Goal: Information Seeking & Learning: Check status

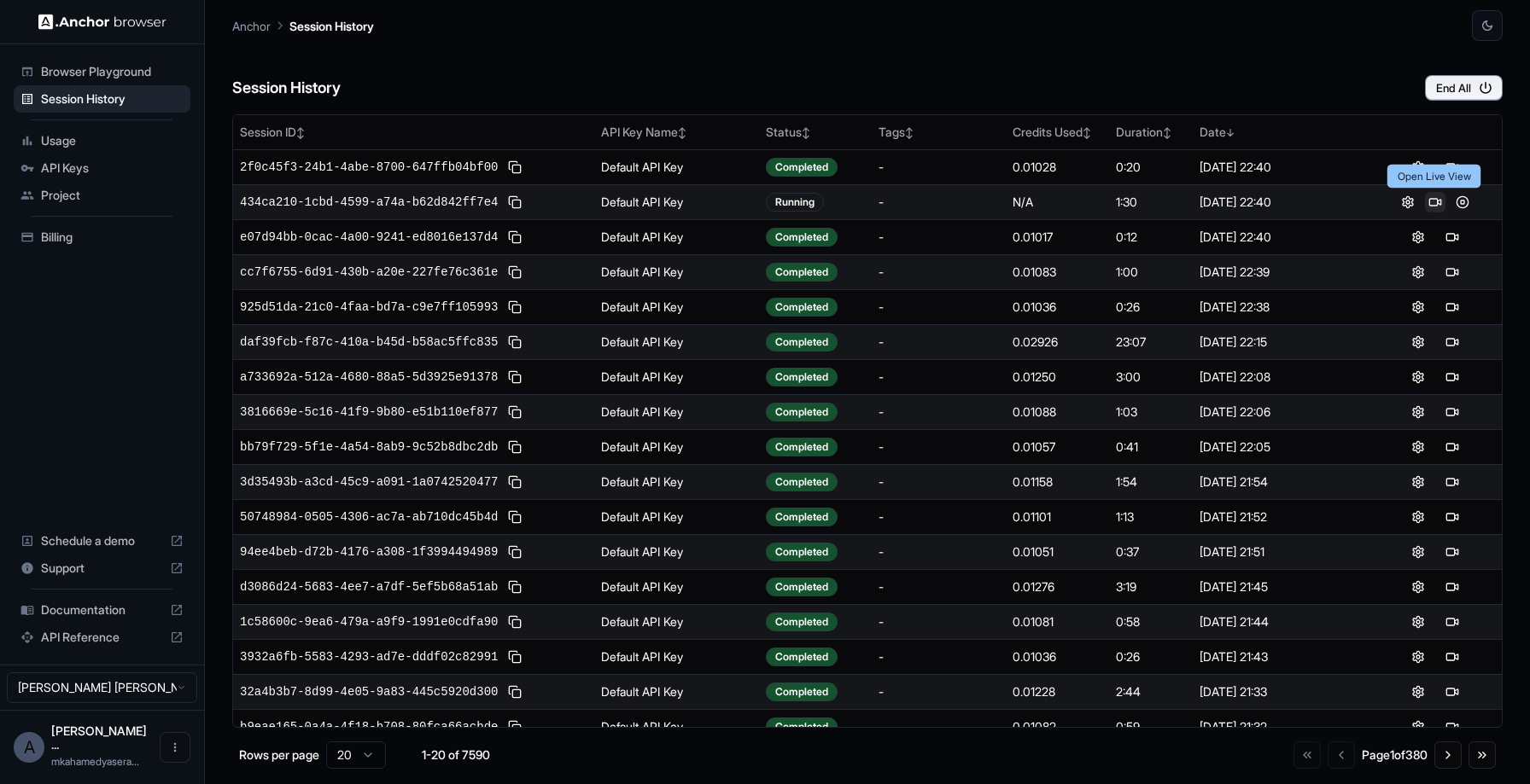
click at [1430, 200] on button at bounding box center [1436, 202] width 20 height 20
click at [1450, 206] on button at bounding box center [1452, 202] width 20 height 20
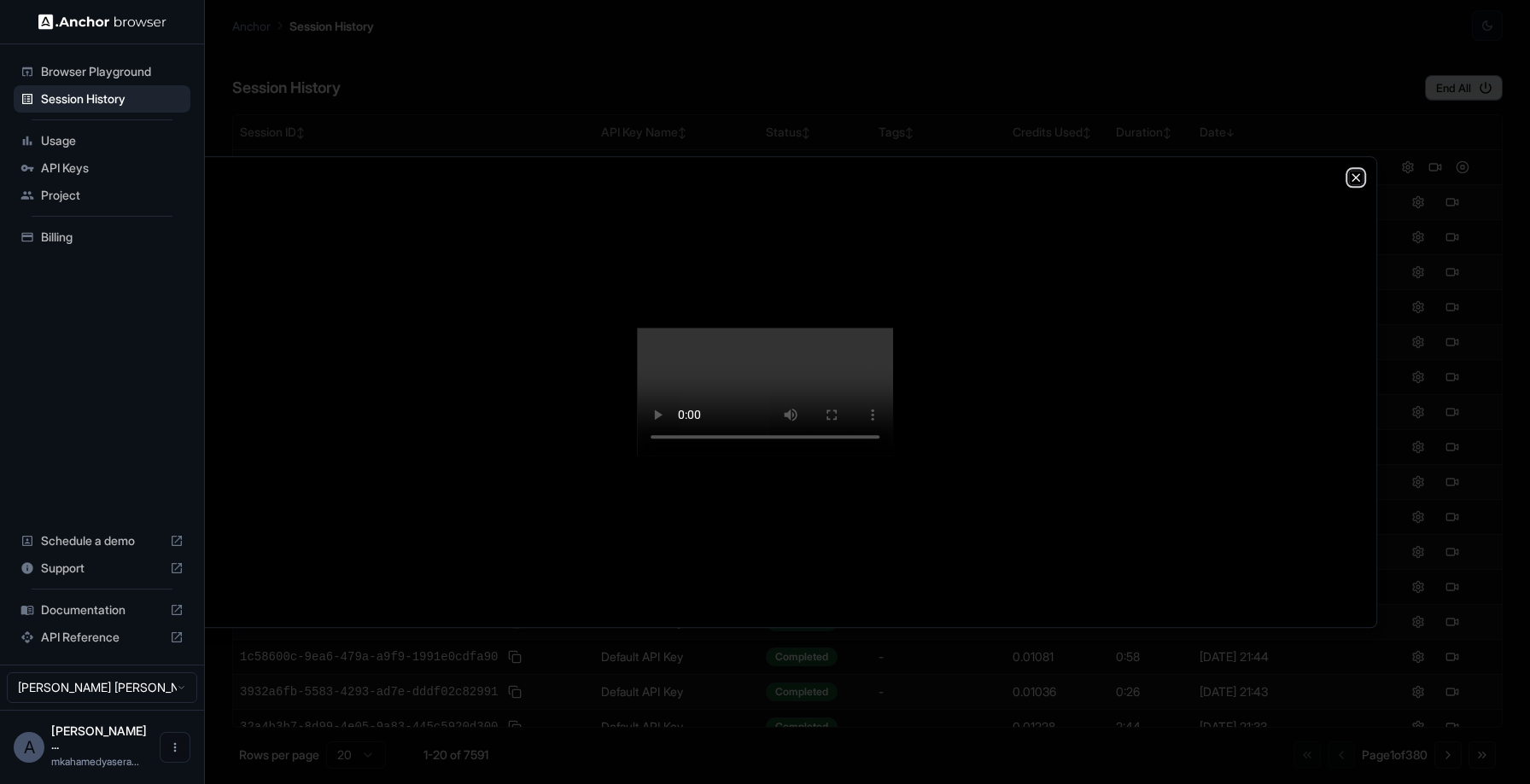
click at [1355, 171] on icon "button" at bounding box center [1355, 177] width 14 height 14
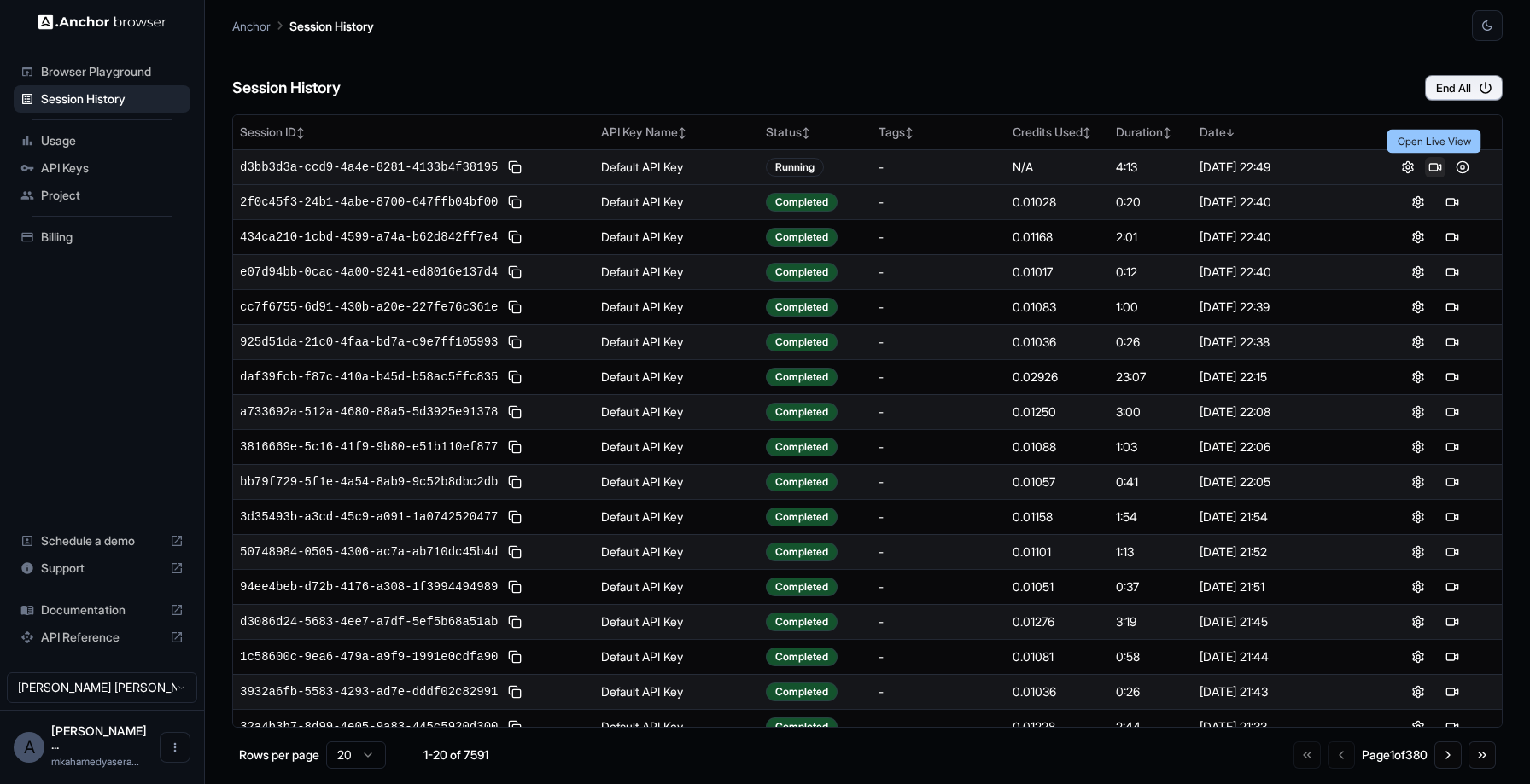
click at [1432, 168] on button at bounding box center [1436, 167] width 20 height 20
click at [1432, 161] on button at bounding box center [1436, 167] width 20 height 20
click at [1454, 199] on button at bounding box center [1452, 202] width 20 height 20
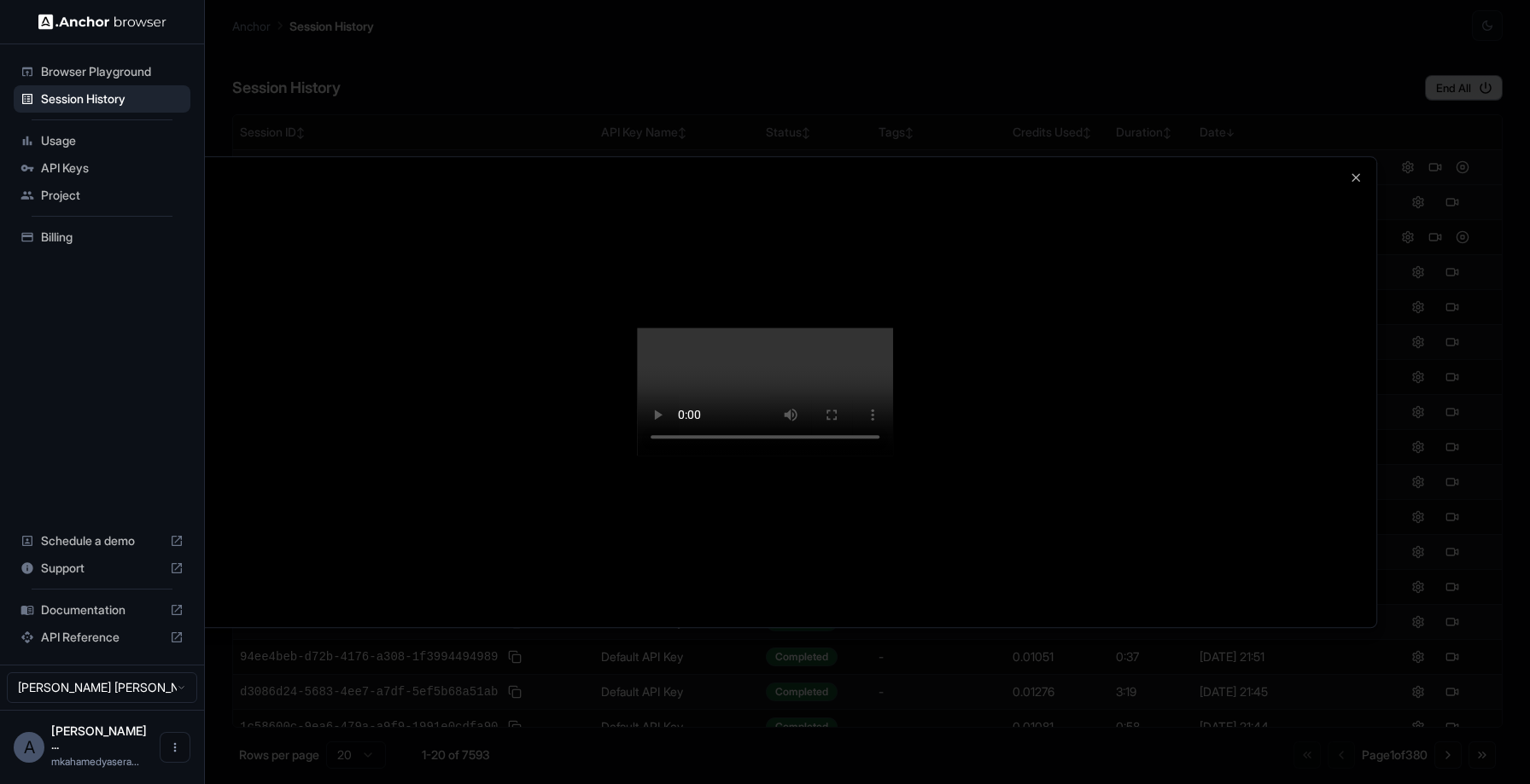
click at [893, 368] on video at bounding box center [765, 392] width 256 height 128
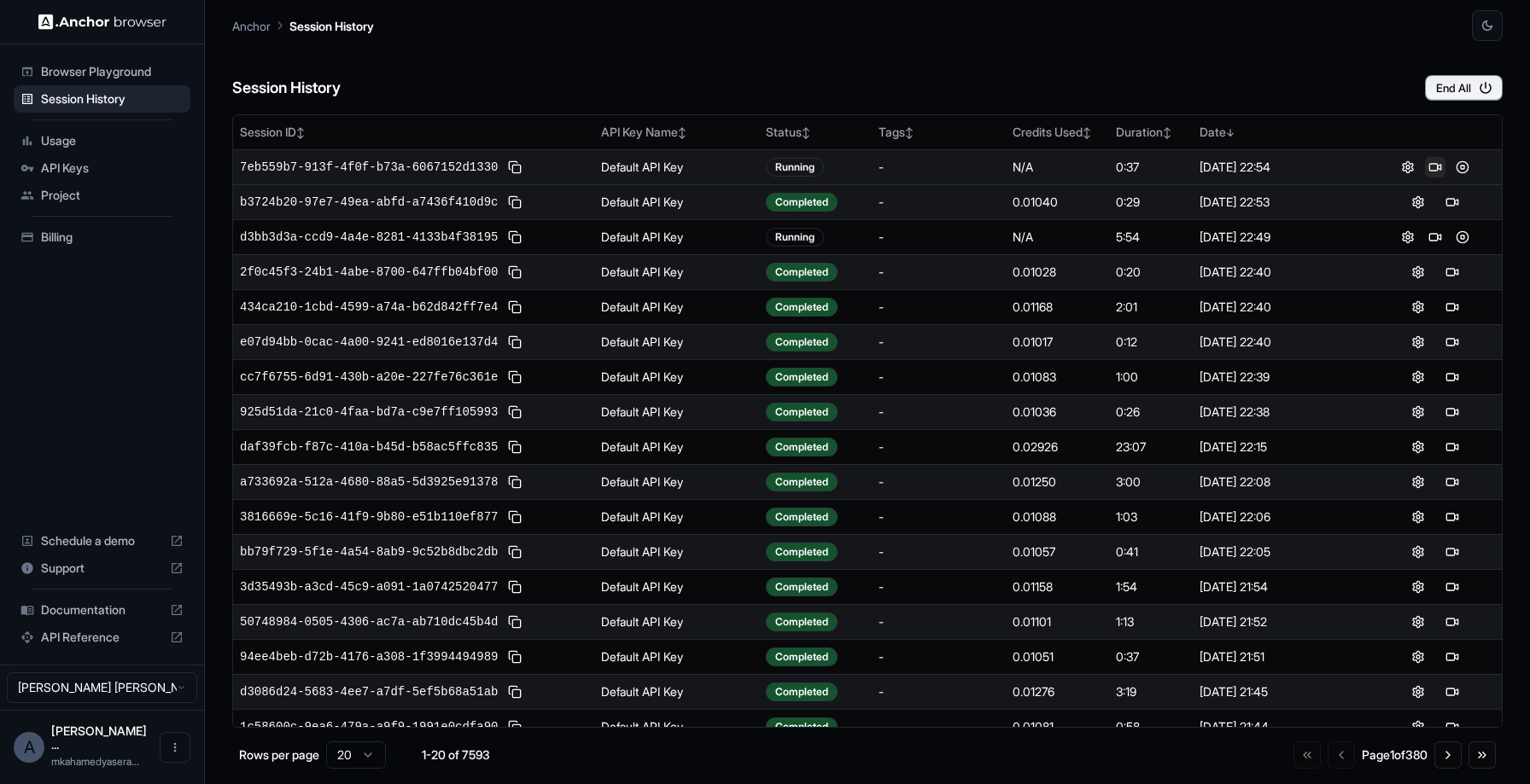
click at [1432, 166] on button at bounding box center [1436, 167] width 20 height 20
click at [1435, 163] on button at bounding box center [1436, 167] width 20 height 20
click at [1427, 168] on button at bounding box center [1436, 167] width 20 height 20
click at [110, 69] on span "Browser Playground" at bounding box center [112, 71] width 142 height 17
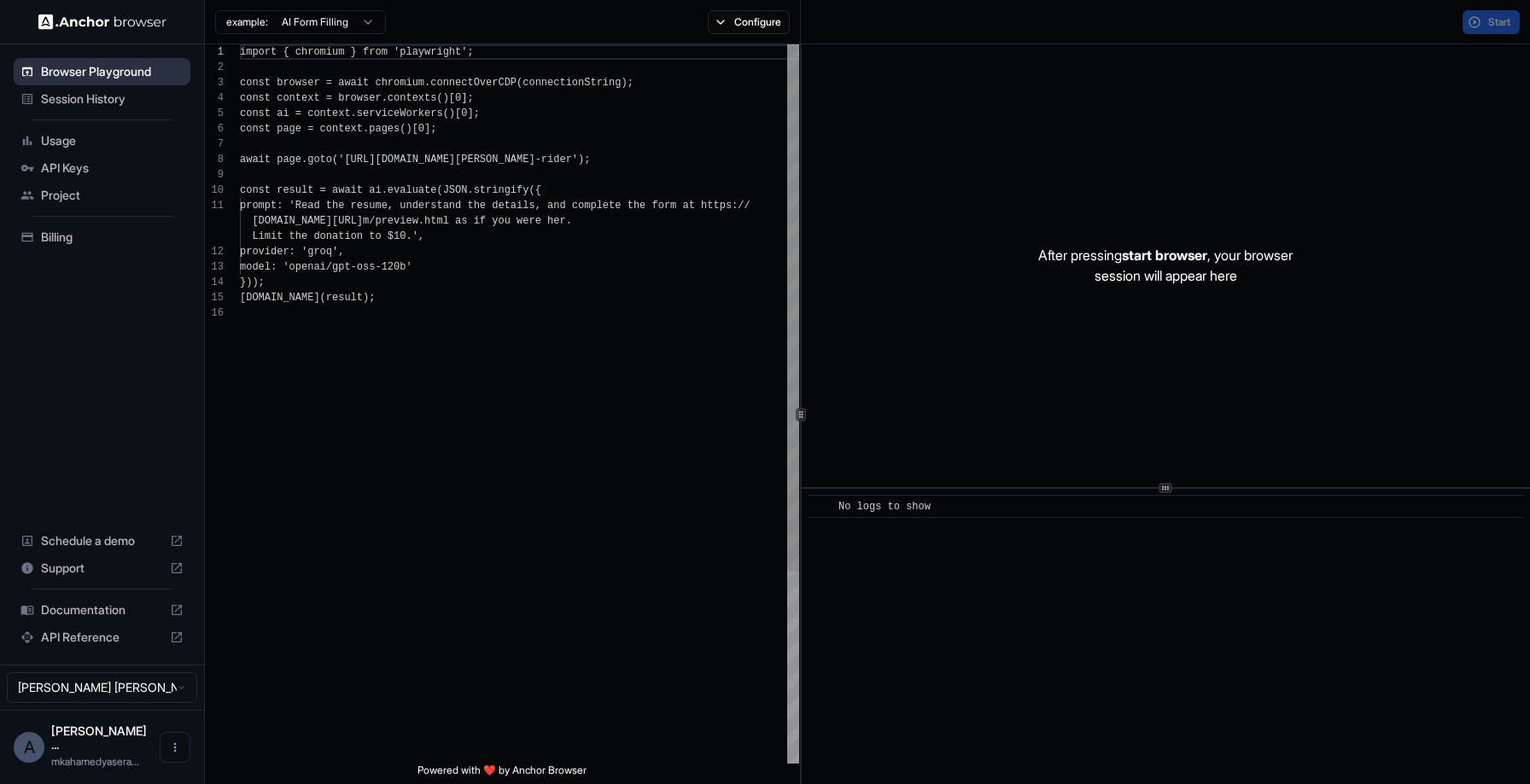
scroll to position [153, 0]
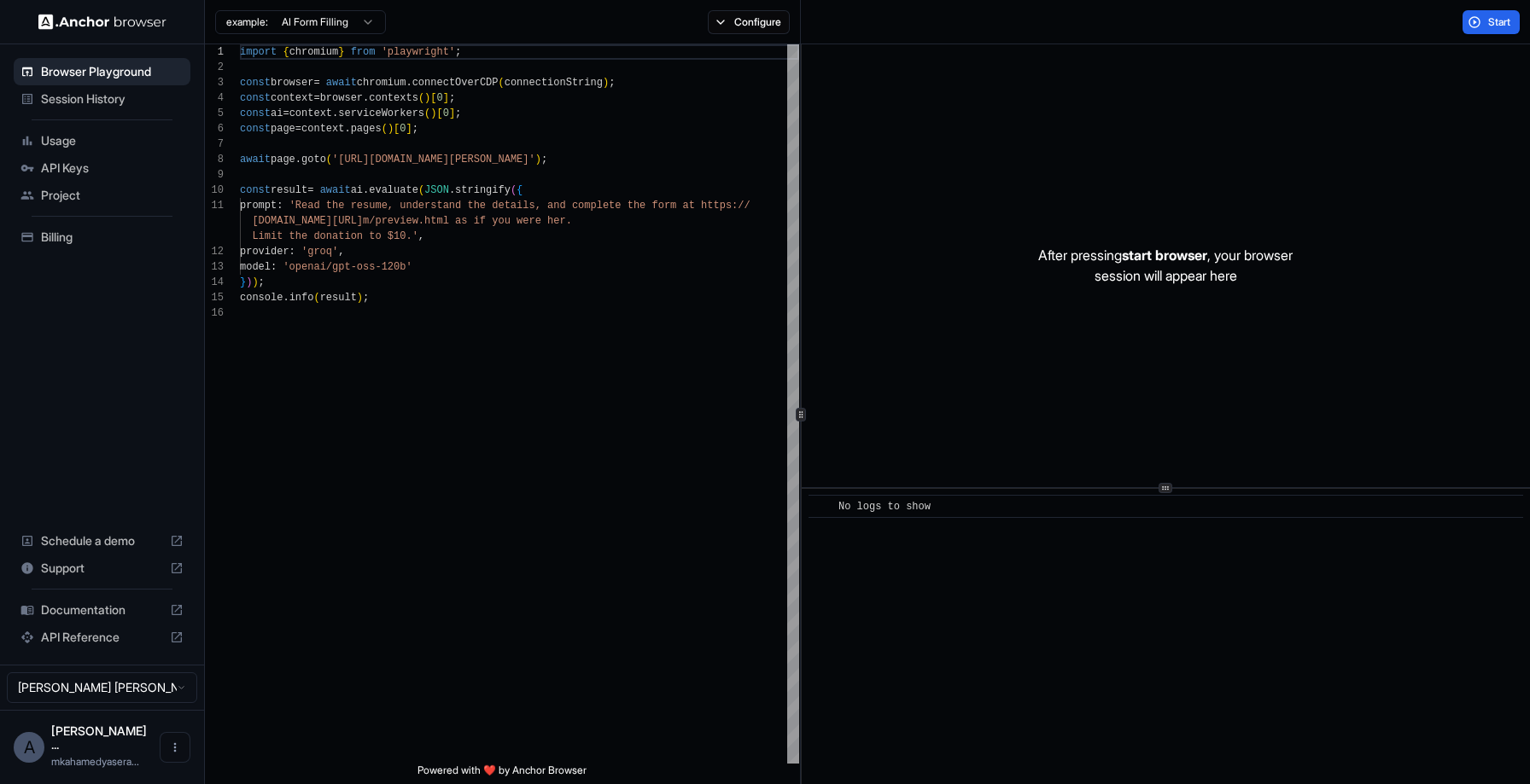
click at [113, 99] on span "Session History" at bounding box center [112, 99] width 142 height 17
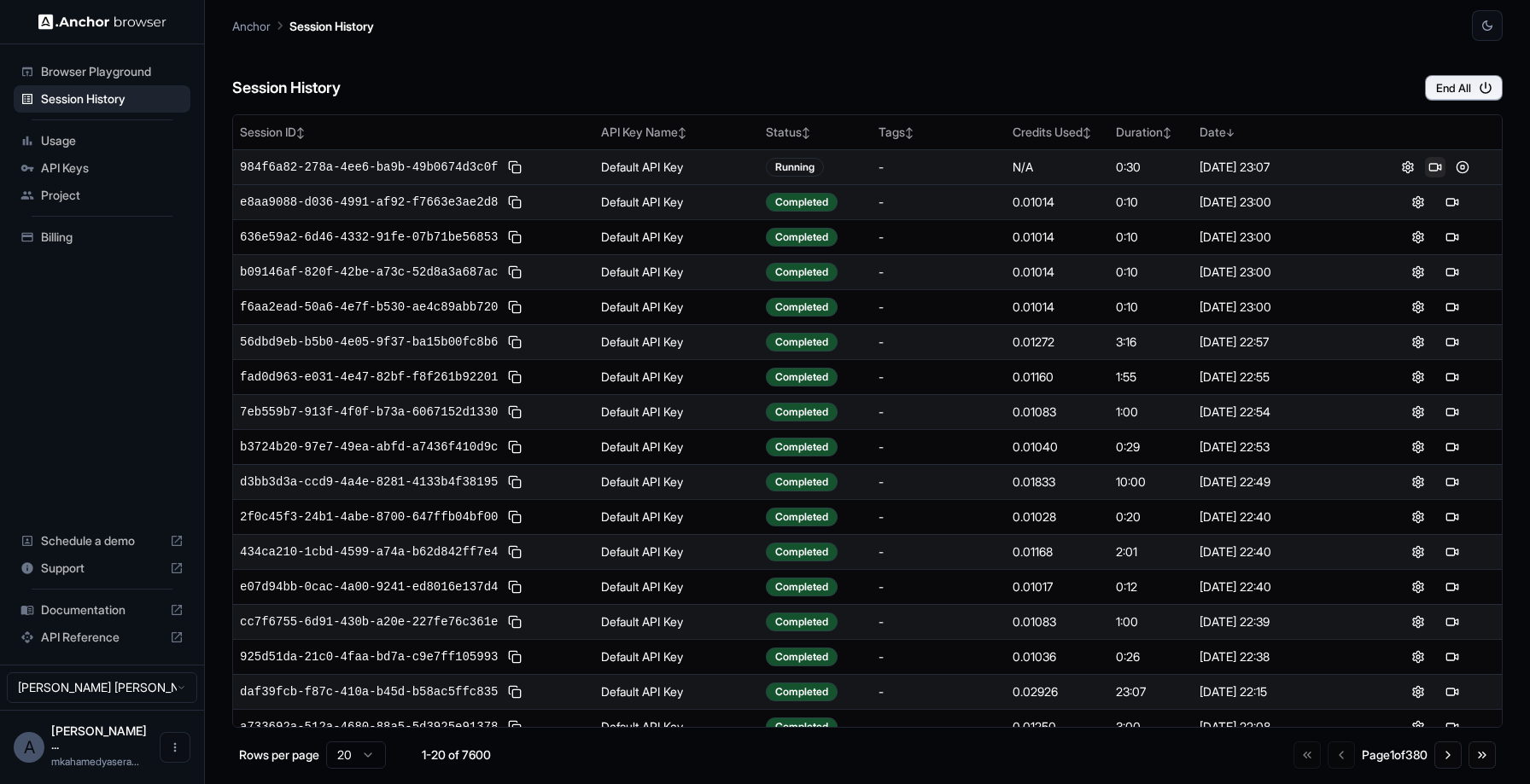
click at [1427, 162] on button at bounding box center [1436, 167] width 20 height 20
click at [1432, 169] on button at bounding box center [1436, 167] width 20 height 20
click at [1438, 169] on button at bounding box center [1436, 167] width 20 height 20
click at [1449, 205] on button at bounding box center [1452, 202] width 20 height 20
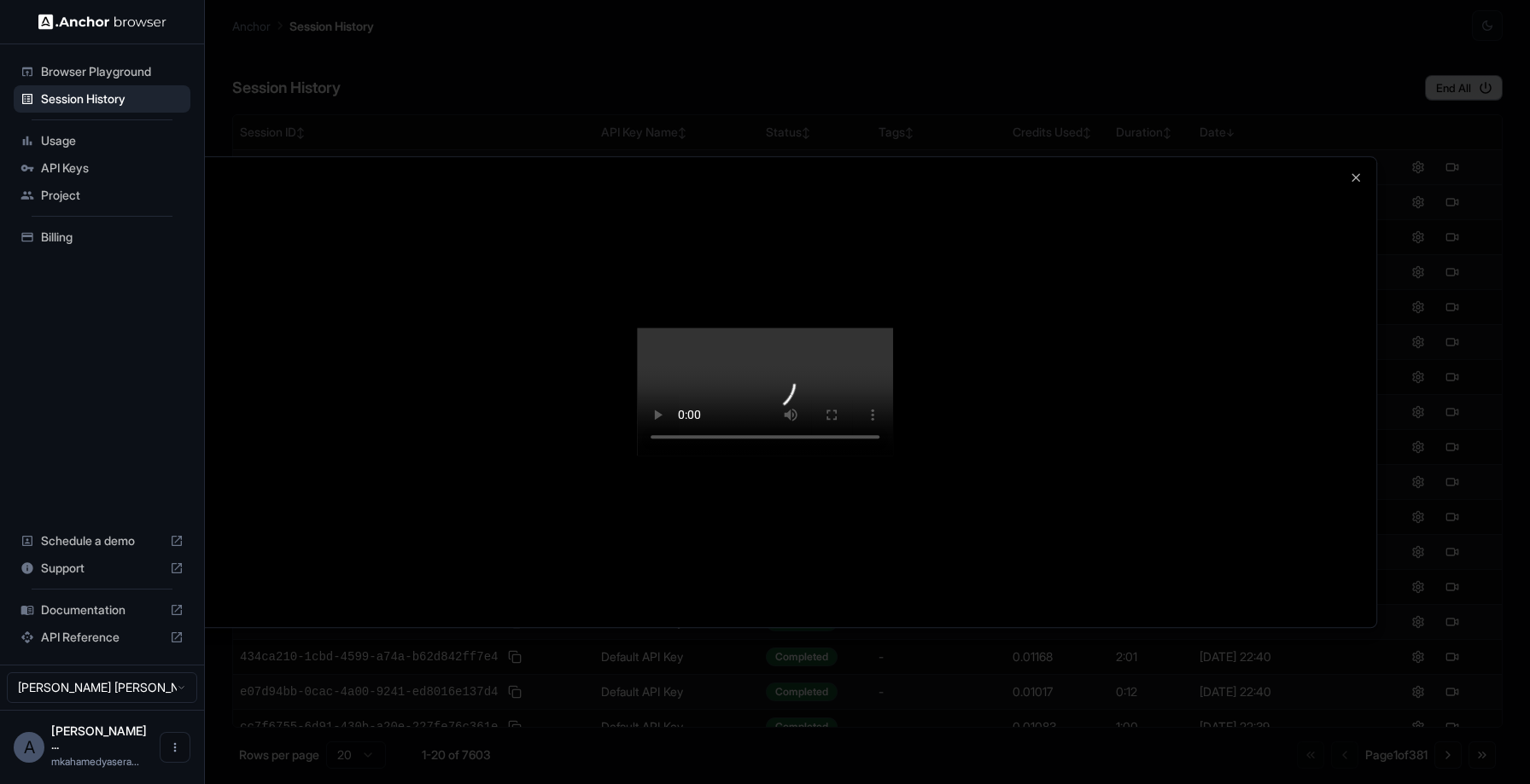
click at [893, 456] on video at bounding box center [765, 392] width 256 height 128
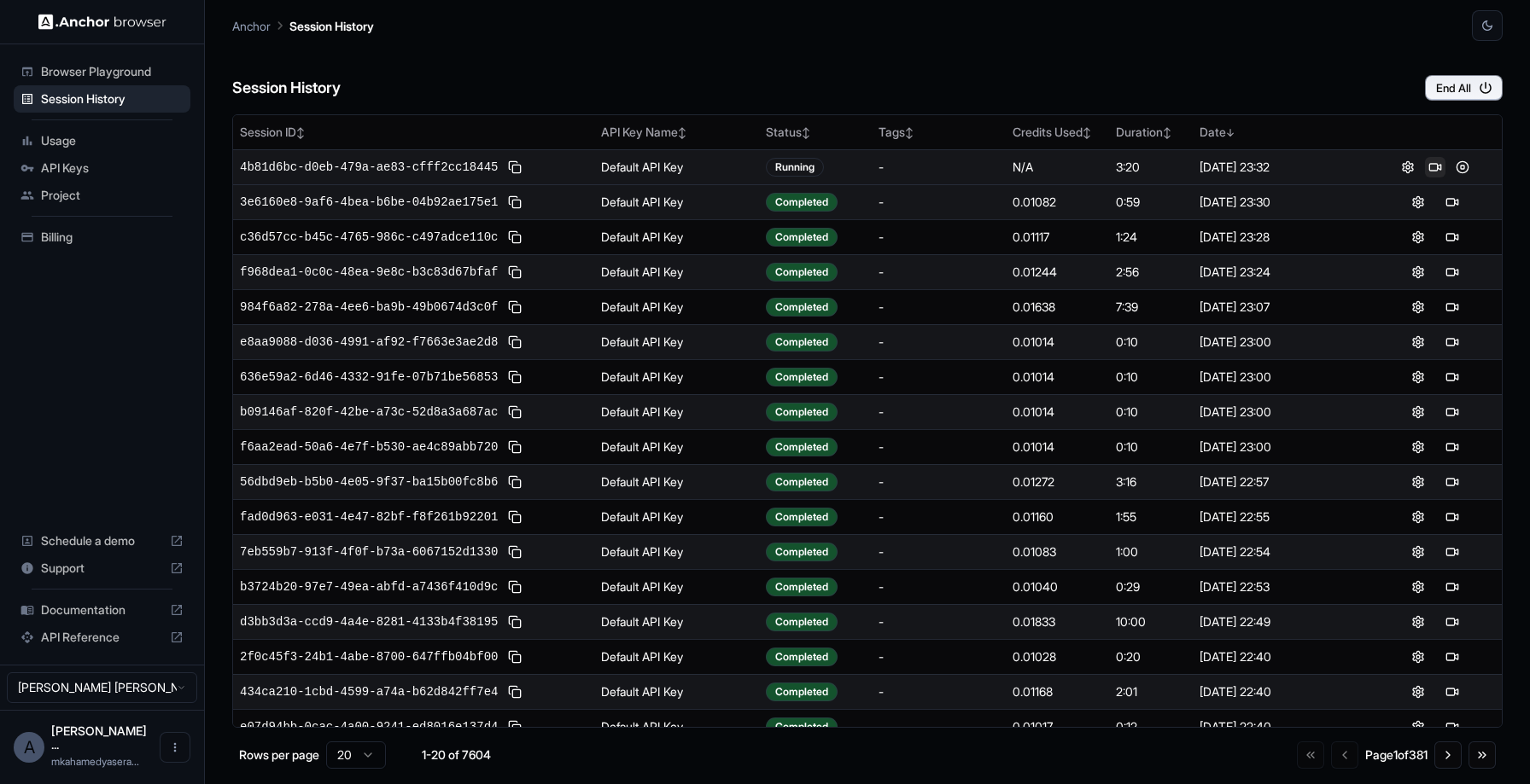
click at [1440, 169] on button at bounding box center [1436, 167] width 20 height 20
click at [1432, 163] on button at bounding box center [1436, 167] width 20 height 20
click at [1434, 171] on button at bounding box center [1436, 167] width 20 height 20
click at [1432, 163] on button at bounding box center [1436, 167] width 20 height 20
click at [103, 71] on span "Browser Playground" at bounding box center [112, 71] width 142 height 17
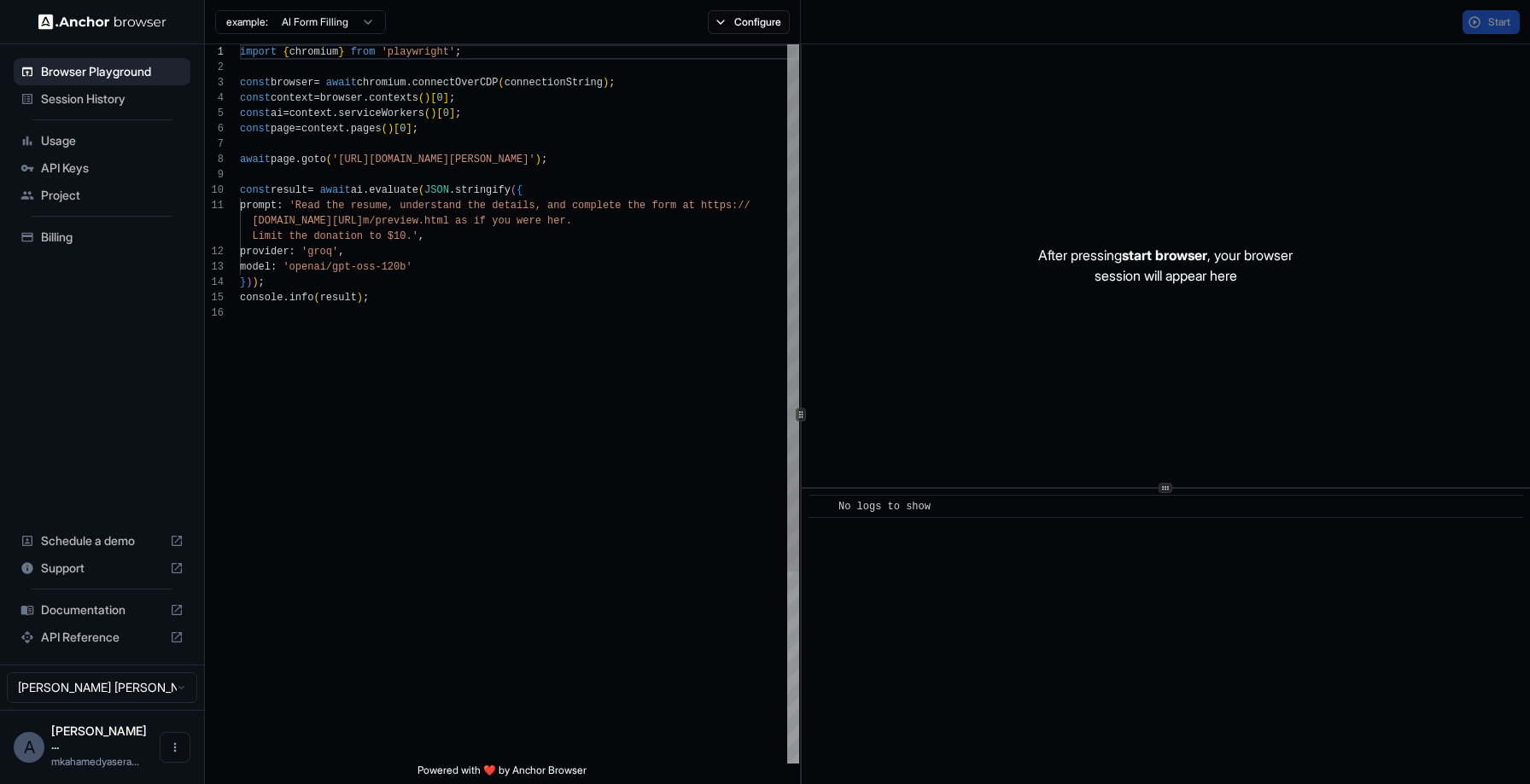
scroll to position [153, 0]
click at [106, 102] on span "Session History" at bounding box center [112, 99] width 142 height 17
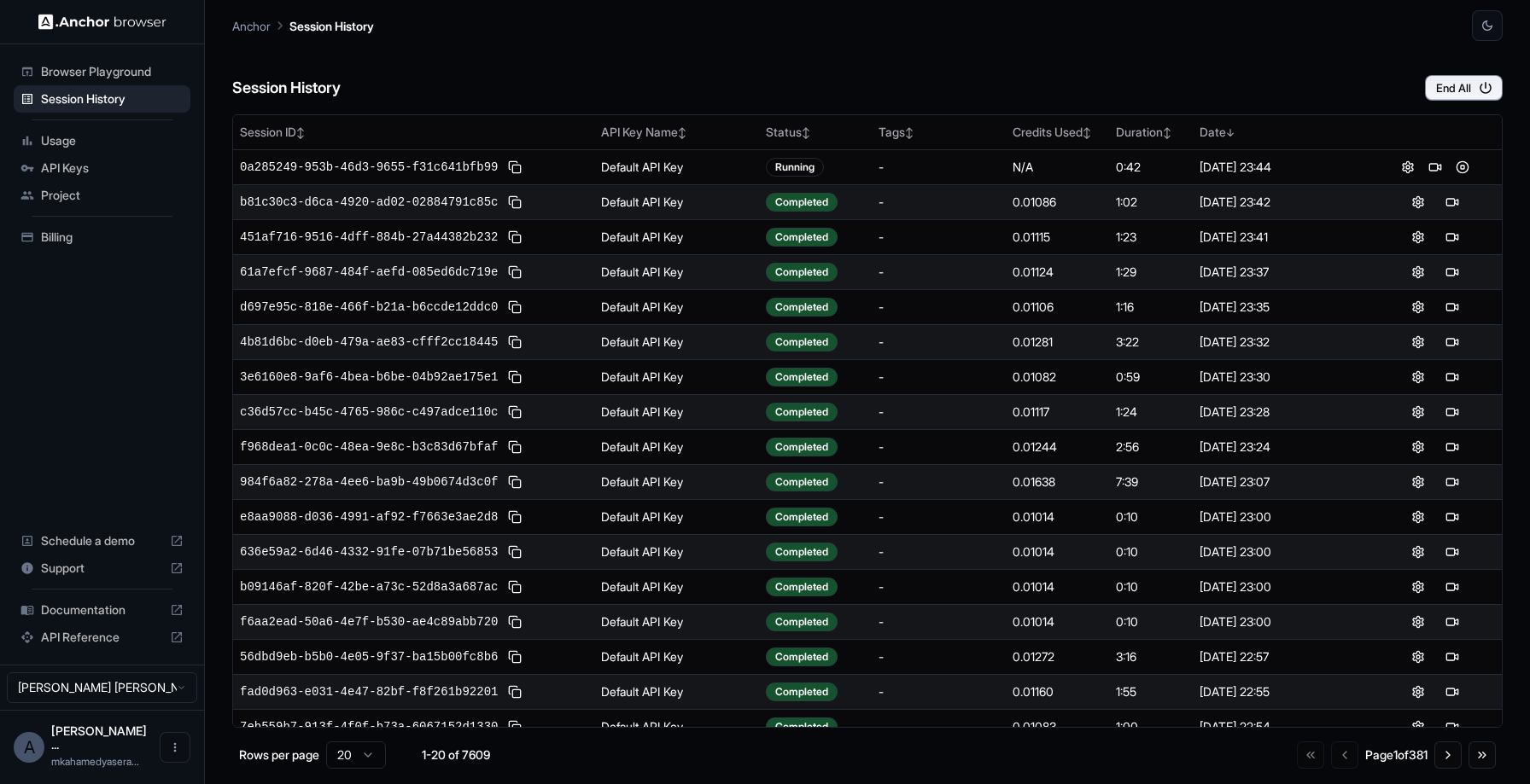
click at [100, 80] on div "Browser Playground" at bounding box center [102, 72] width 176 height 28
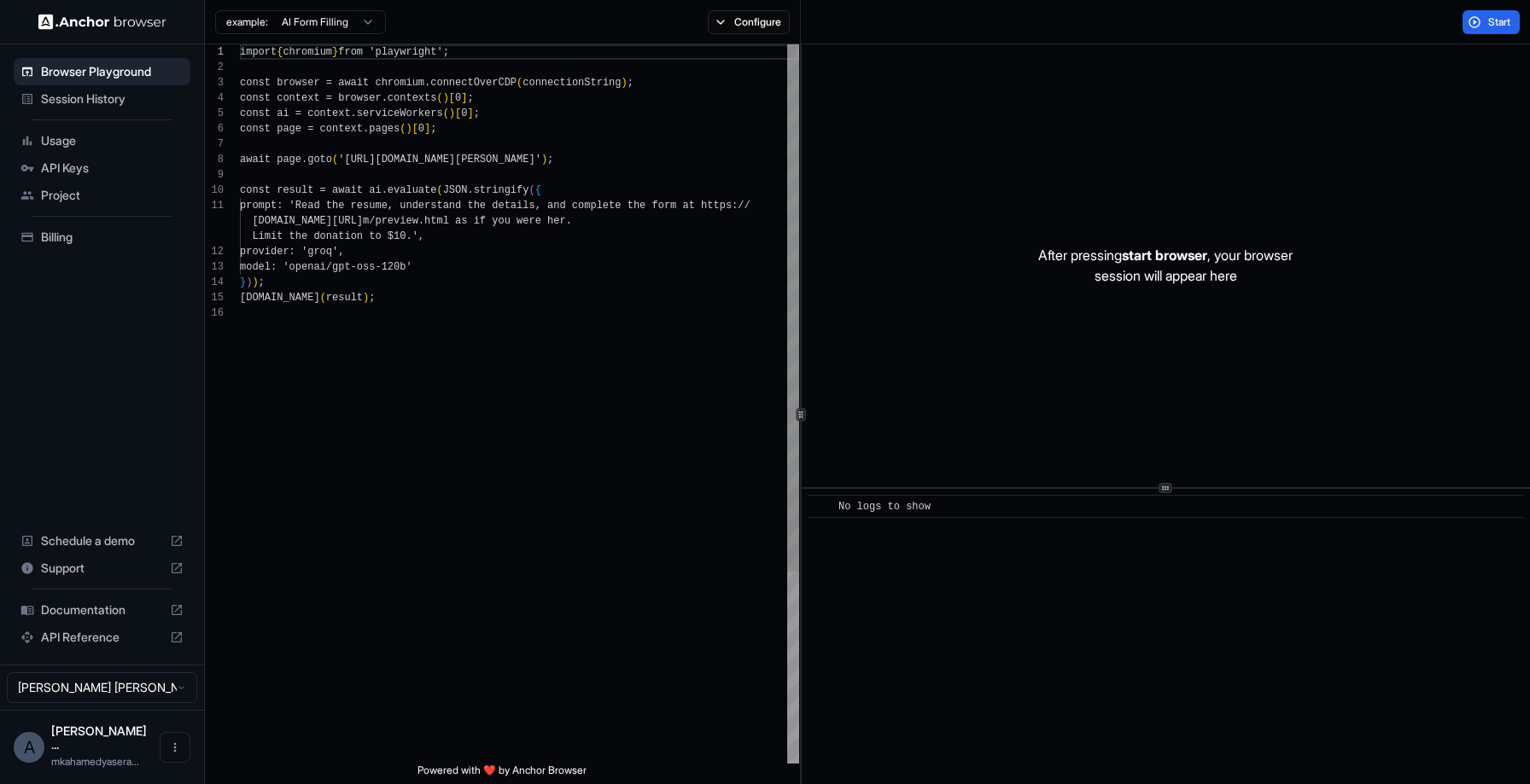
scroll to position [153, 0]
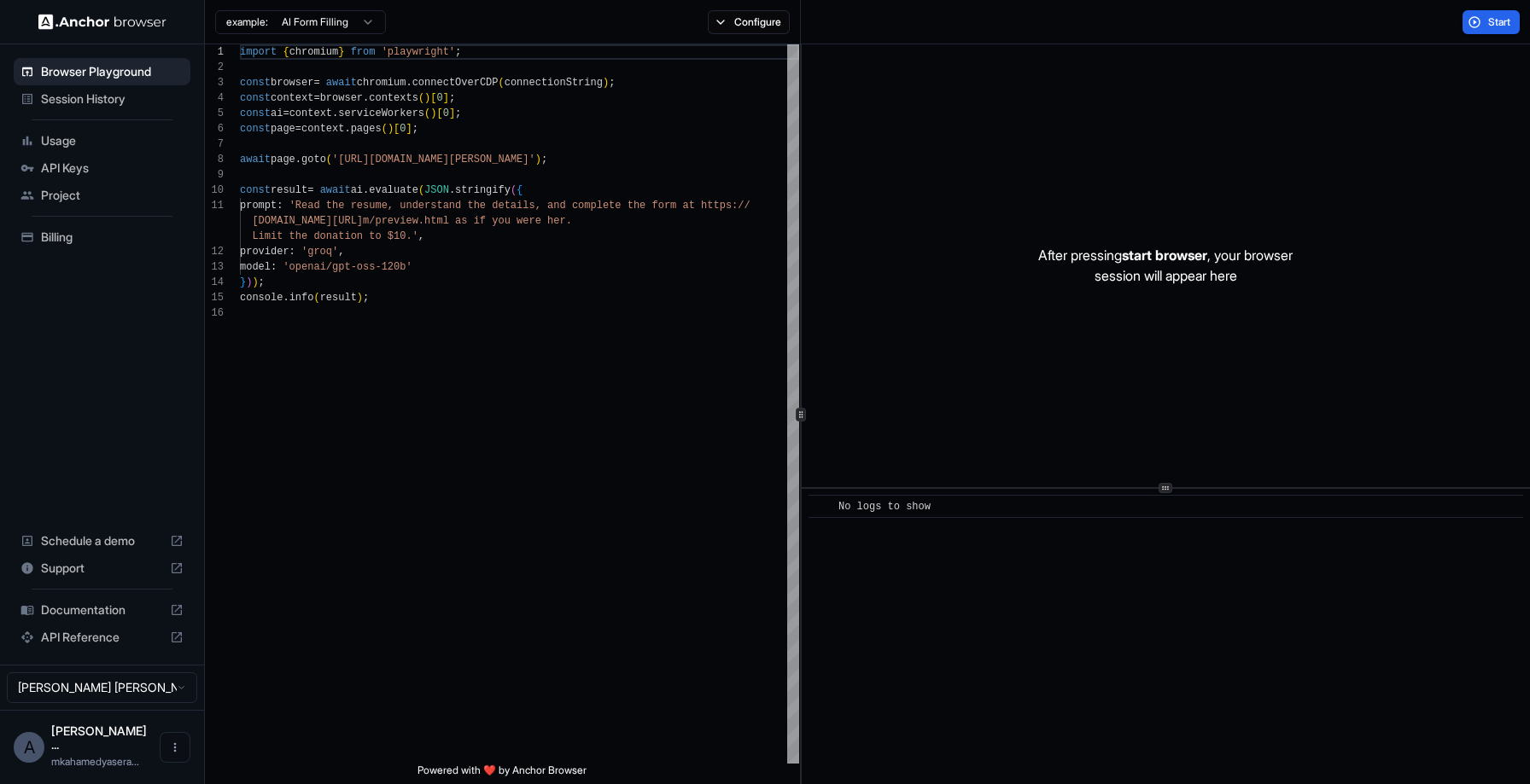
click at [104, 97] on span "Session History" at bounding box center [112, 99] width 142 height 17
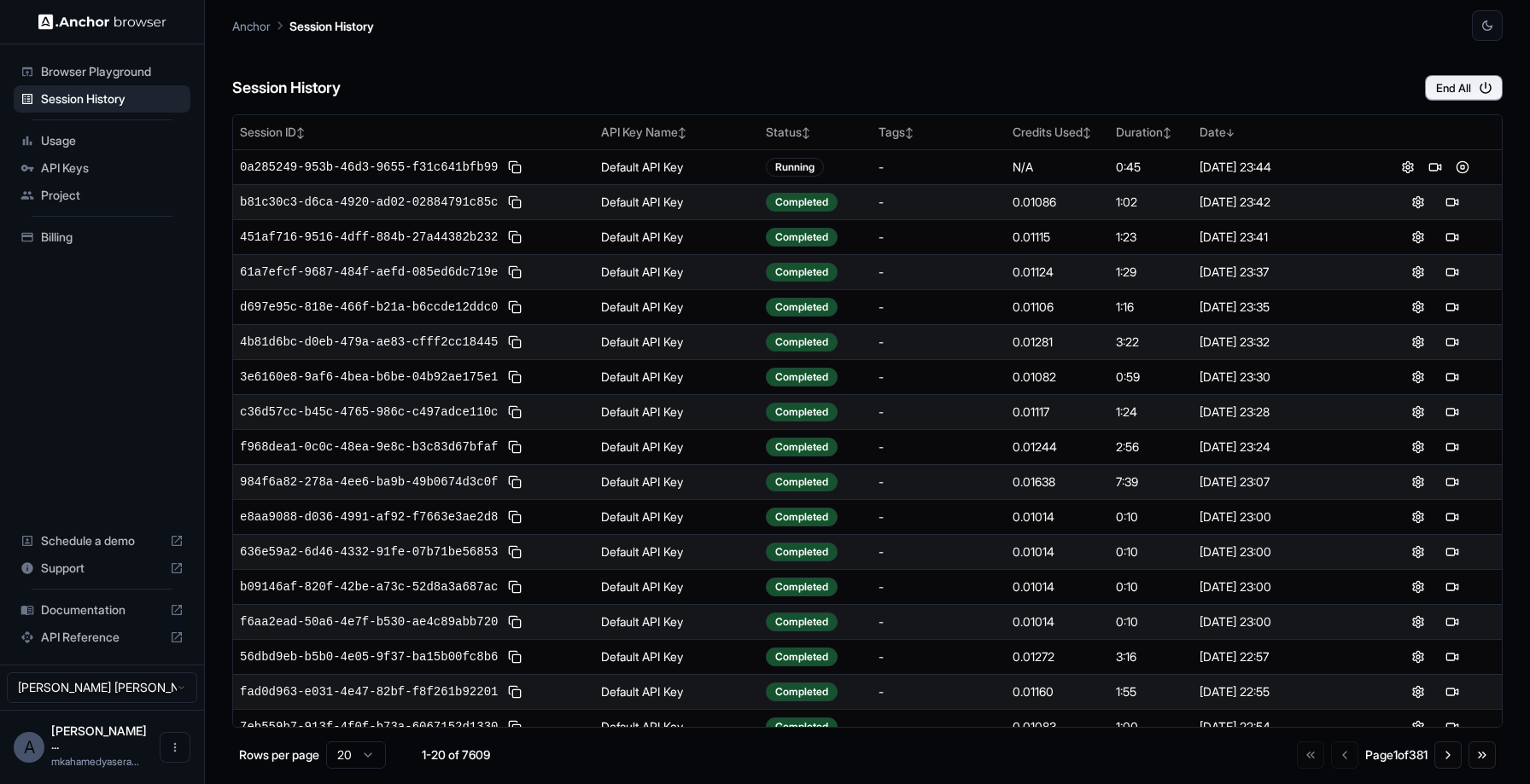
click at [104, 136] on span "Usage" at bounding box center [112, 140] width 142 height 17
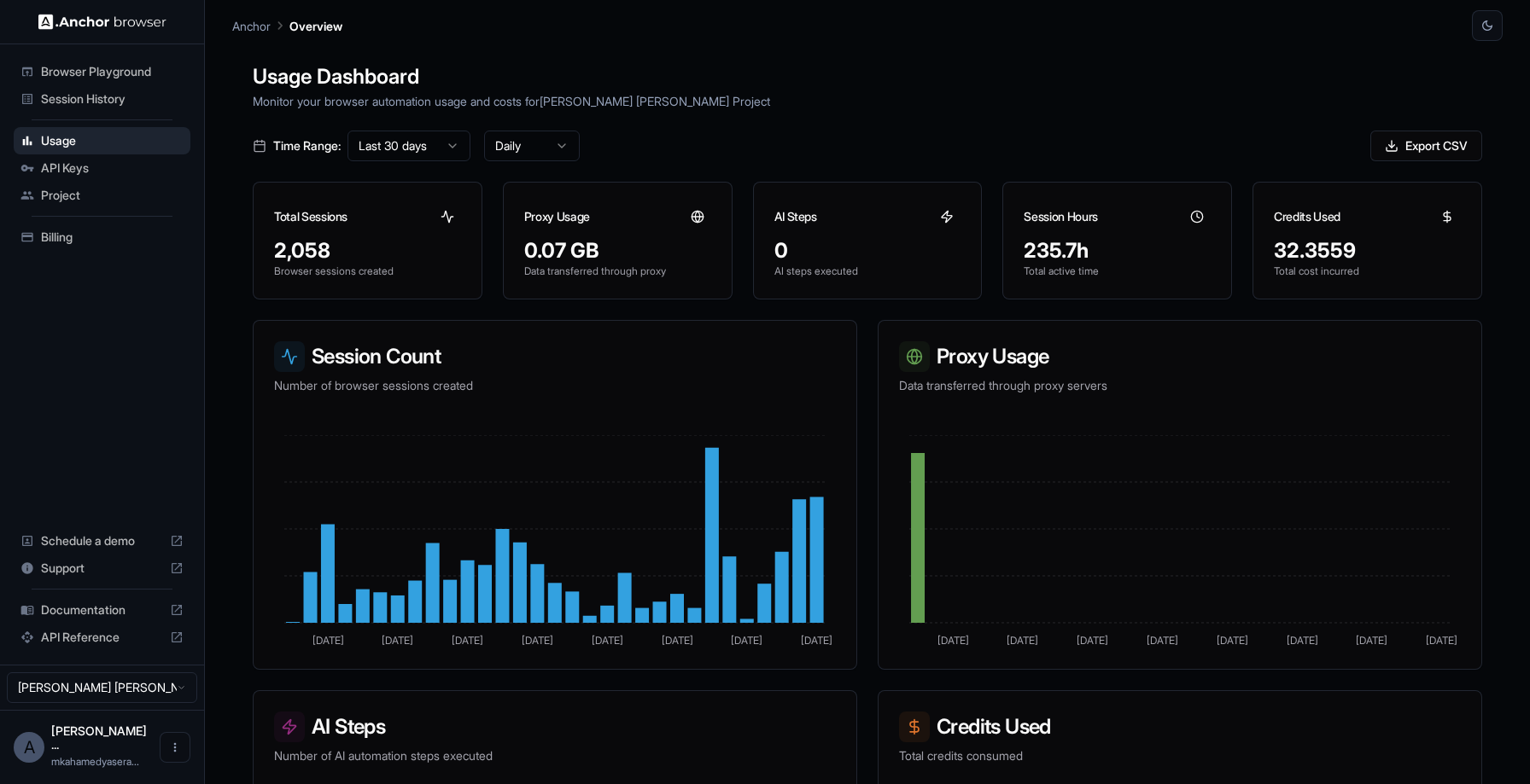
click at [108, 102] on span "Session History" at bounding box center [112, 99] width 142 height 17
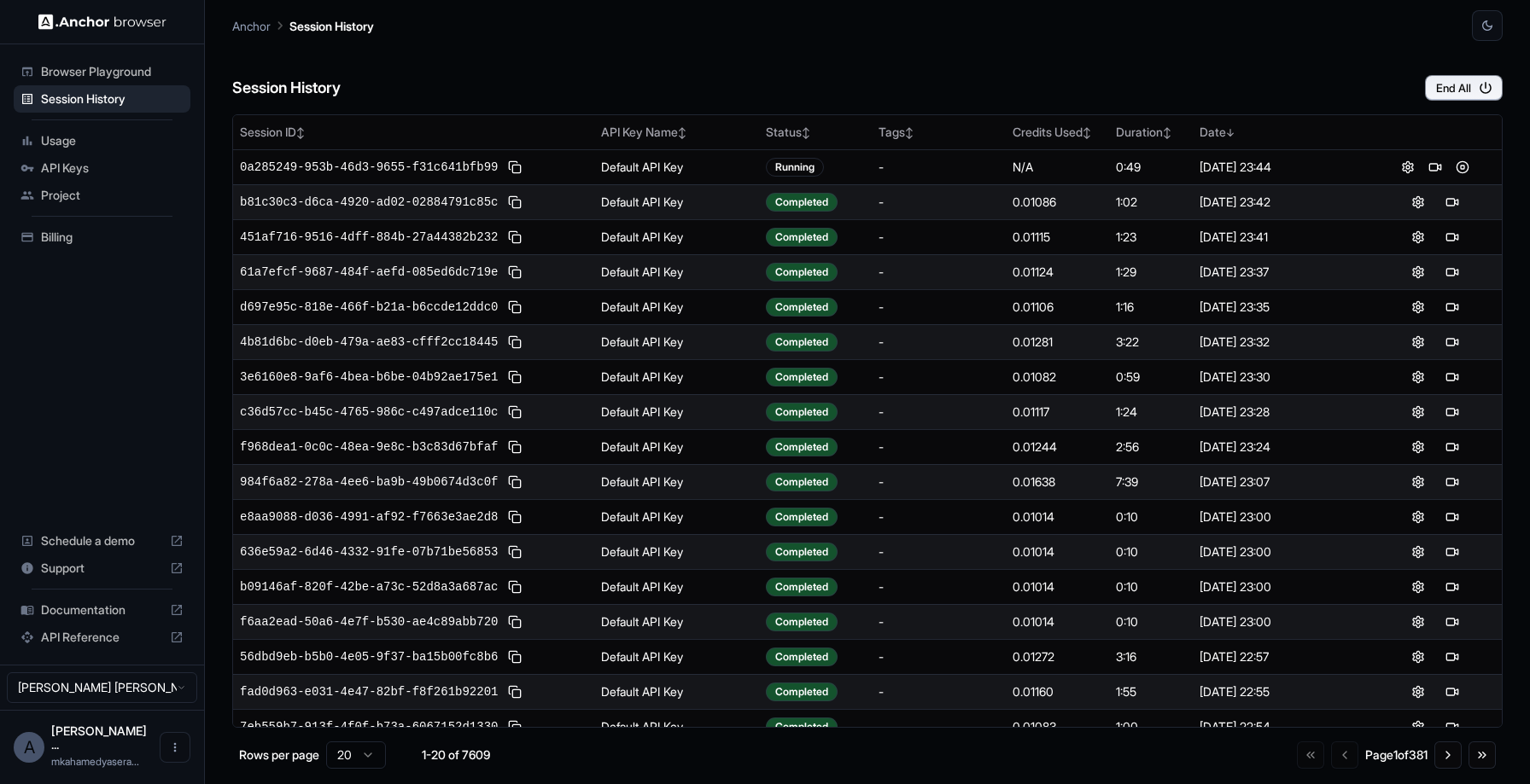
click at [68, 166] on span "API Keys" at bounding box center [112, 168] width 142 height 17
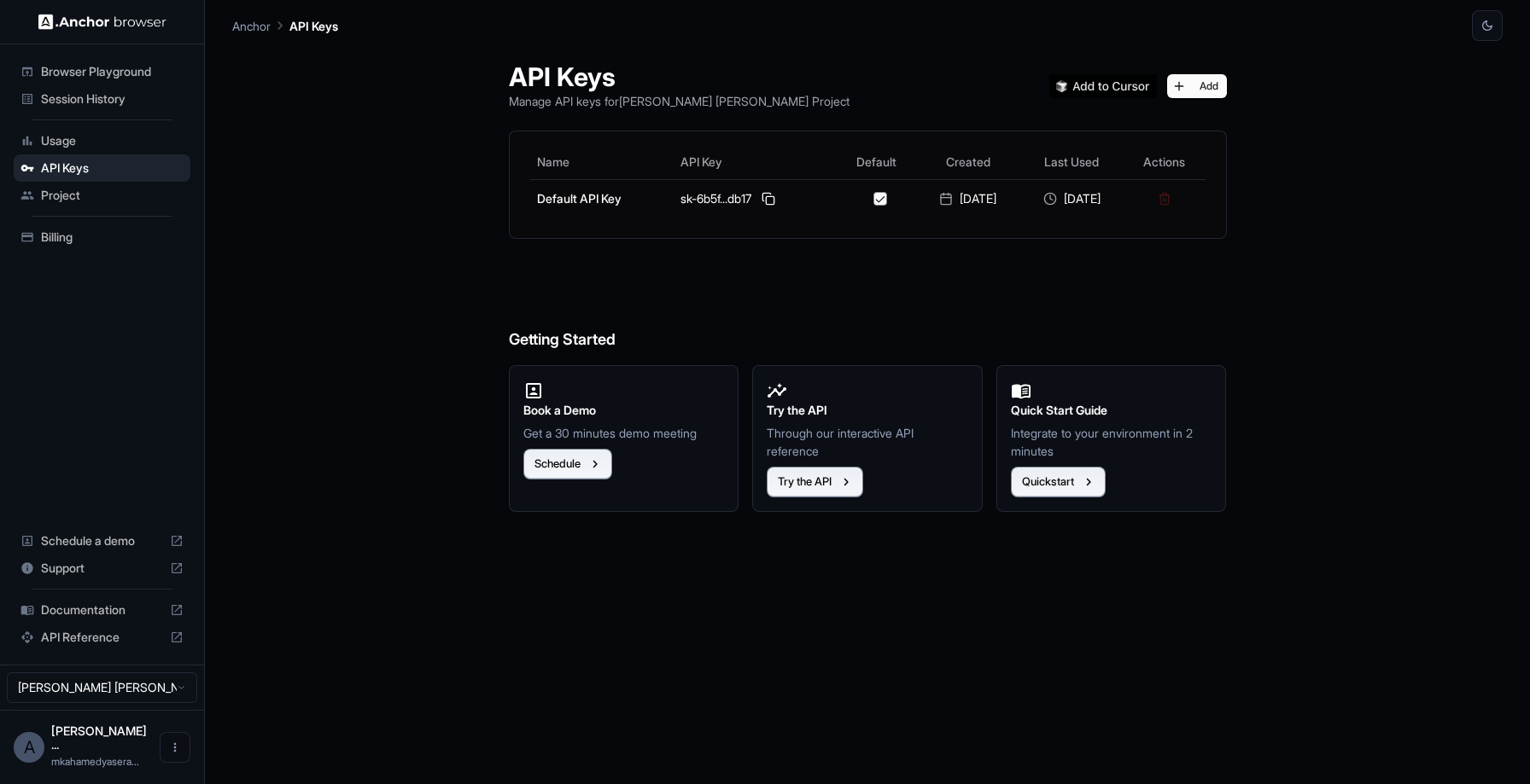
click at [84, 97] on span "Session History" at bounding box center [112, 99] width 142 height 17
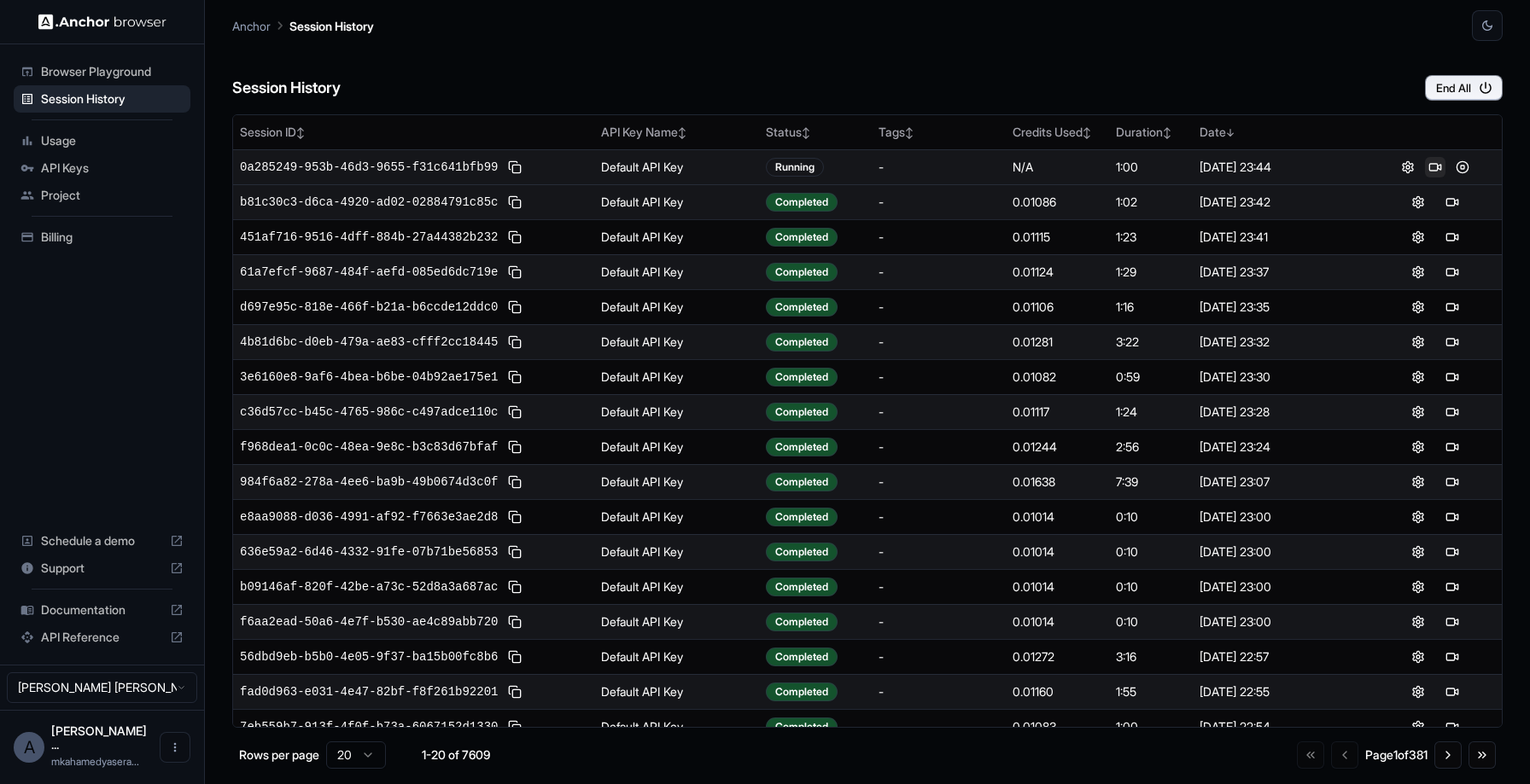
click at [1431, 168] on button at bounding box center [1436, 167] width 20 height 20
click at [1432, 162] on button at bounding box center [1436, 167] width 20 height 20
click at [109, 82] on div "Browser Playground" at bounding box center [102, 72] width 176 height 28
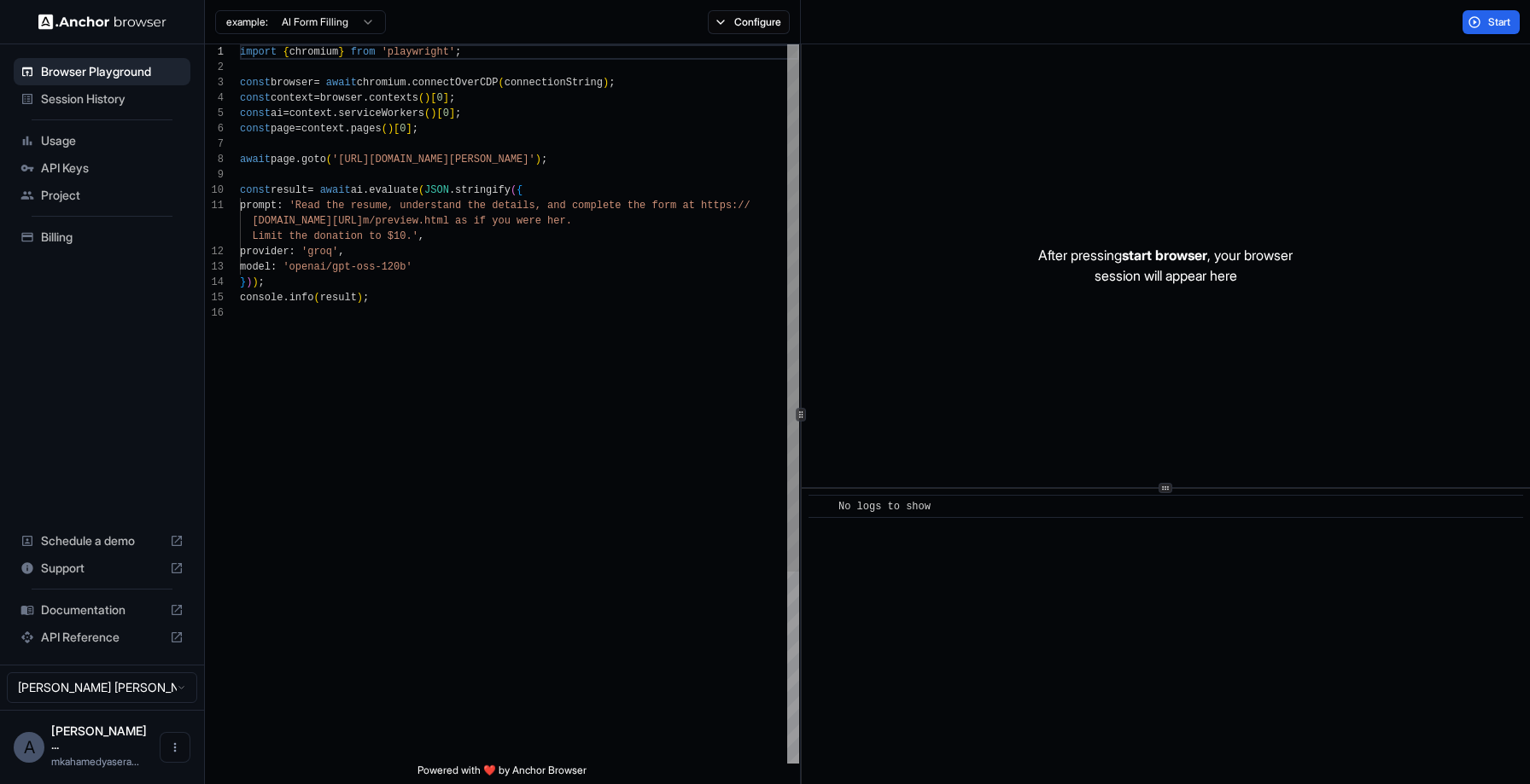
scroll to position [153, 0]
click at [109, 110] on div "Session History" at bounding box center [102, 99] width 176 height 28
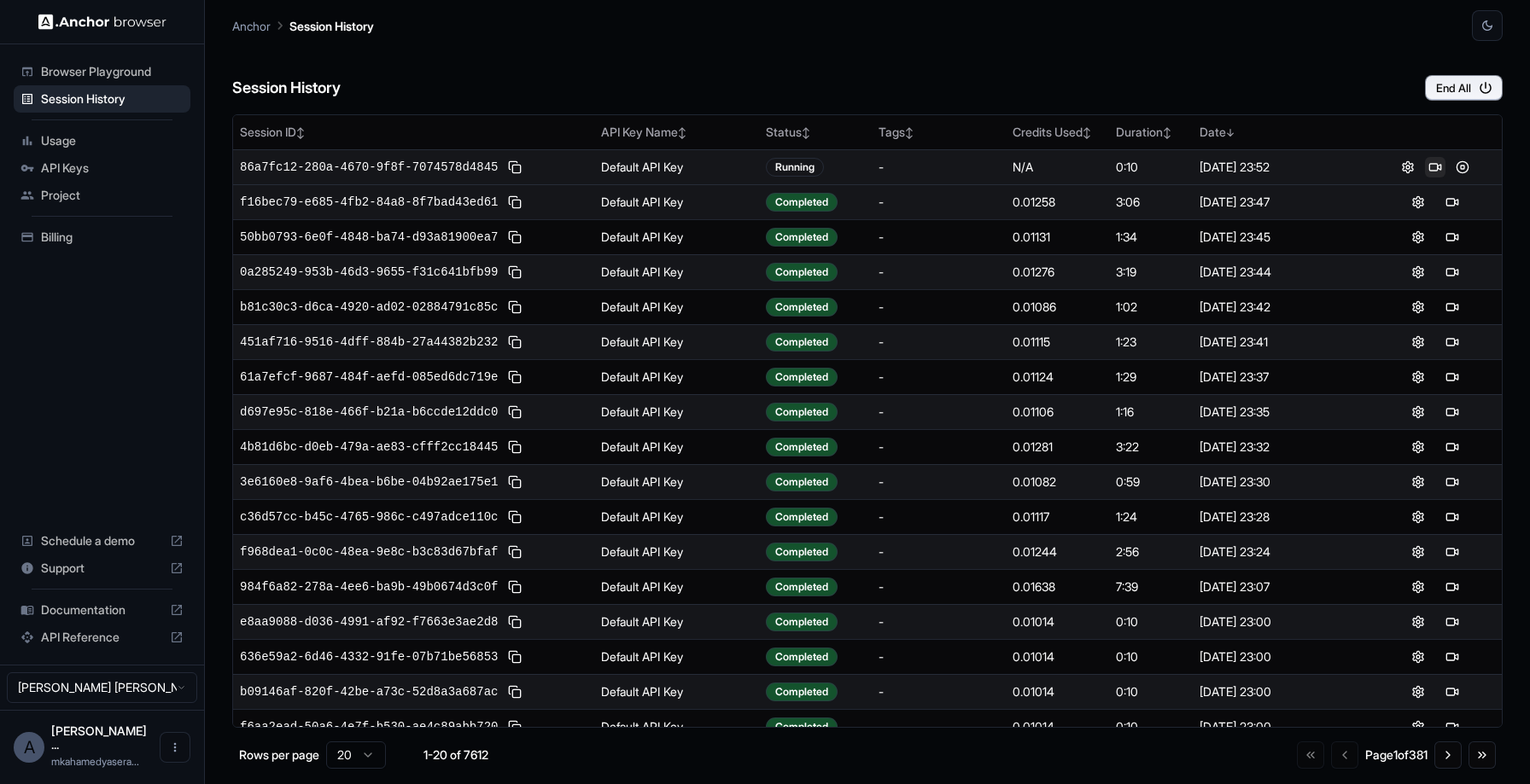
click at [1429, 163] on button at bounding box center [1436, 167] width 20 height 20
click at [71, 130] on div "Usage" at bounding box center [102, 141] width 176 height 28
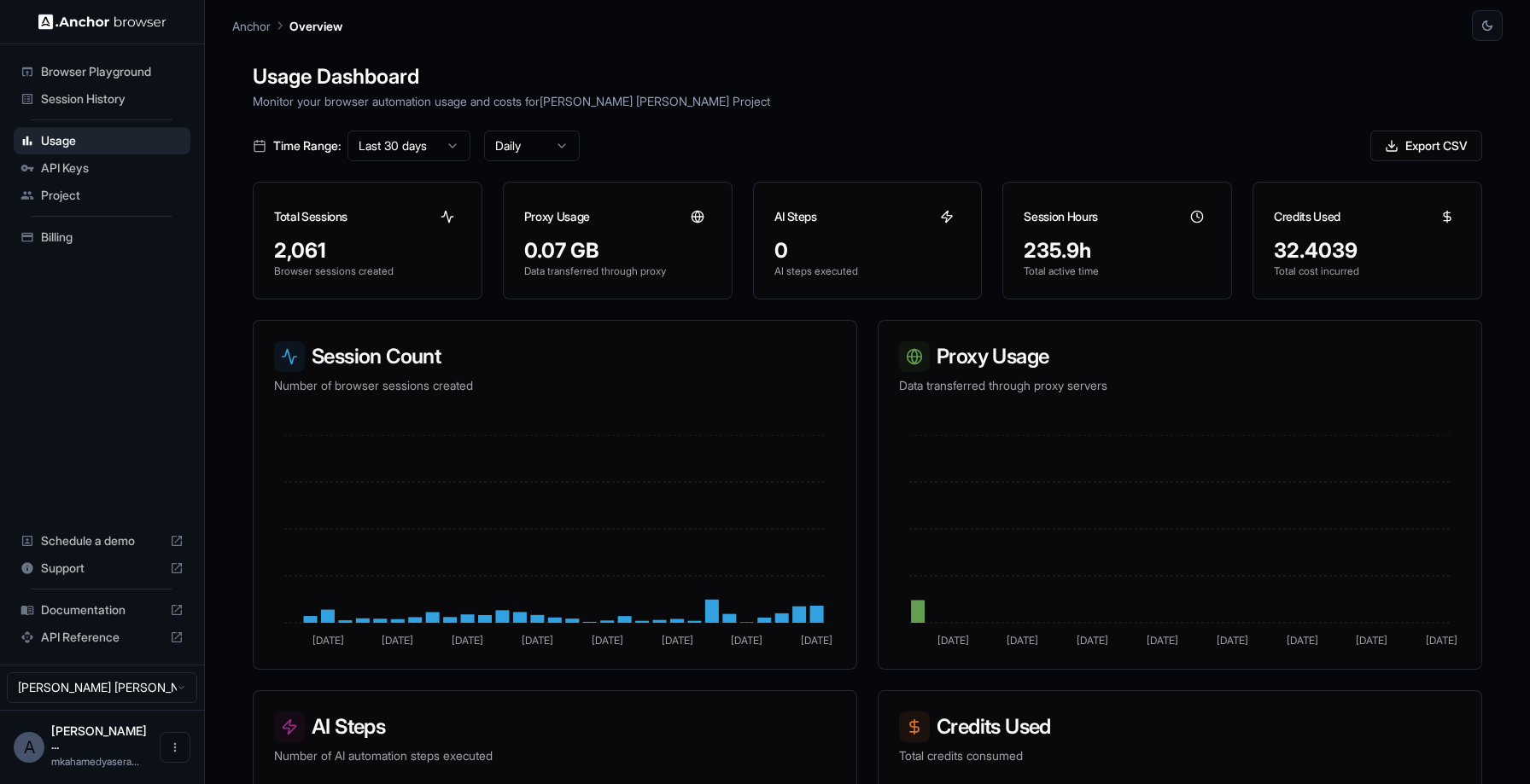
click at [94, 101] on span "Session History" at bounding box center [112, 99] width 142 height 17
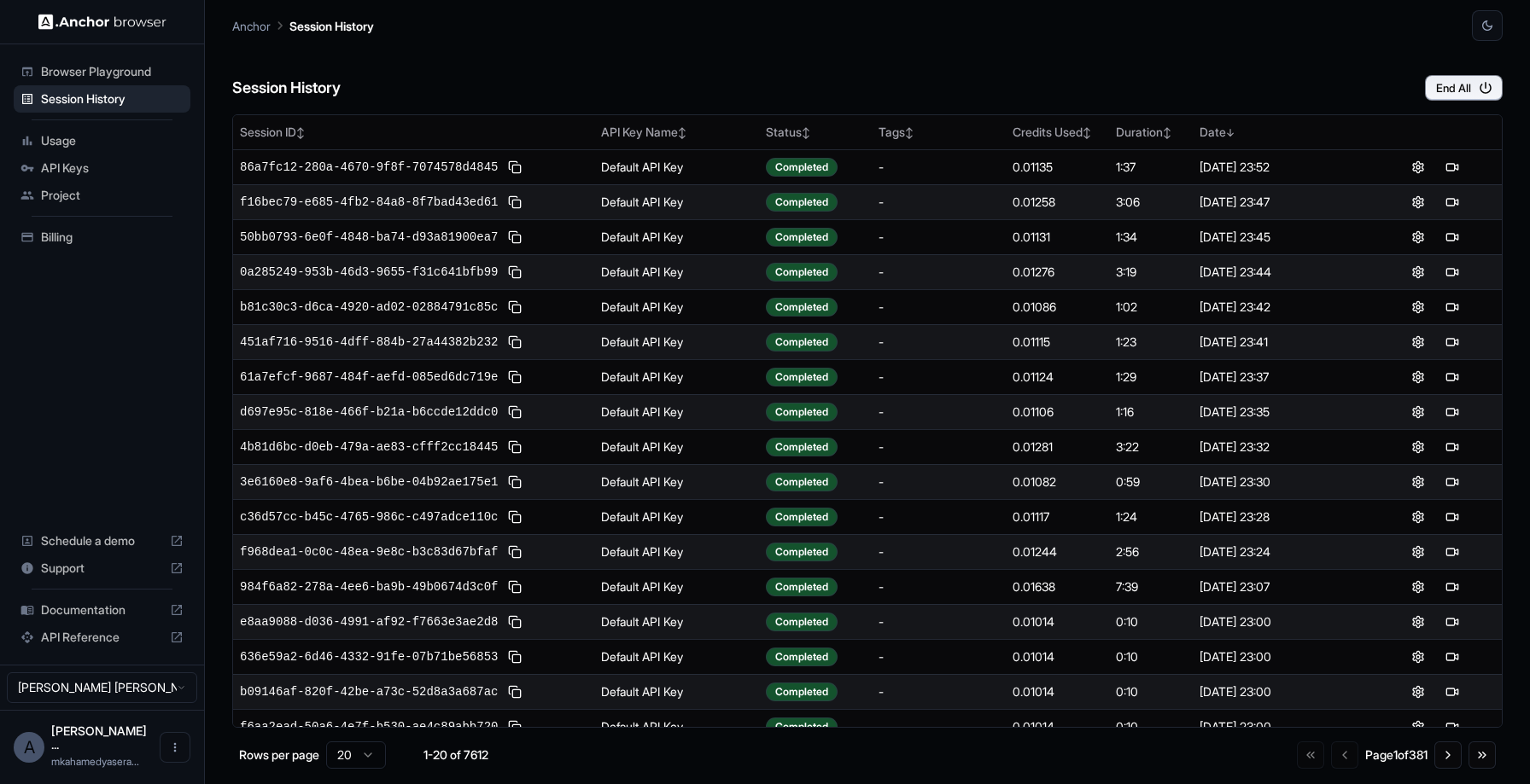
click at [76, 180] on div "API Keys" at bounding box center [102, 168] width 176 height 28
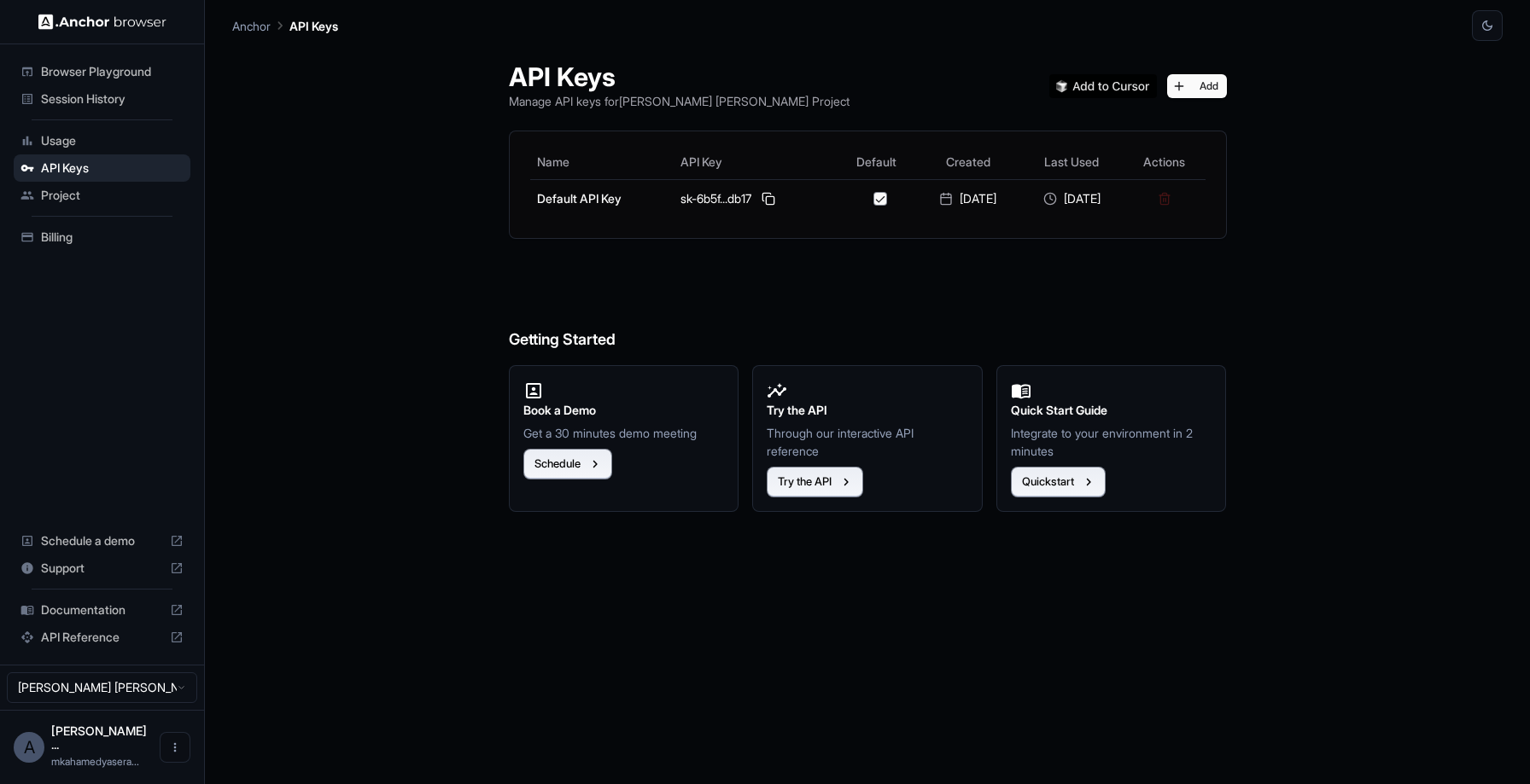
click at [78, 199] on span "Project" at bounding box center [112, 195] width 142 height 17
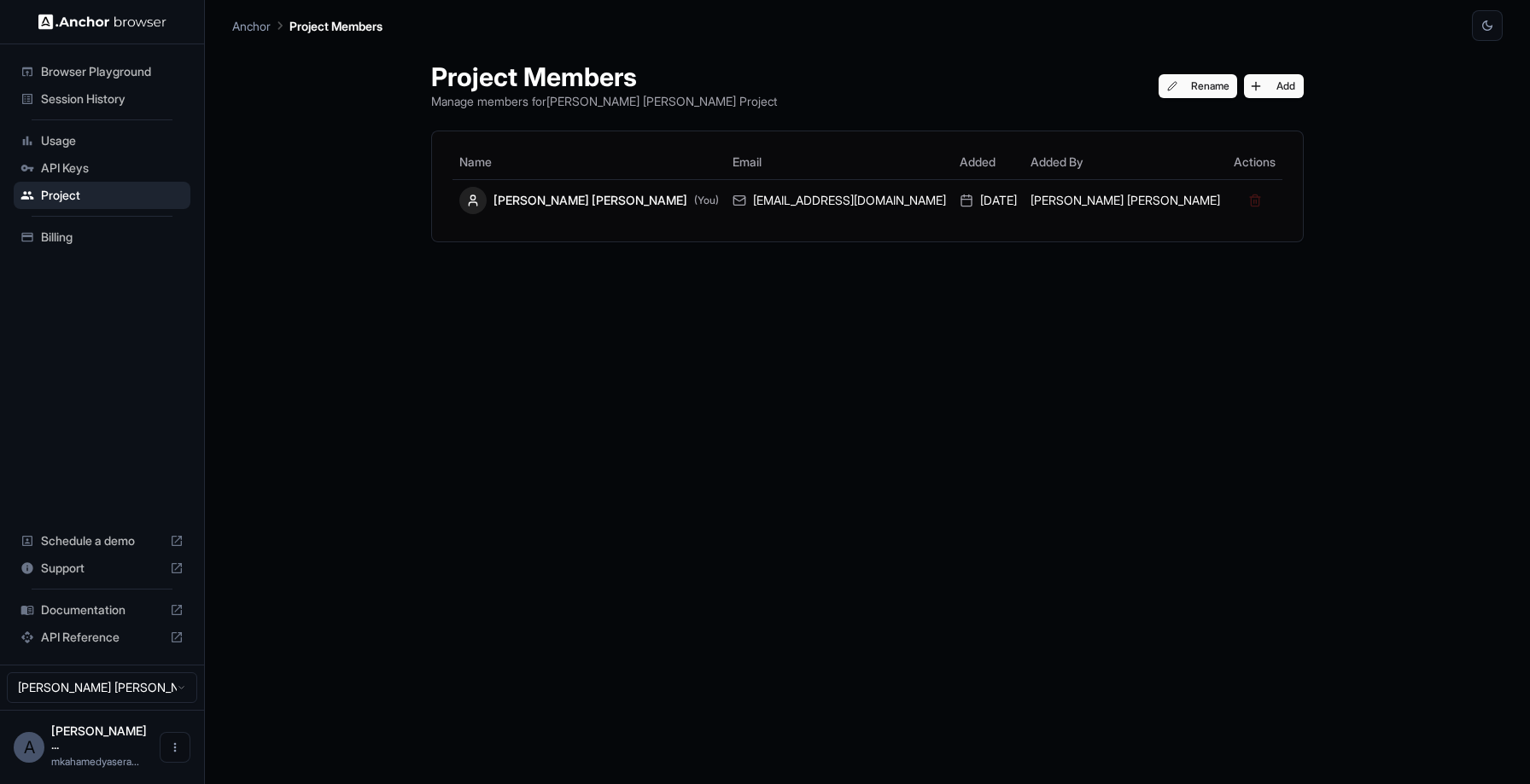
click at [73, 160] on span "API Keys" at bounding box center [112, 168] width 142 height 17
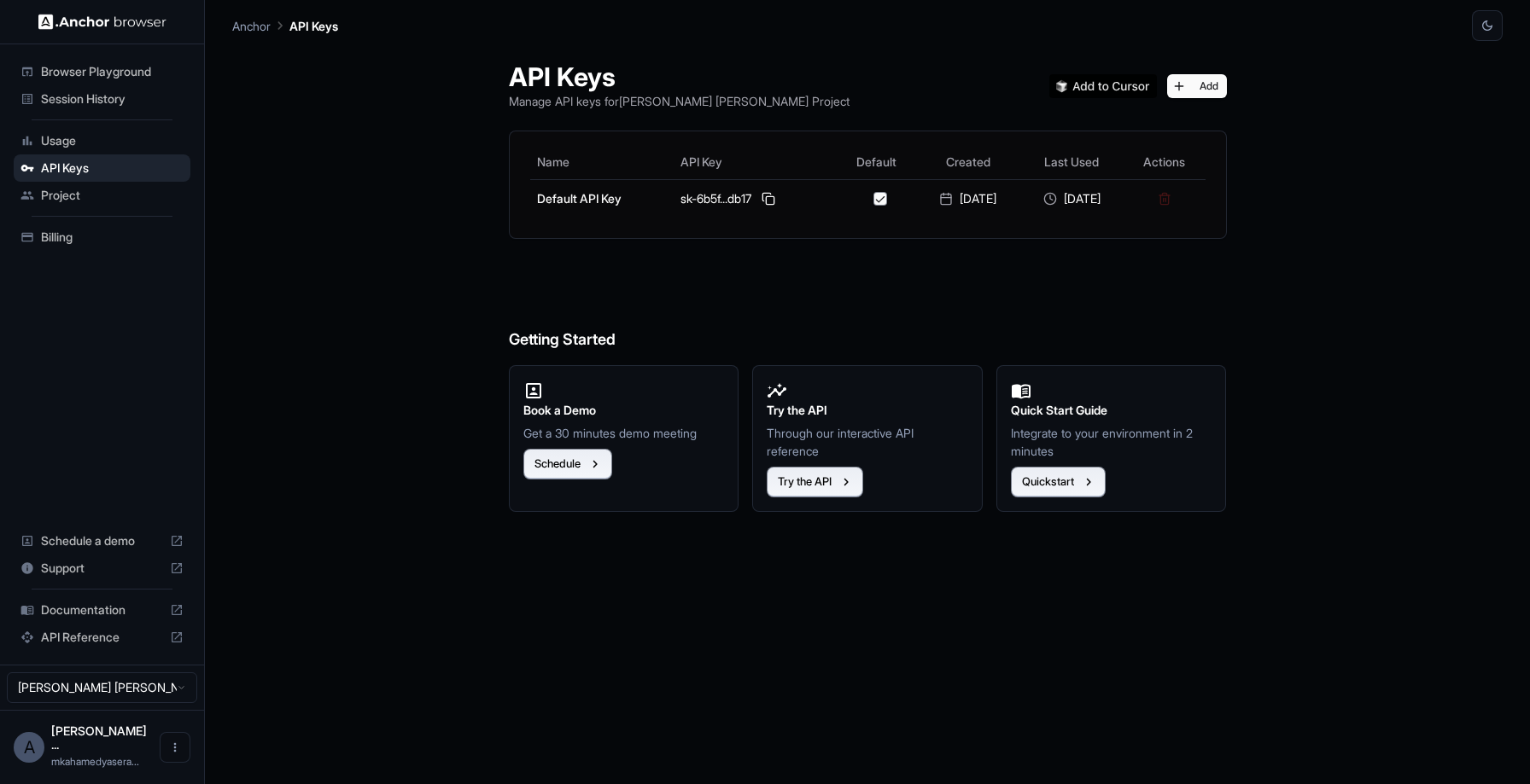
click at [65, 138] on span "Usage" at bounding box center [112, 140] width 142 height 17
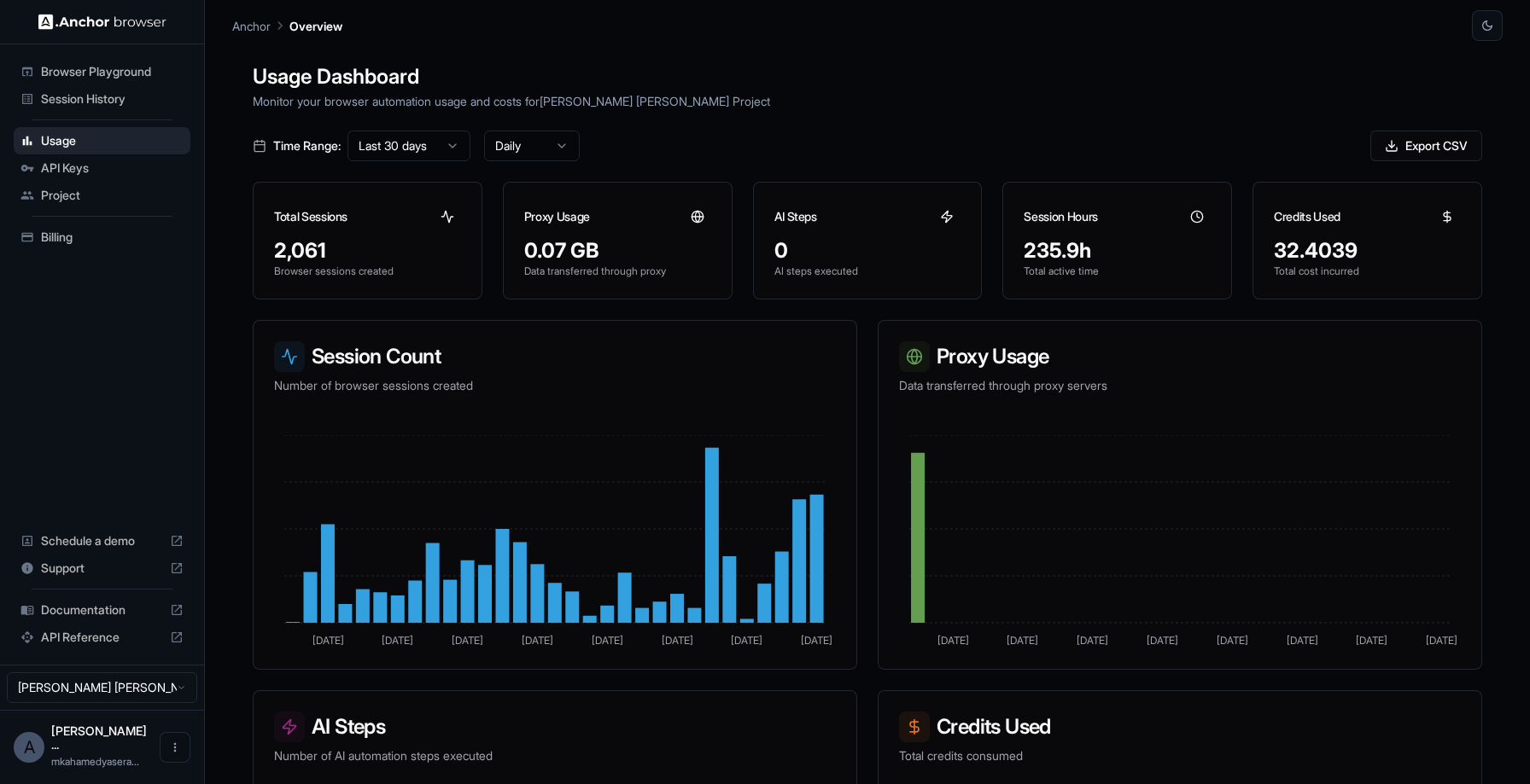
click at [75, 232] on span "Billing" at bounding box center [112, 237] width 142 height 17
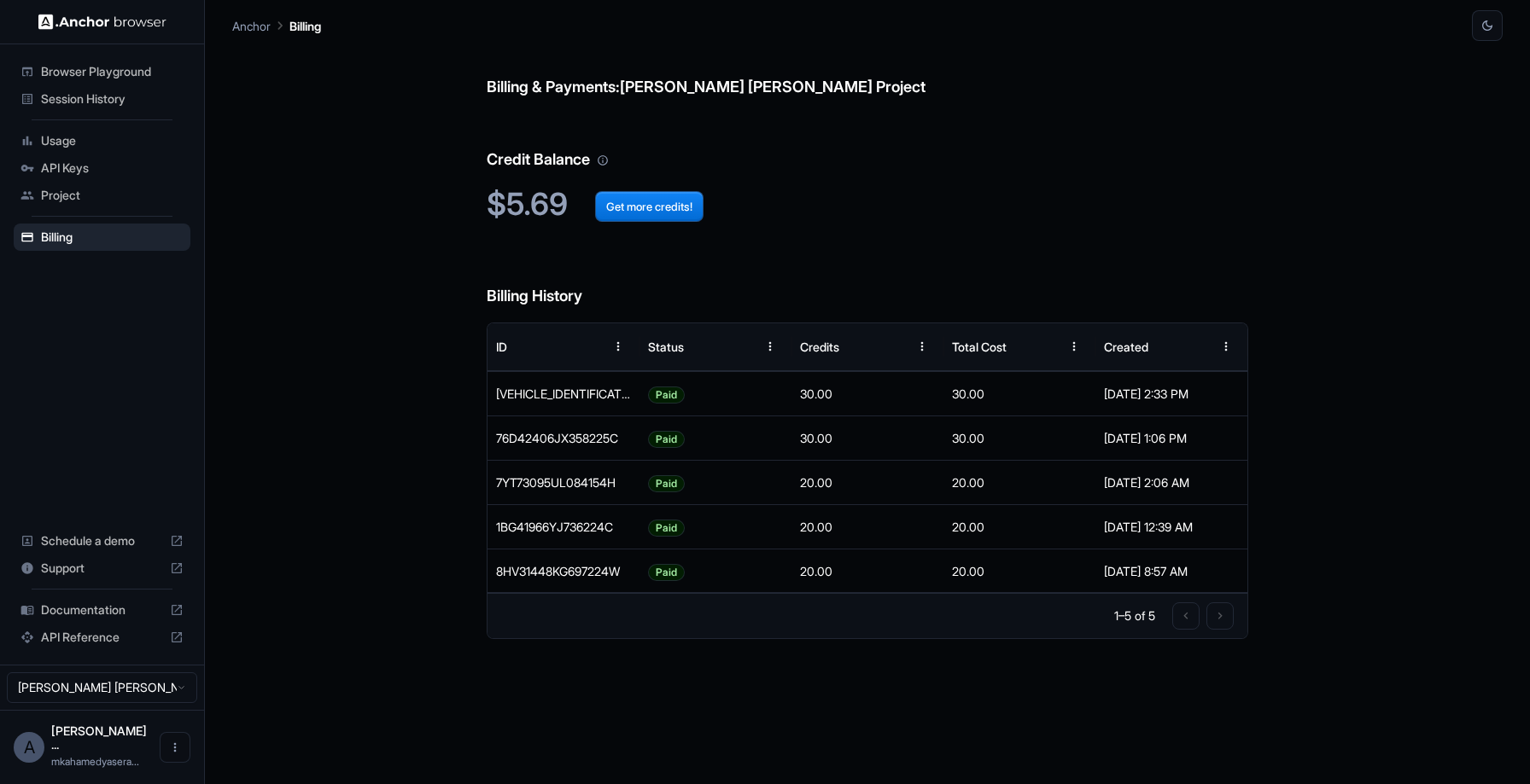
click at [91, 92] on span "Session History" at bounding box center [112, 99] width 142 height 17
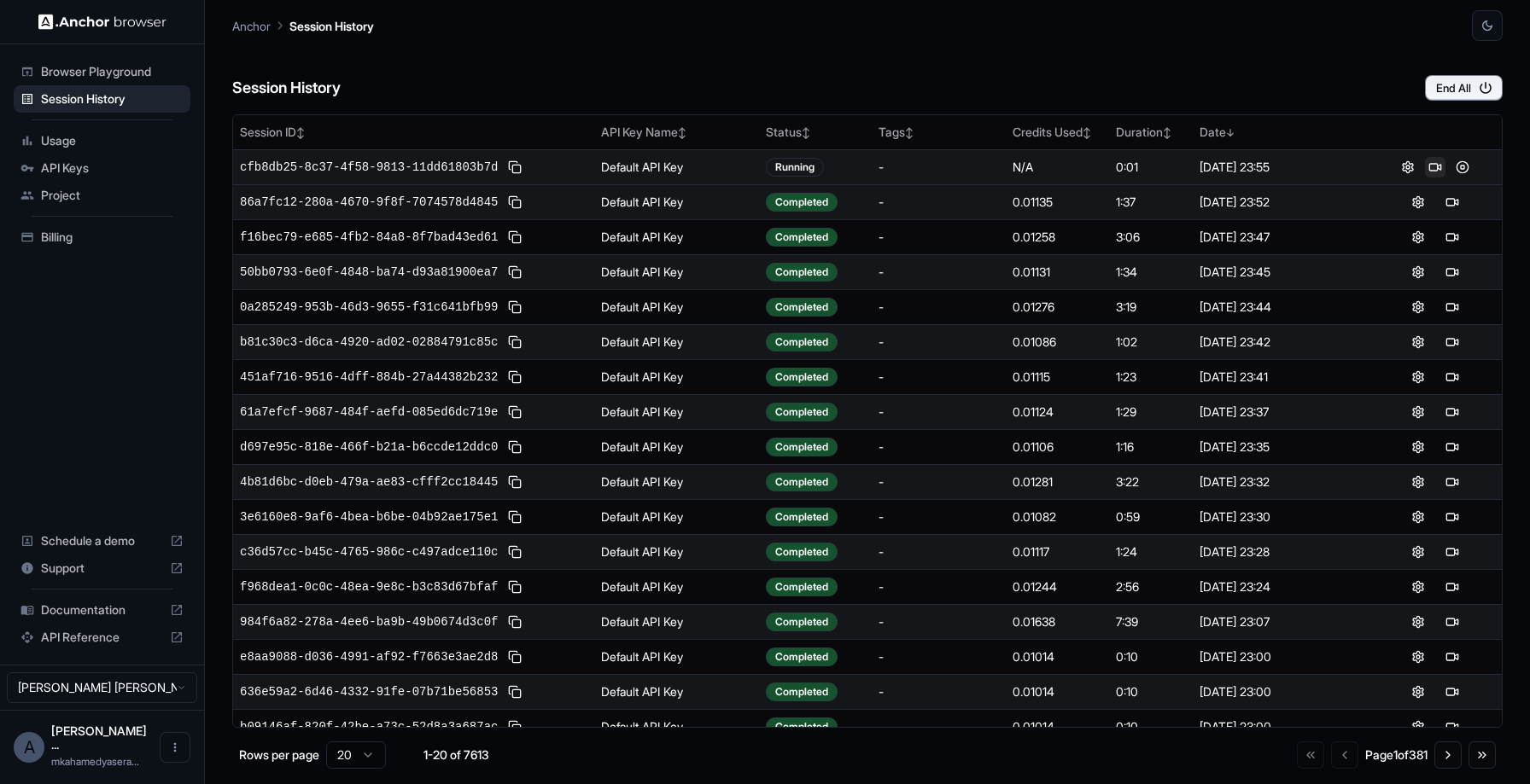
click at [1438, 163] on button at bounding box center [1436, 167] width 20 height 20
click at [1430, 165] on button at bounding box center [1436, 167] width 20 height 20
click at [1452, 95] on button "End All" at bounding box center [1464, 88] width 78 height 26
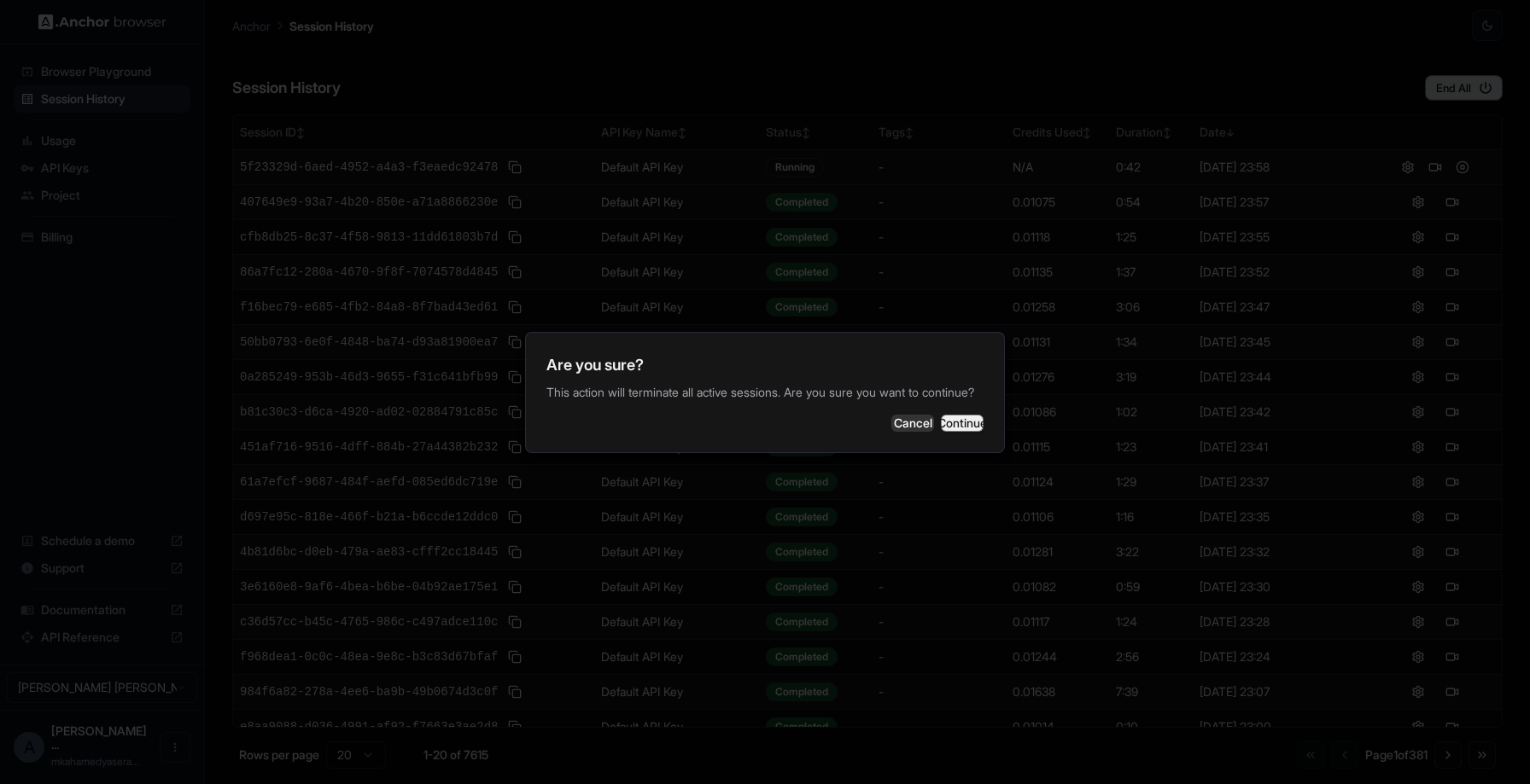
click at [956, 420] on button "Continue" at bounding box center [963, 423] width 42 height 17
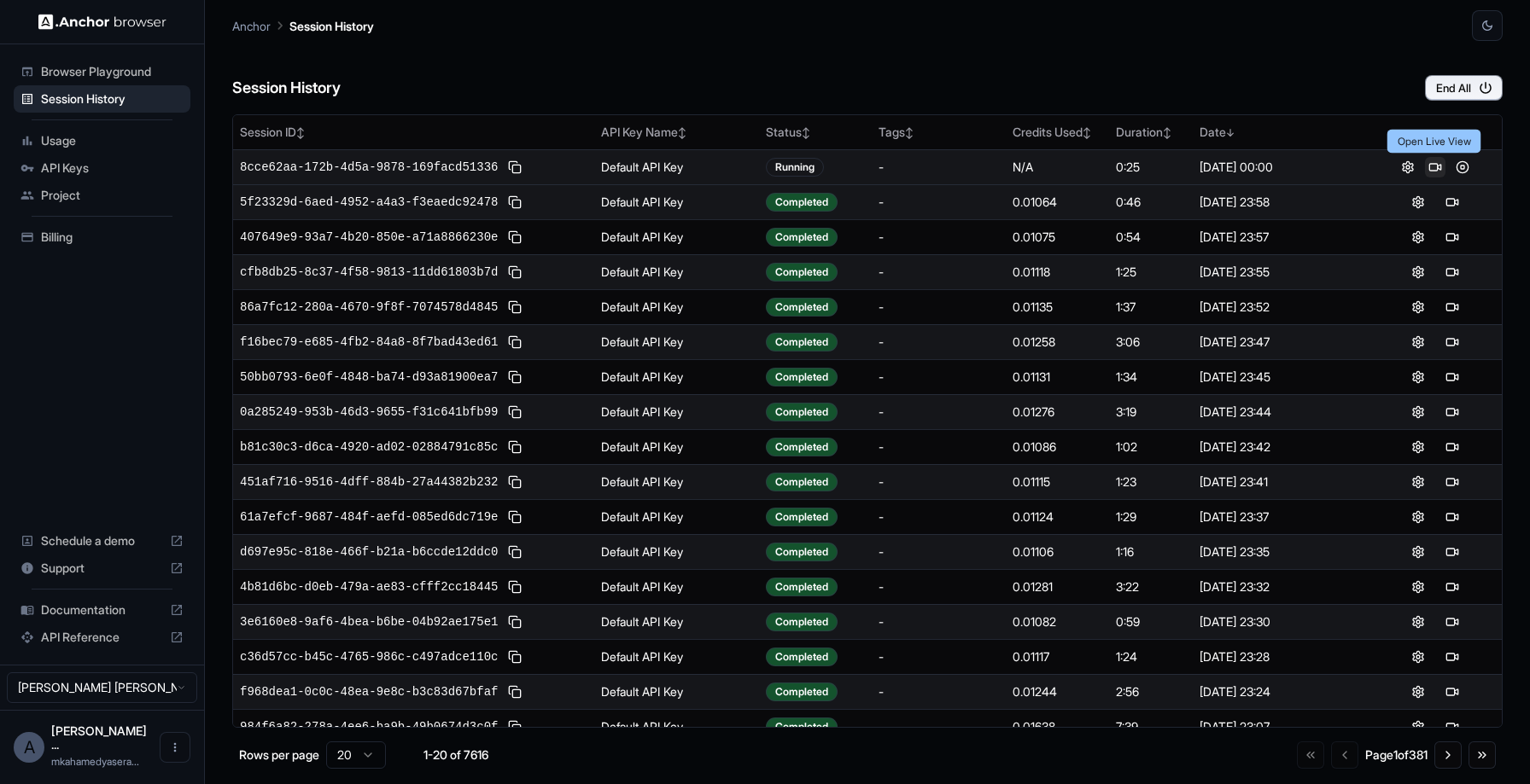
click at [1432, 164] on button at bounding box center [1436, 167] width 20 height 20
click at [1437, 163] on button at bounding box center [1436, 167] width 20 height 20
click at [1430, 171] on button at bounding box center [1436, 167] width 20 height 20
click at [1435, 169] on button at bounding box center [1436, 167] width 20 height 20
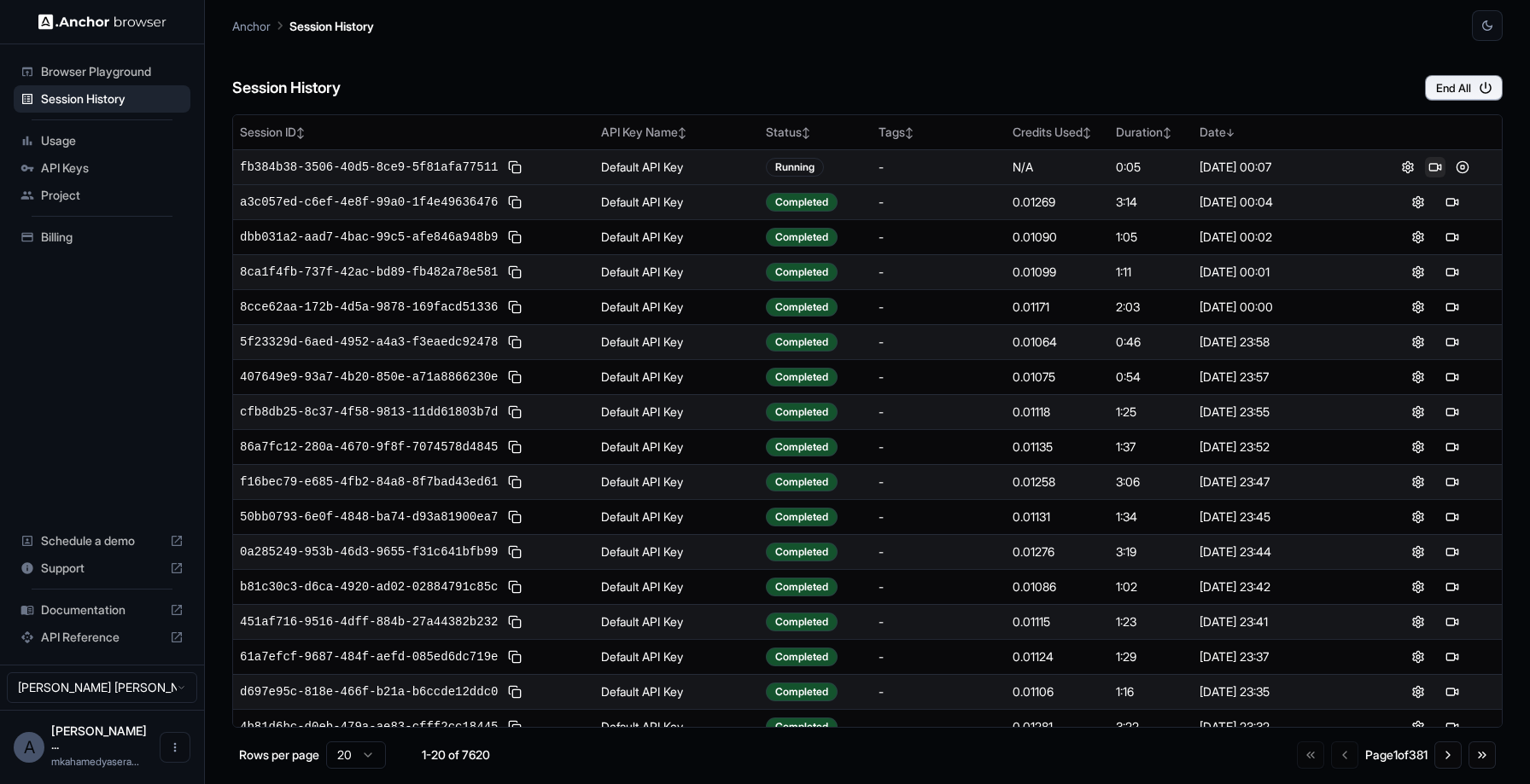
click at [1434, 164] on button at bounding box center [1436, 167] width 20 height 20
click at [1439, 163] on button at bounding box center [1436, 167] width 20 height 20
click at [140, 66] on span "Browser Playground" at bounding box center [112, 71] width 142 height 17
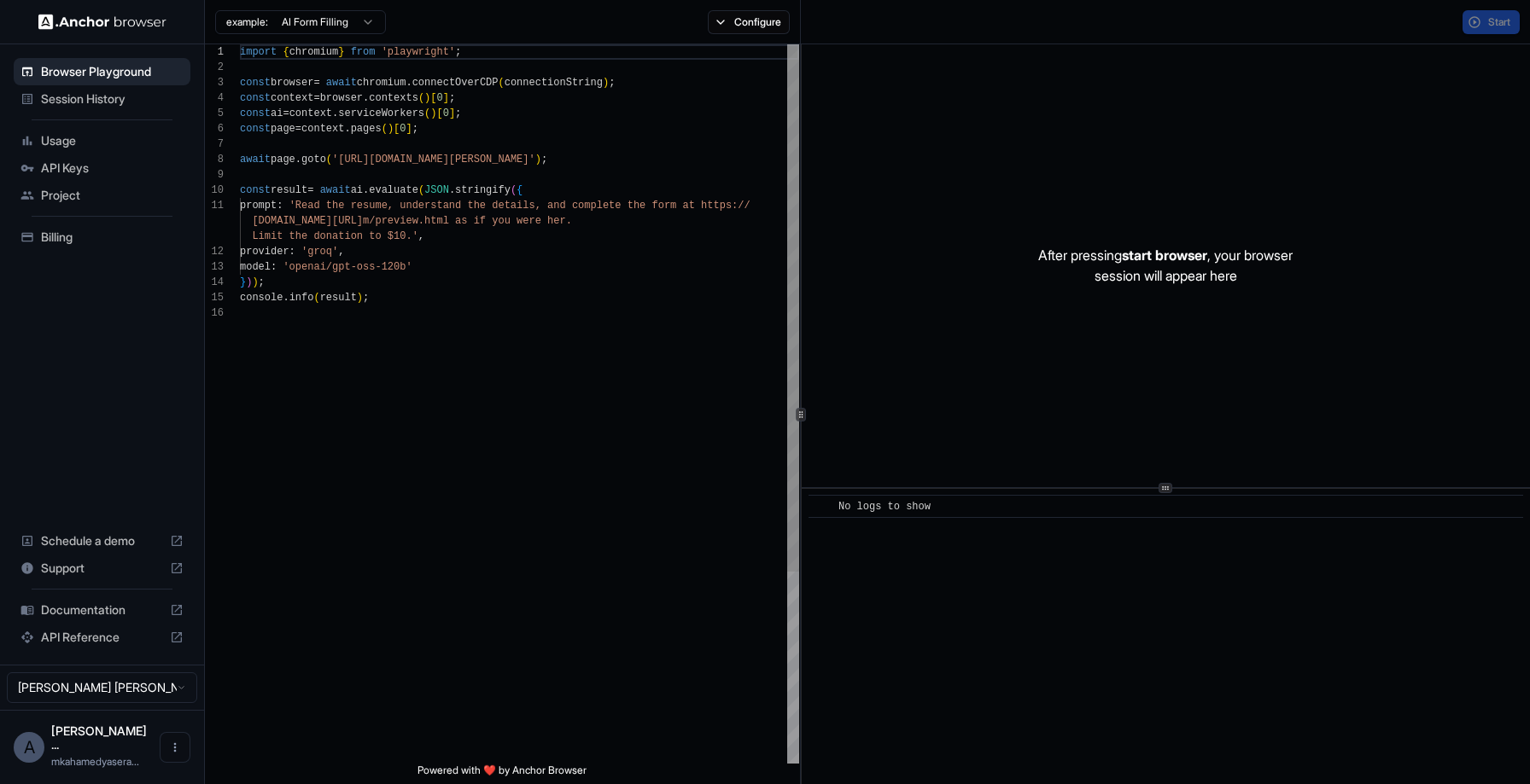
scroll to position [153, 0]
click at [133, 108] on div "Session History" at bounding box center [102, 99] width 176 height 28
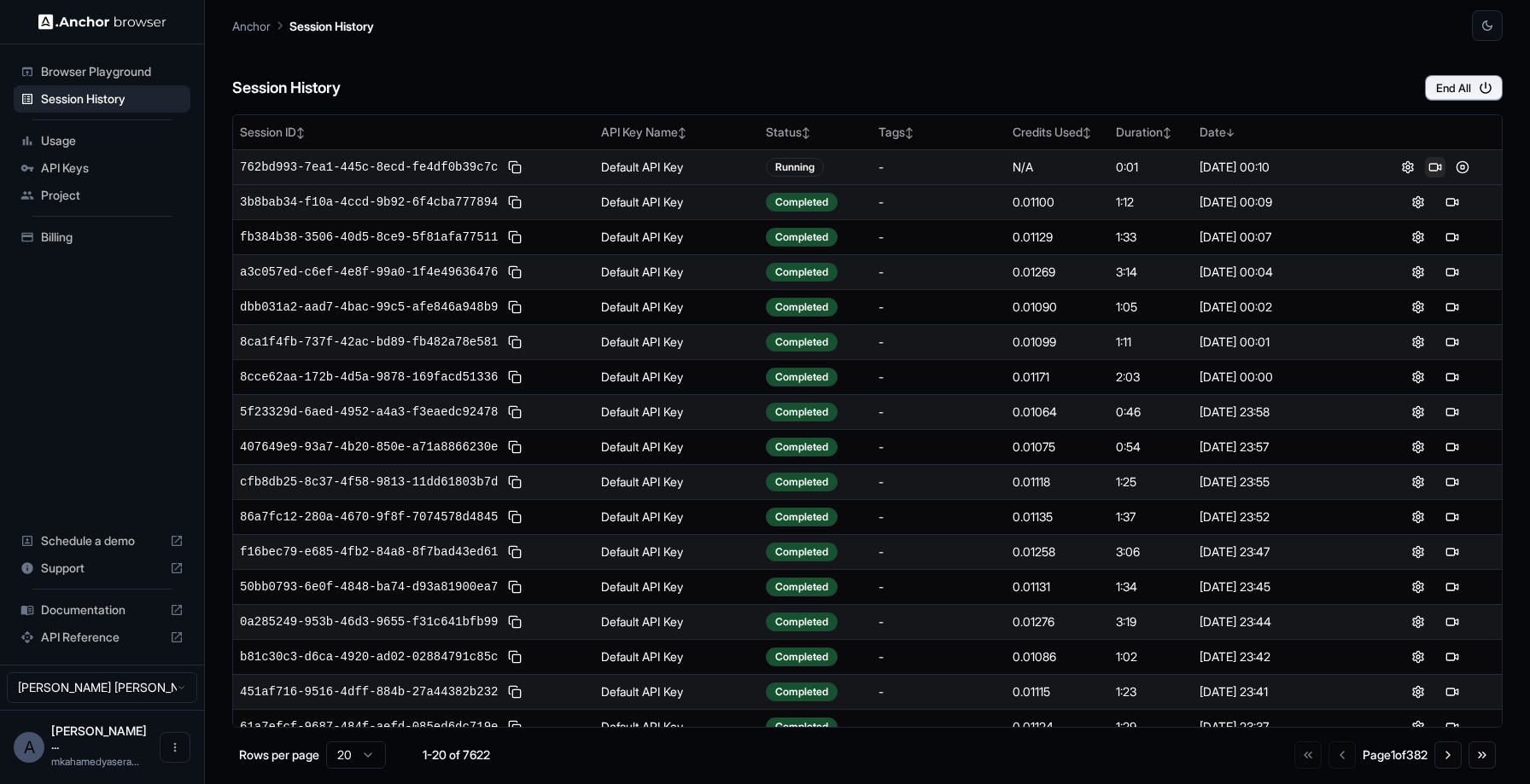
click at [1435, 167] on button at bounding box center [1436, 167] width 20 height 20
click at [1429, 163] on button at bounding box center [1436, 167] width 20 height 20
click at [1038, 56] on div "Session History End All" at bounding box center [867, 70] width 1270 height 60
click at [145, 82] on div "Browser Playground" at bounding box center [102, 72] width 176 height 28
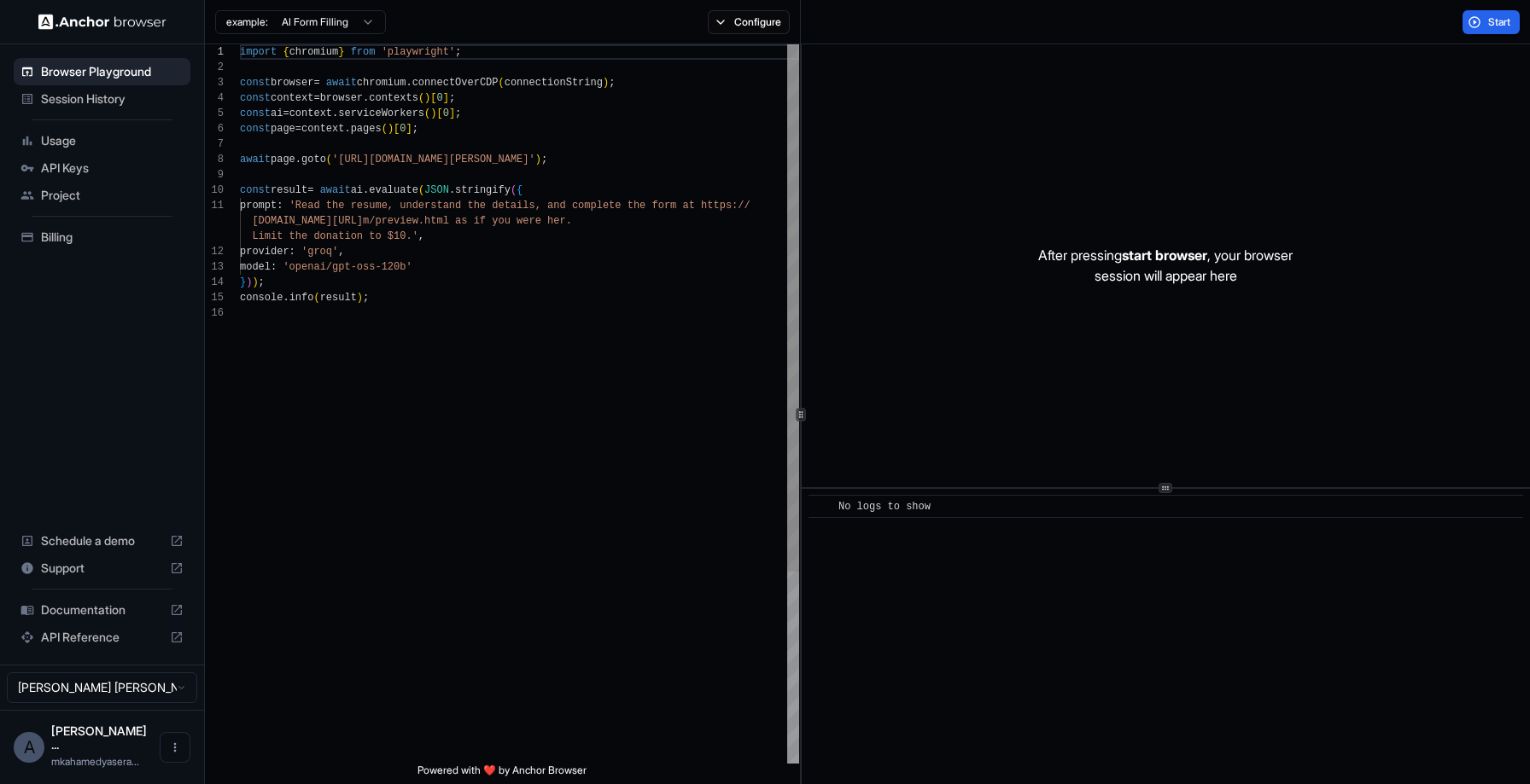
scroll to position [153, 0]
click at [123, 103] on span "Session History" at bounding box center [112, 99] width 142 height 17
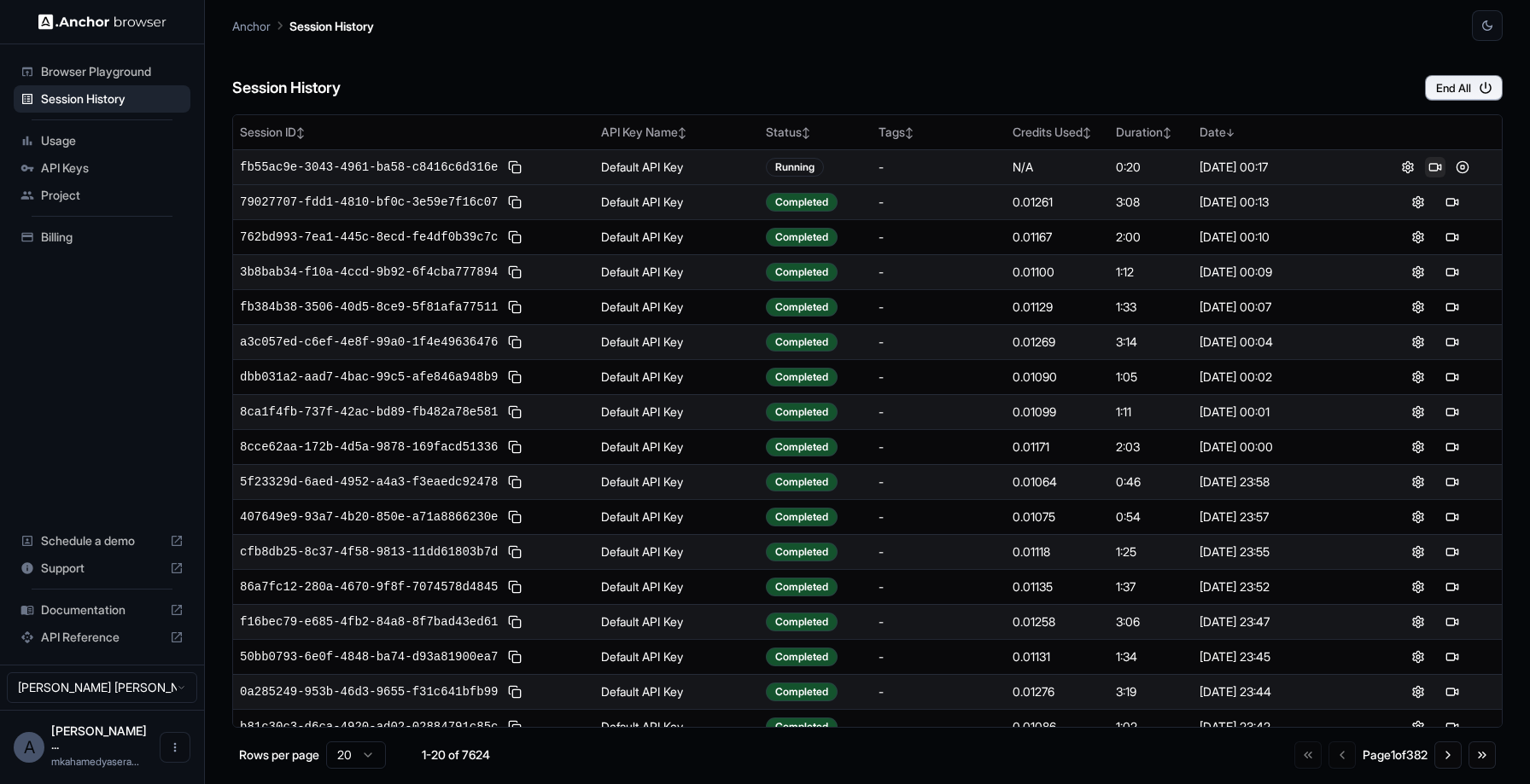
click at [1427, 166] on button at bounding box center [1436, 167] width 20 height 20
click at [1467, 166] on button at bounding box center [1463, 167] width 20 height 20
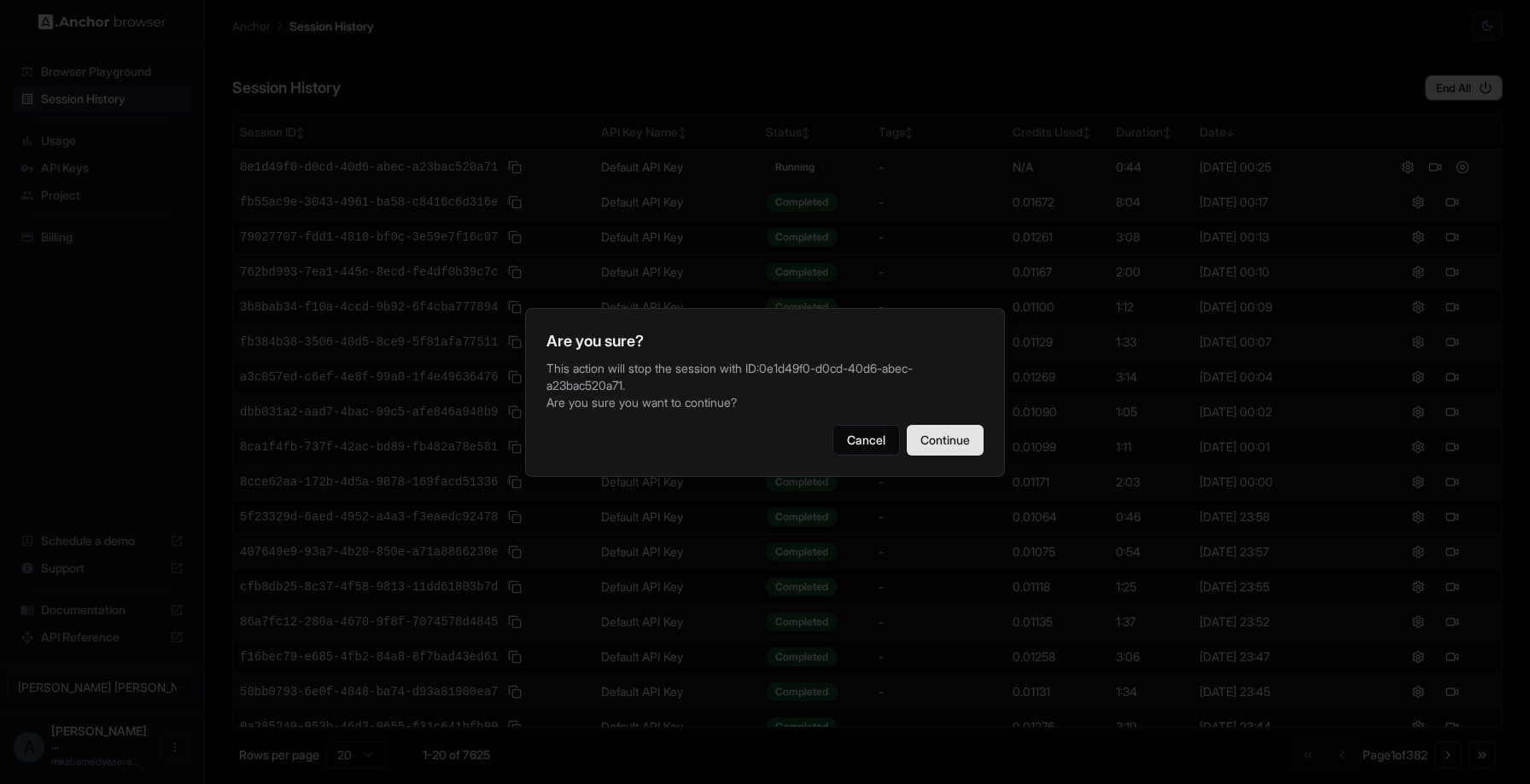
click at [965, 425] on button "Continue" at bounding box center [945, 440] width 77 height 30
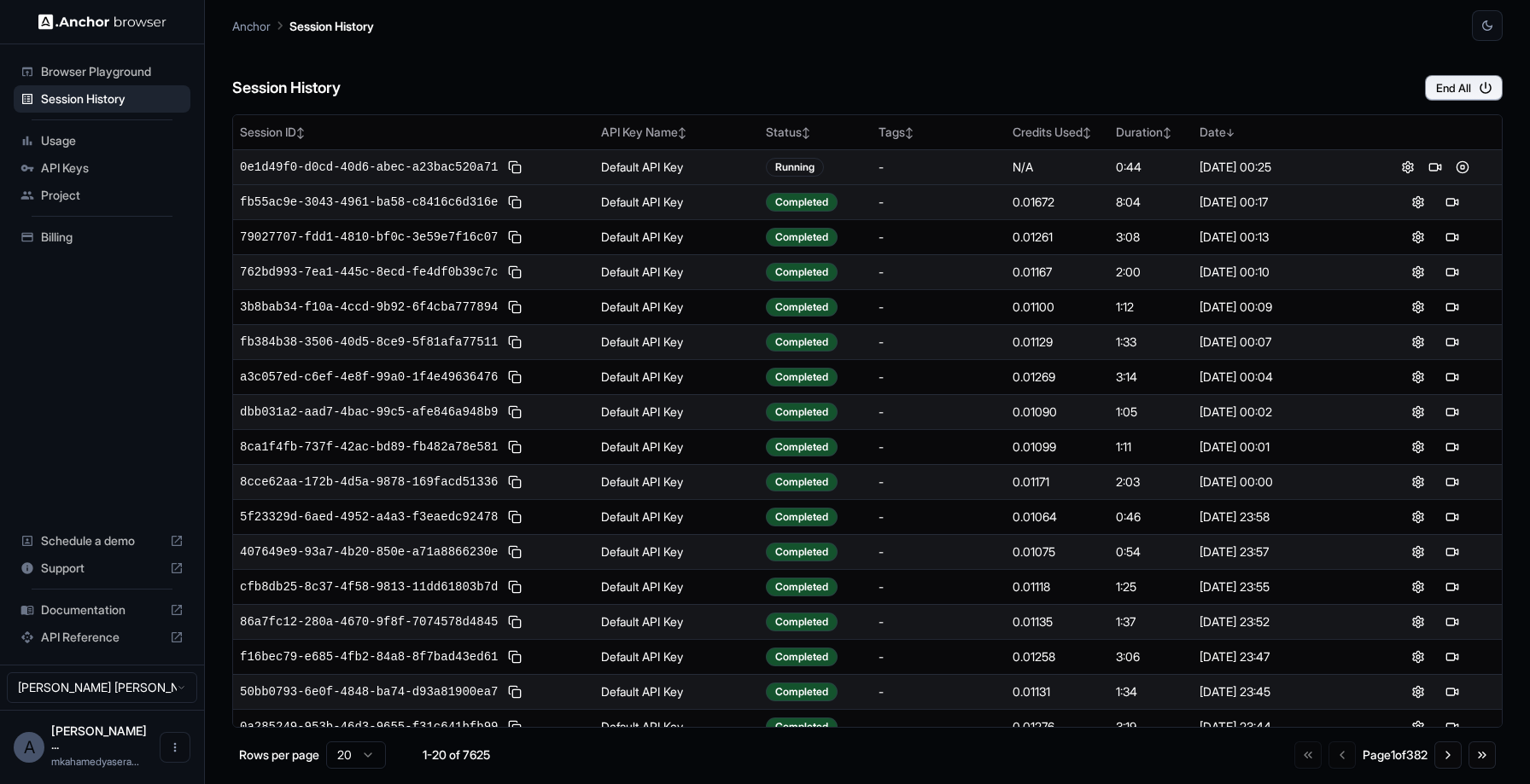
click at [848, 57] on div "Session History End All" at bounding box center [867, 70] width 1270 height 60
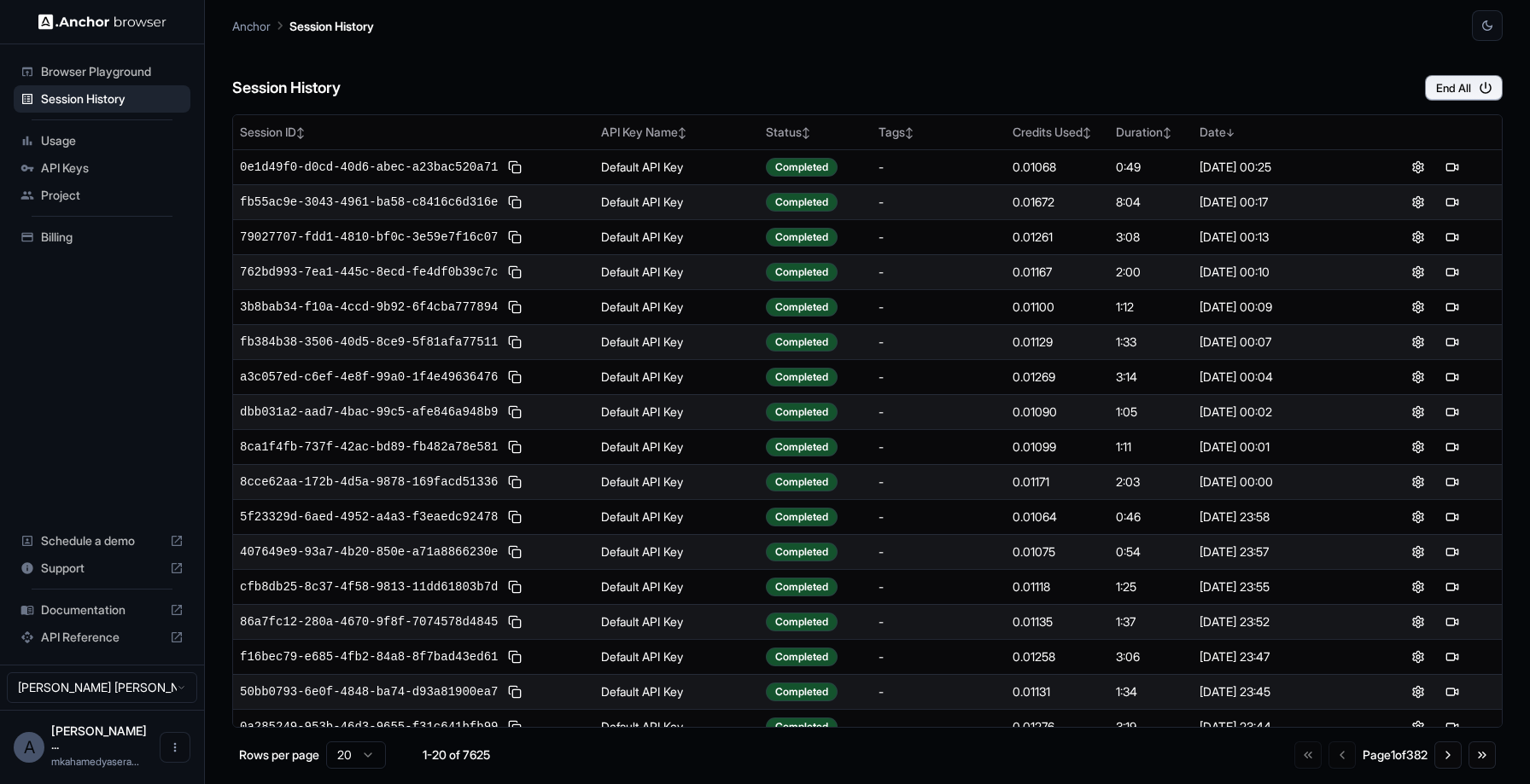
click at [79, 73] on span "Browser Playground" at bounding box center [112, 71] width 142 height 17
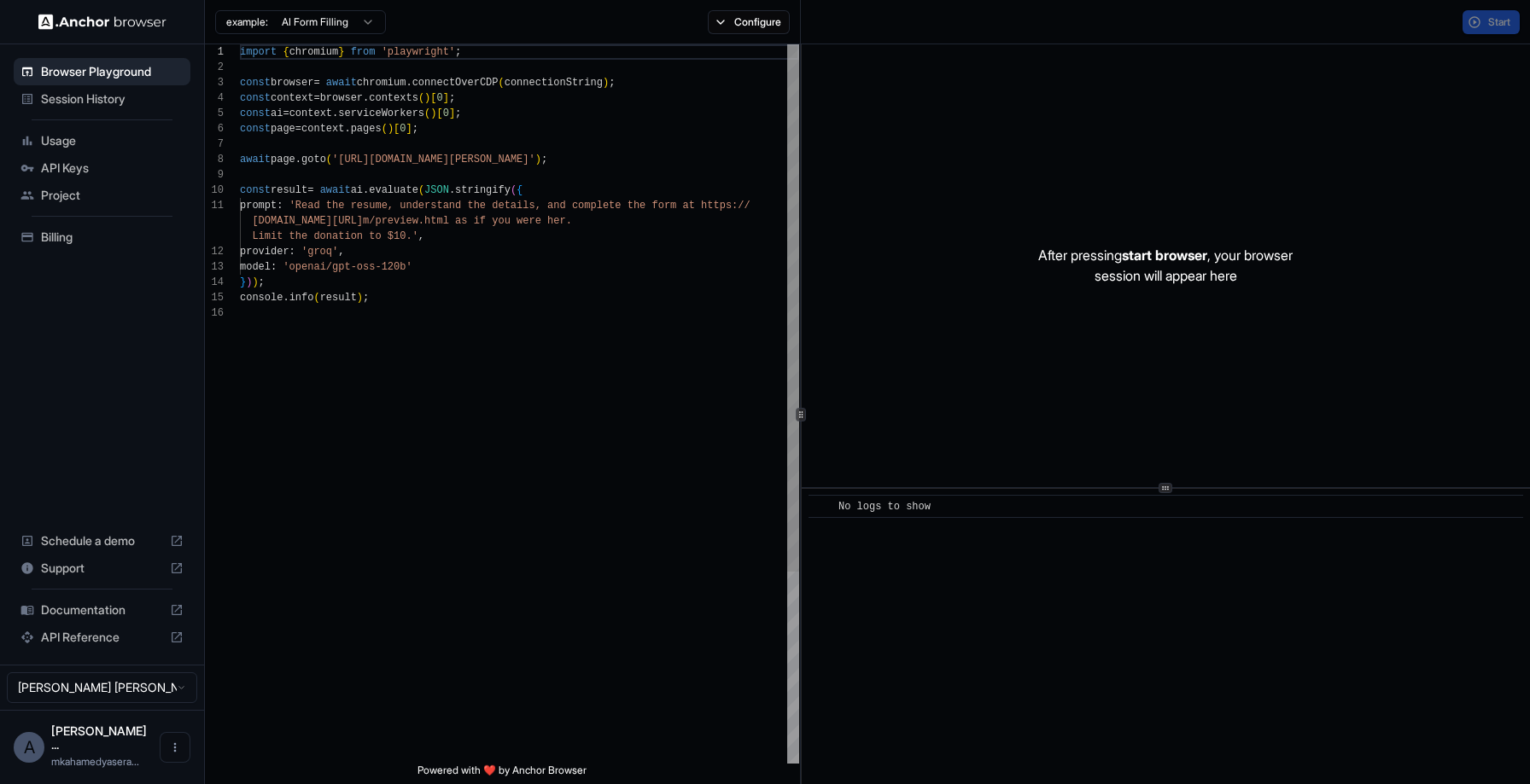
scroll to position [153, 0]
click at [89, 103] on span "Session History" at bounding box center [112, 99] width 142 height 17
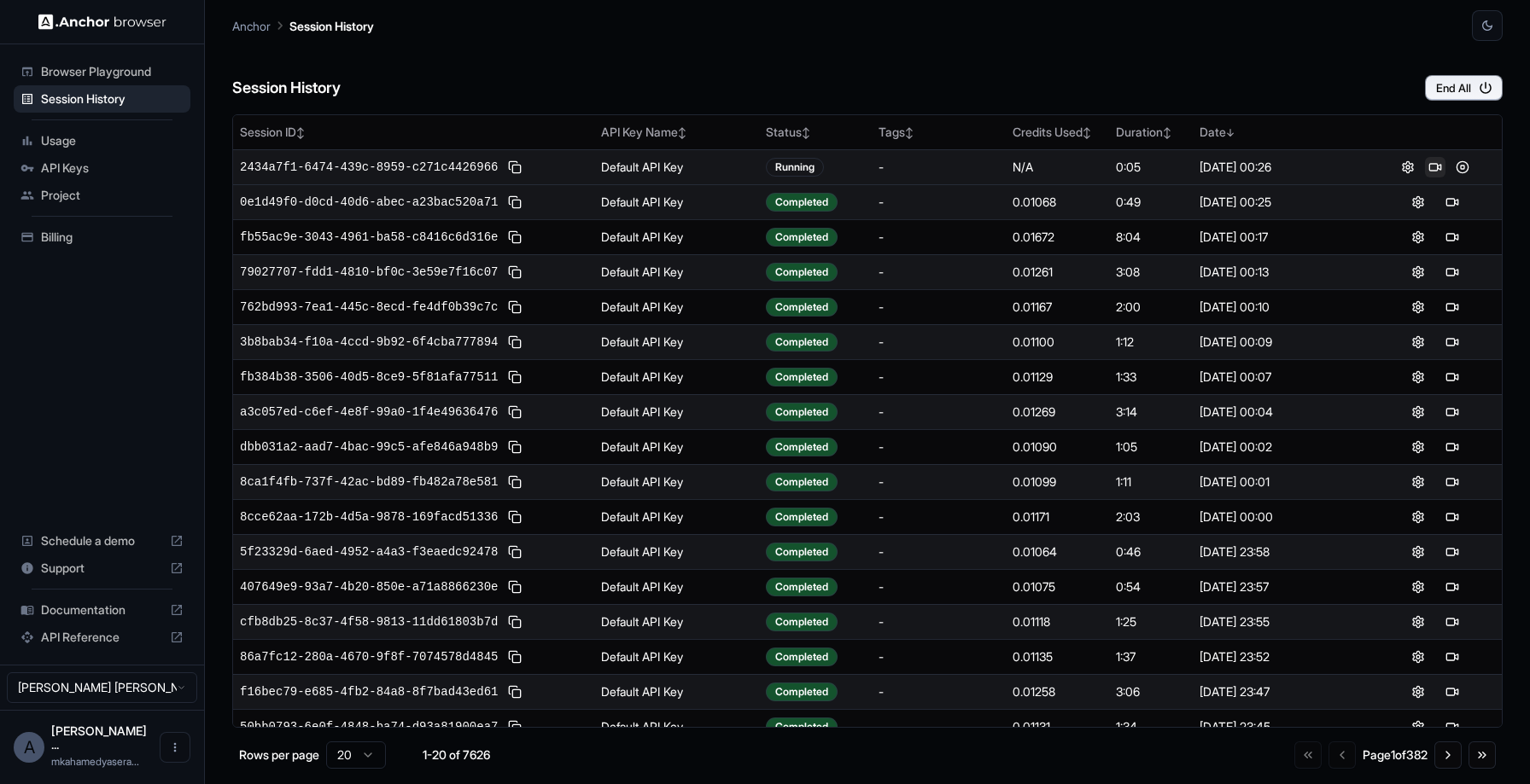
click at [1438, 164] on button at bounding box center [1436, 167] width 20 height 20
click at [1435, 203] on button at bounding box center [1436, 202] width 20 height 20
click at [1427, 163] on button at bounding box center [1436, 167] width 20 height 20
click at [1435, 164] on button at bounding box center [1436, 167] width 20 height 20
click at [68, 73] on span "Browser Playground" at bounding box center [112, 71] width 142 height 17
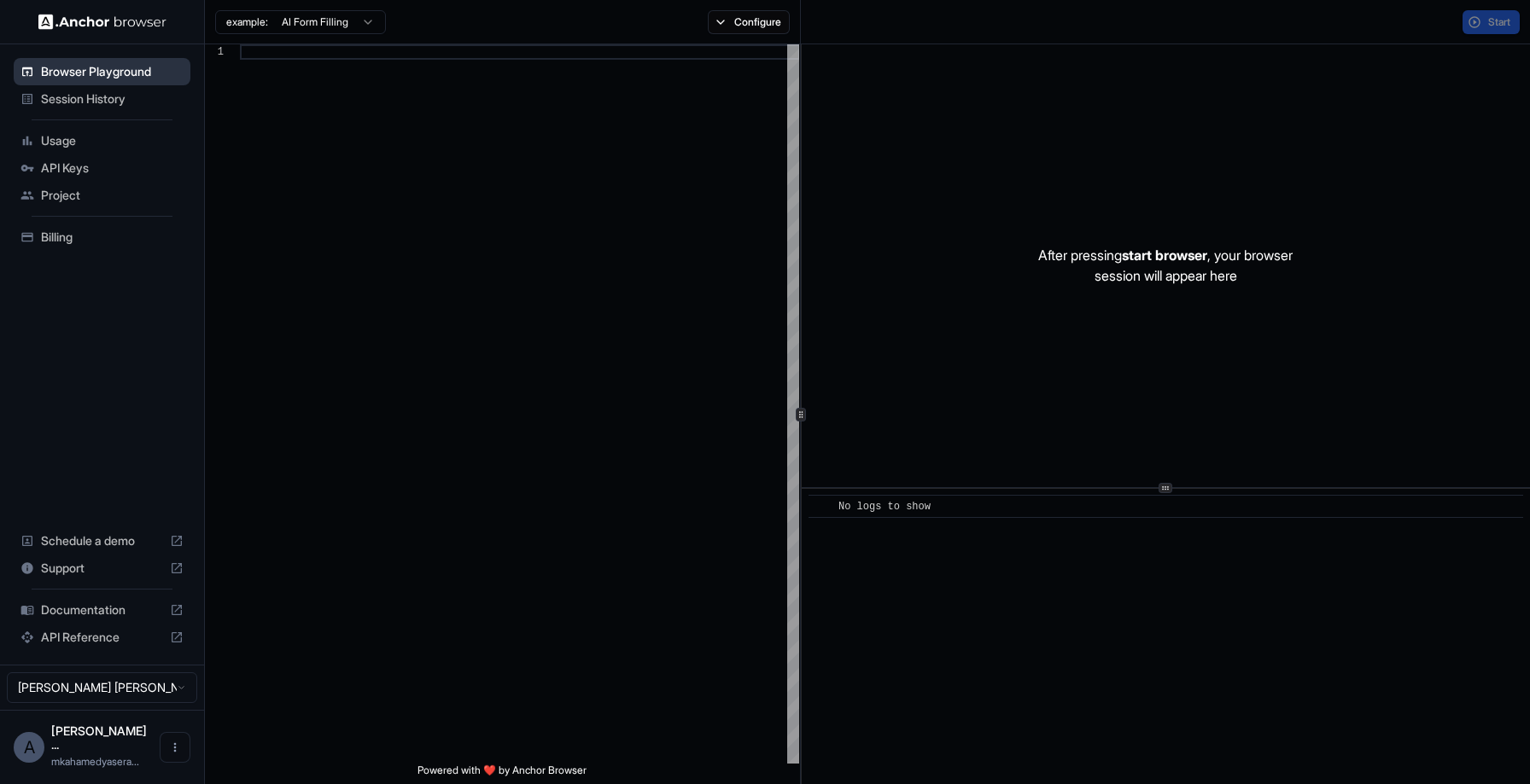
scroll to position [153, 0]
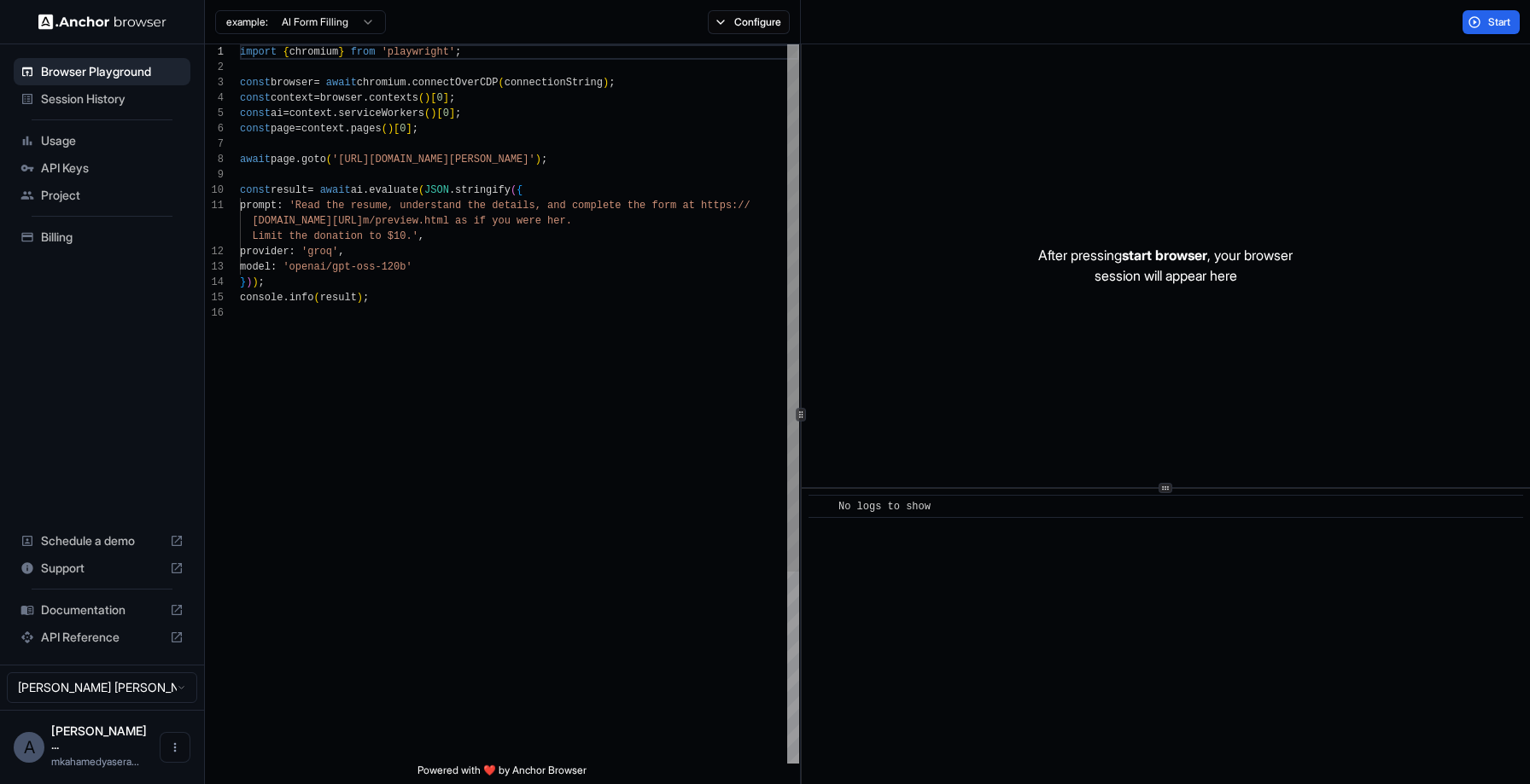
click at [84, 110] on div "Session History" at bounding box center [102, 99] width 176 height 28
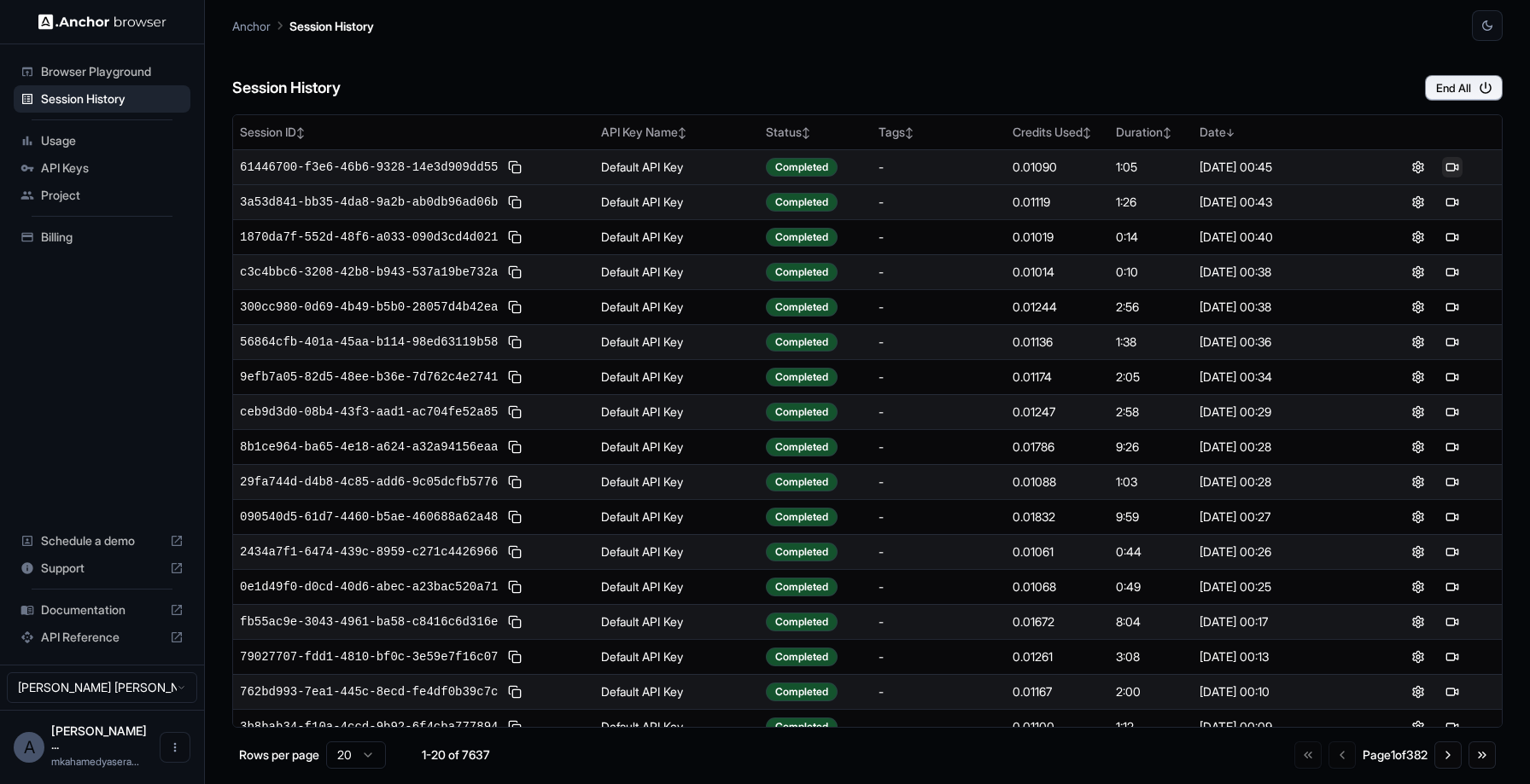
click at [1445, 171] on button at bounding box center [1452, 167] width 20 height 20
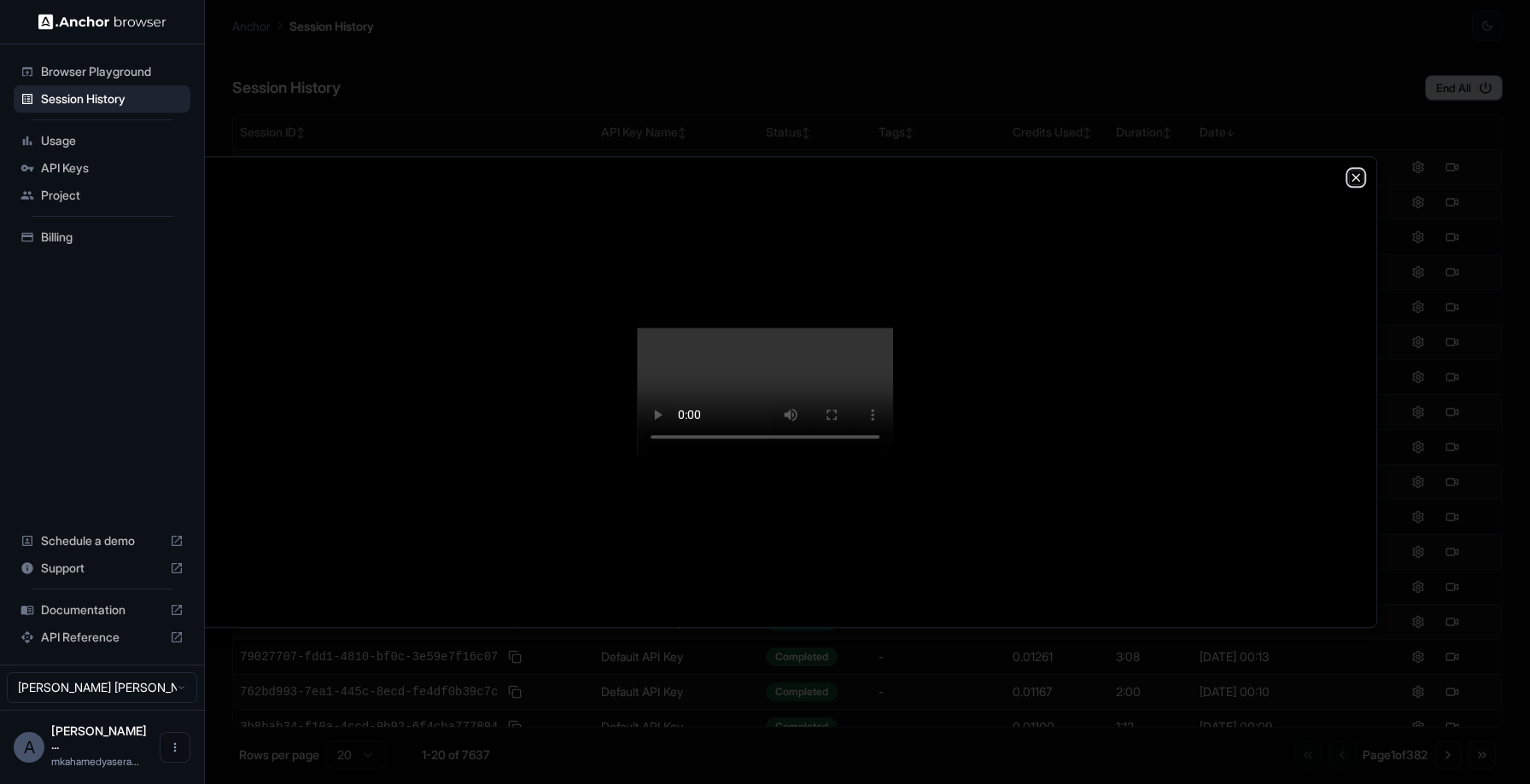
click at [1359, 171] on icon "button" at bounding box center [1355, 177] width 14 height 14
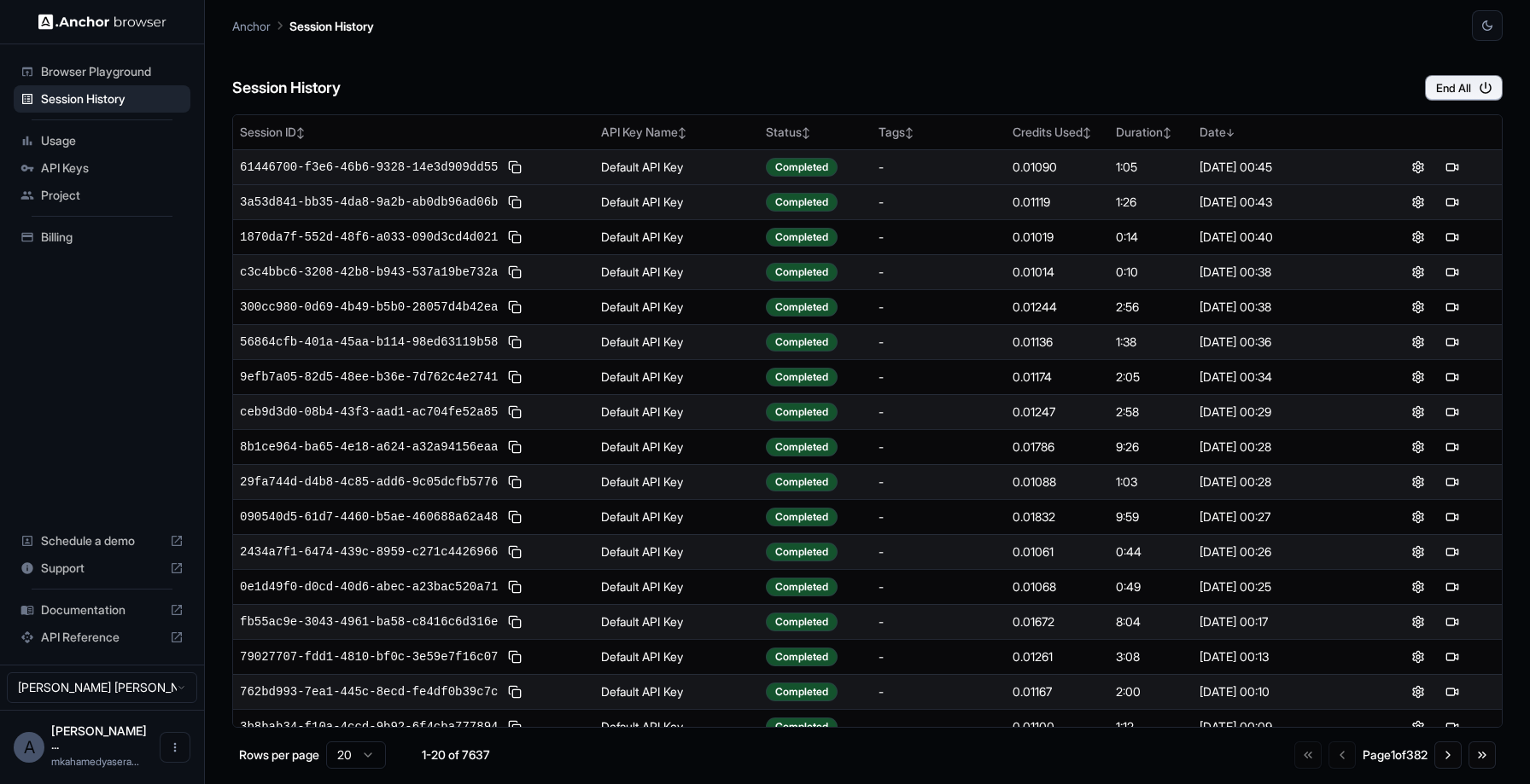
click at [115, 65] on span "Browser Playground" at bounding box center [112, 71] width 142 height 17
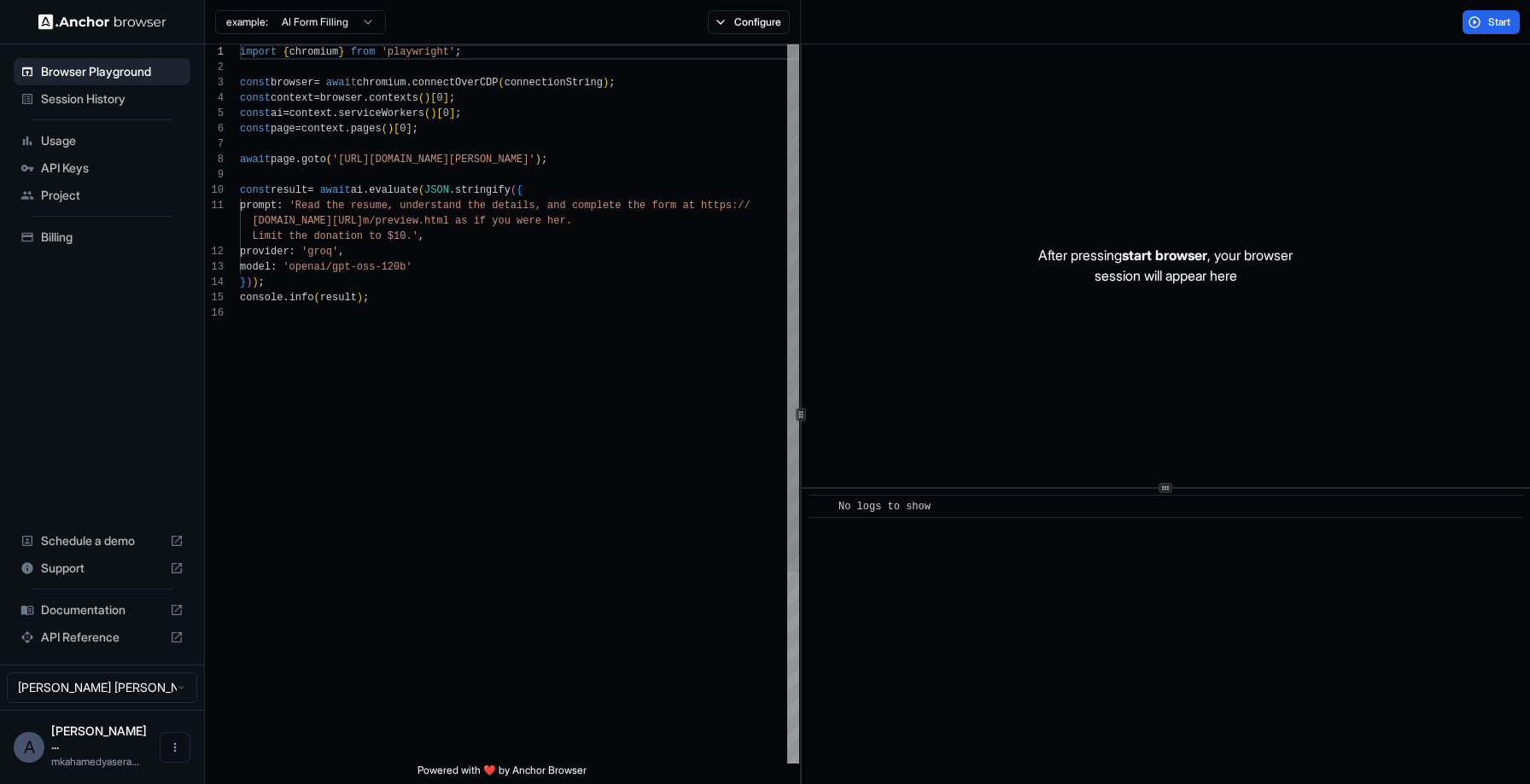
scroll to position [153, 0]
click at [110, 106] on span "Session History" at bounding box center [112, 99] width 142 height 17
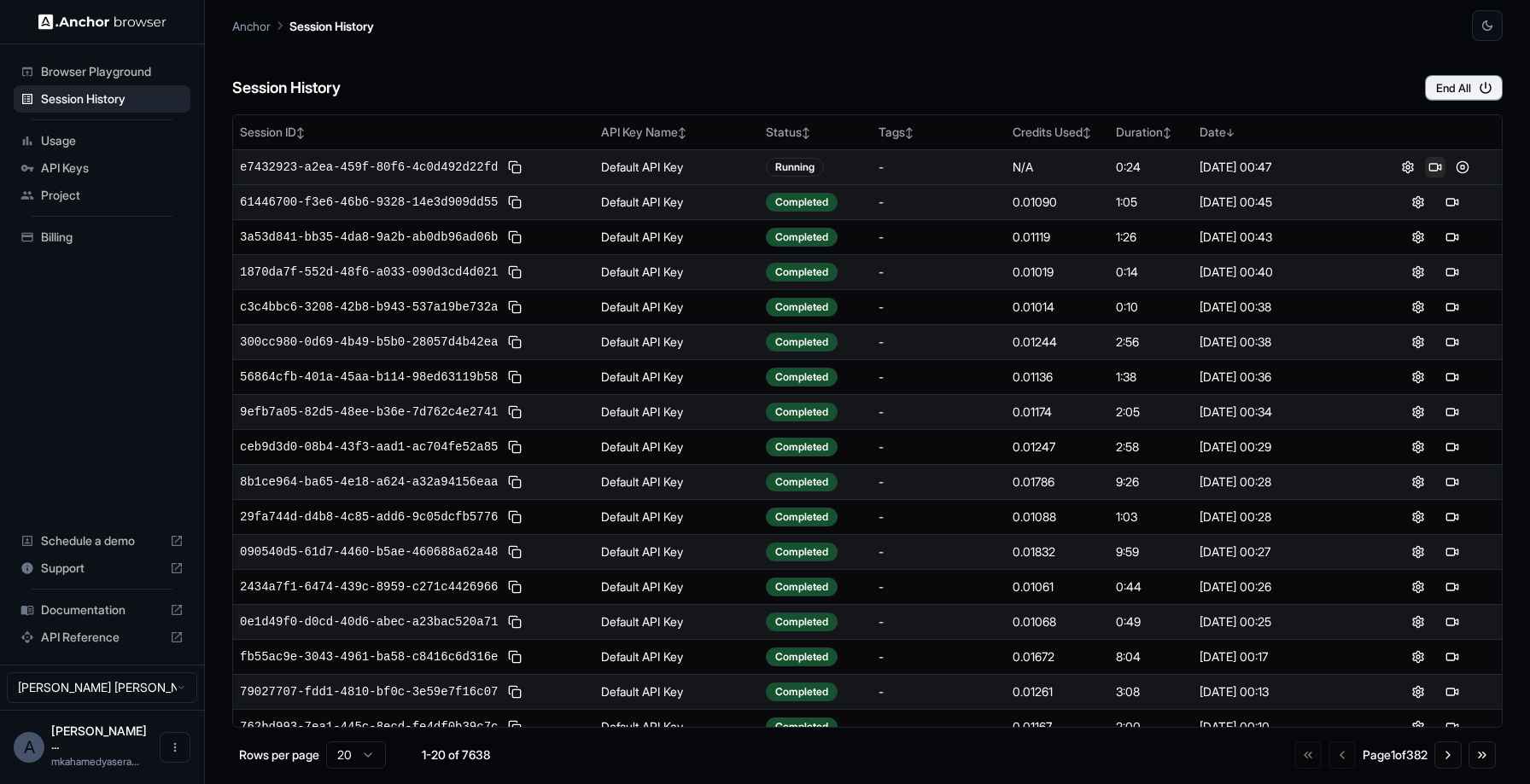
click at [1434, 171] on button at bounding box center [1436, 167] width 20 height 20
click at [1435, 167] on button at bounding box center [1436, 167] width 20 height 20
click at [1456, 168] on button at bounding box center [1452, 167] width 20 height 20
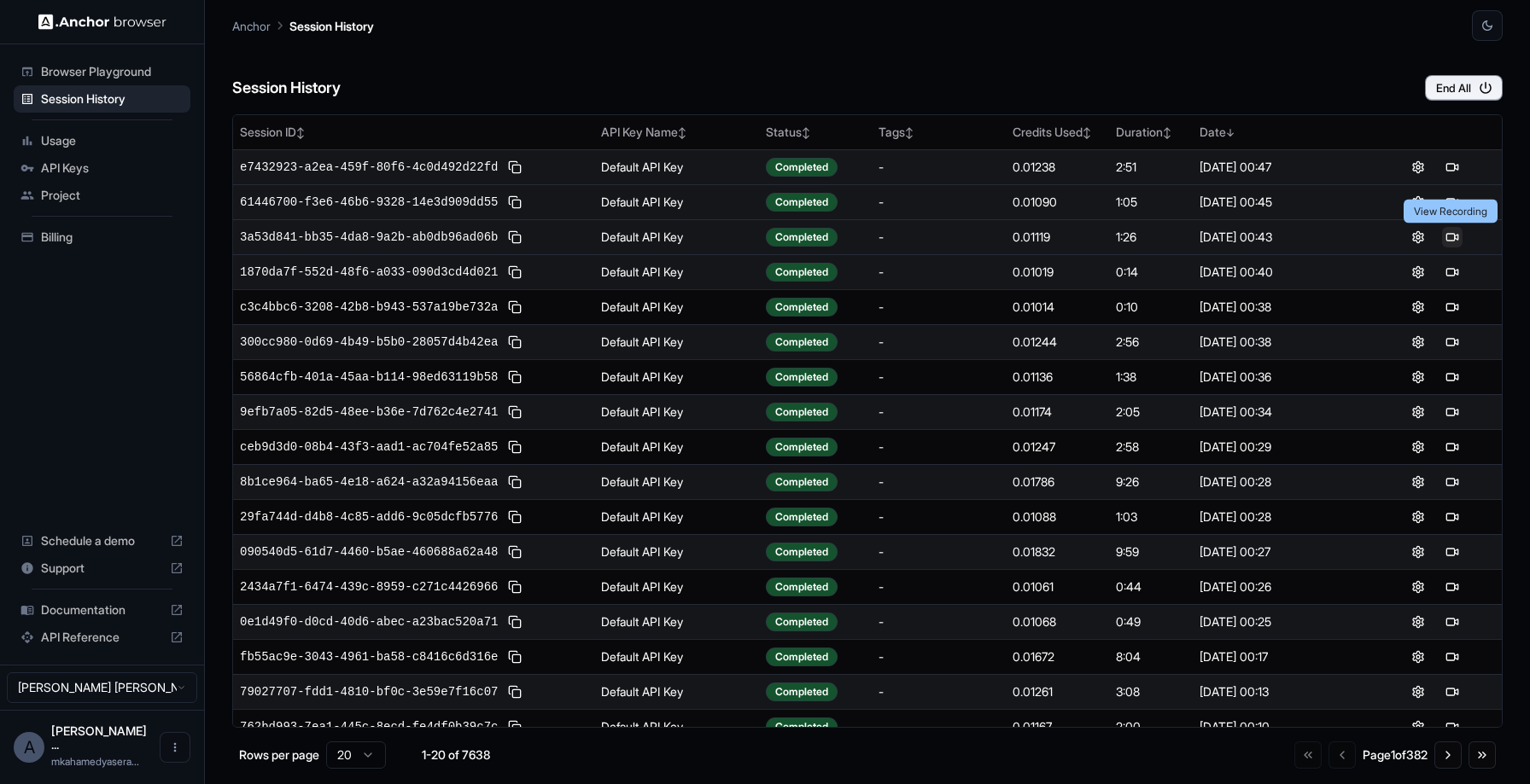
click at [1452, 234] on button at bounding box center [1452, 237] width 20 height 20
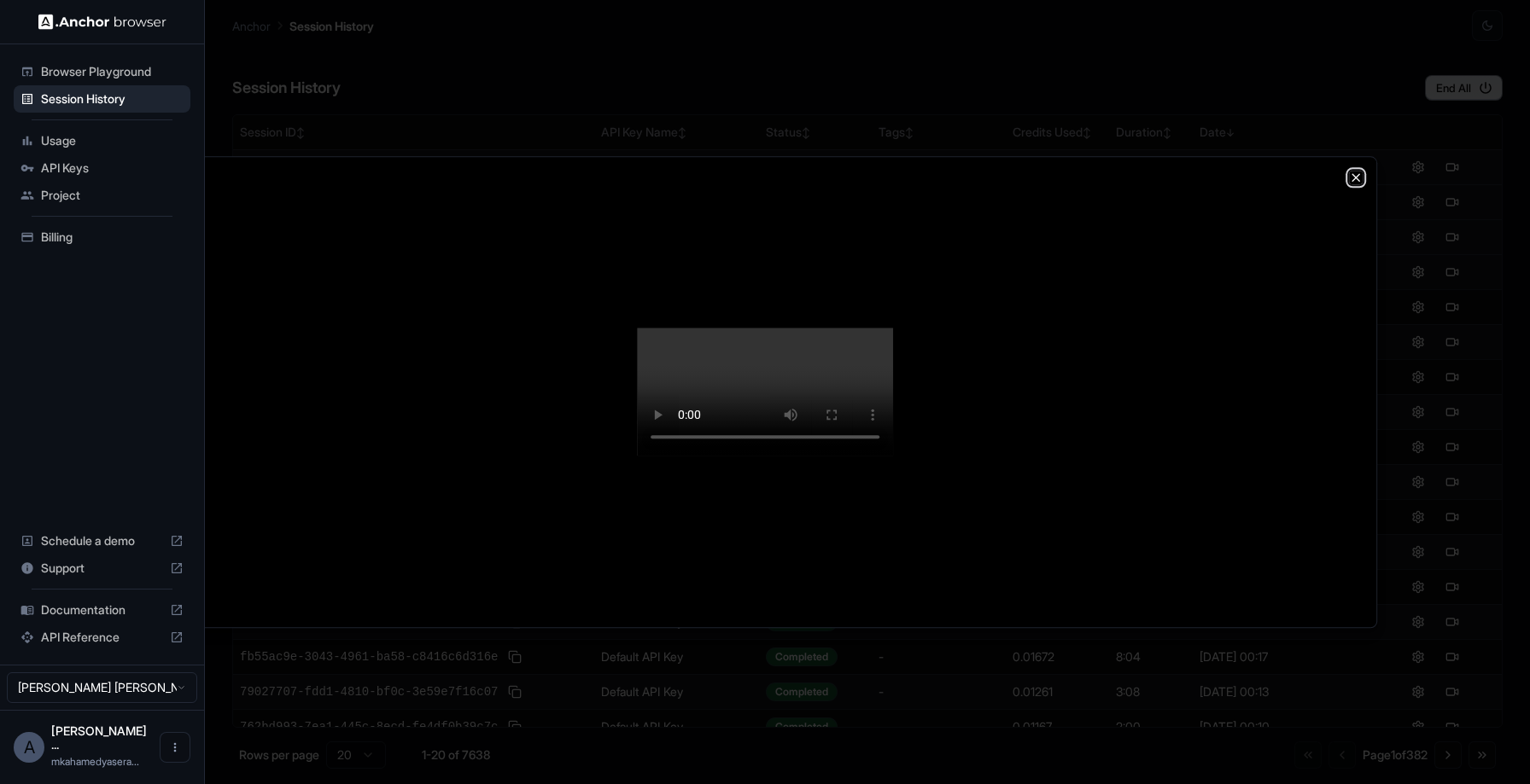
click at [1355, 171] on icon "button" at bounding box center [1355, 177] width 14 height 14
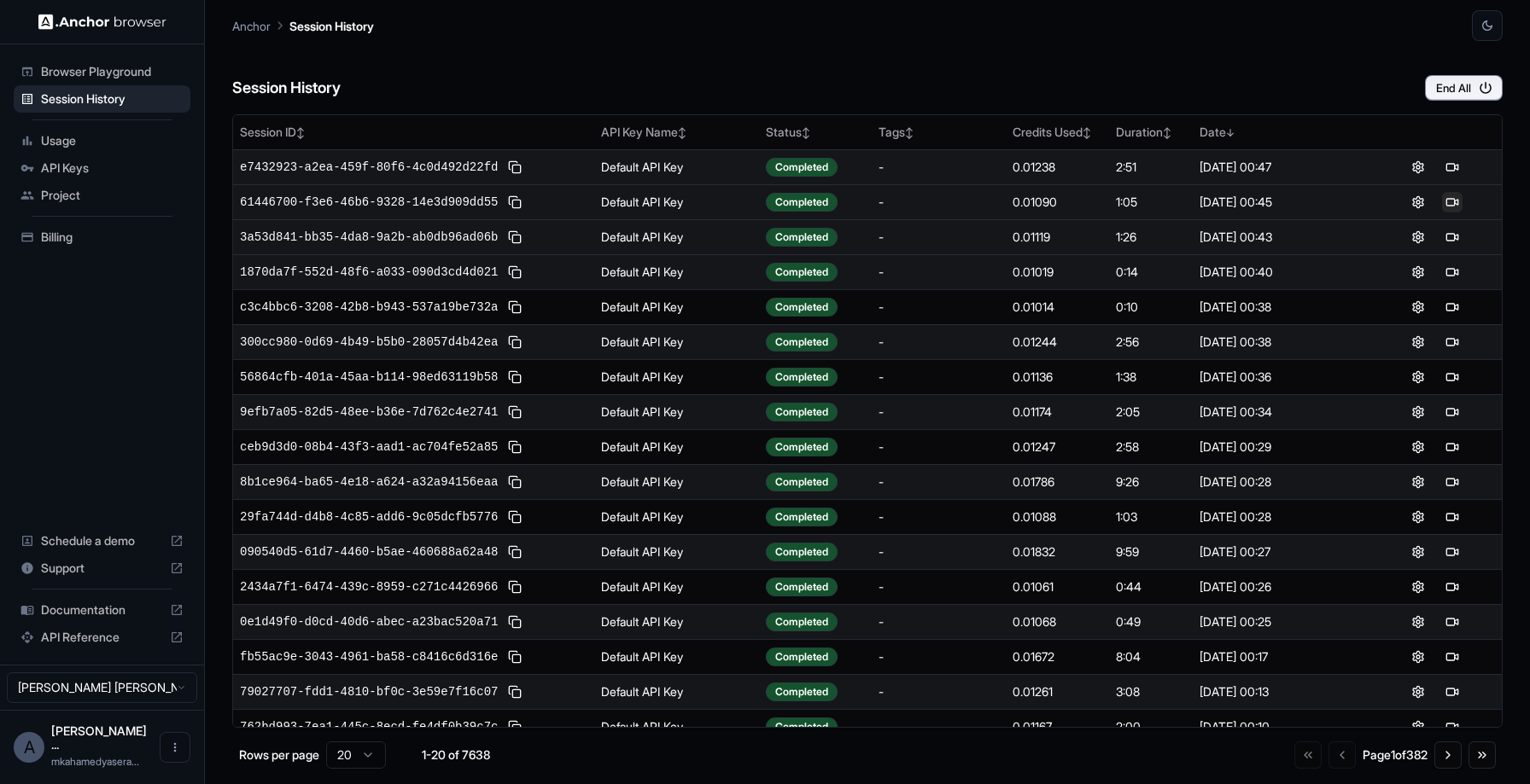
click at [1453, 206] on button at bounding box center [1452, 202] width 20 height 20
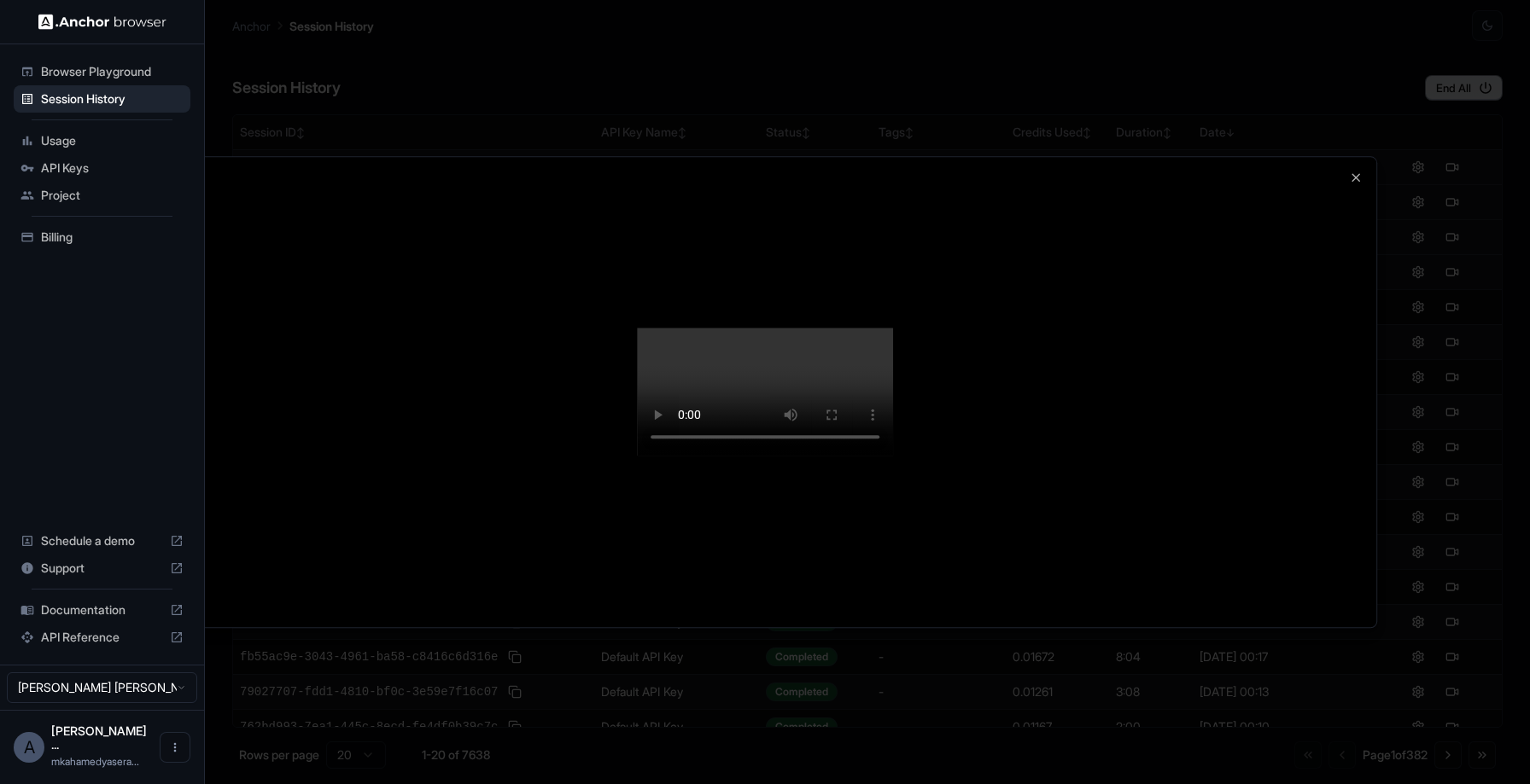
click at [1351, 157] on div at bounding box center [765, 392] width 1223 height 470
click at [1357, 171] on icon "button" at bounding box center [1355, 177] width 14 height 14
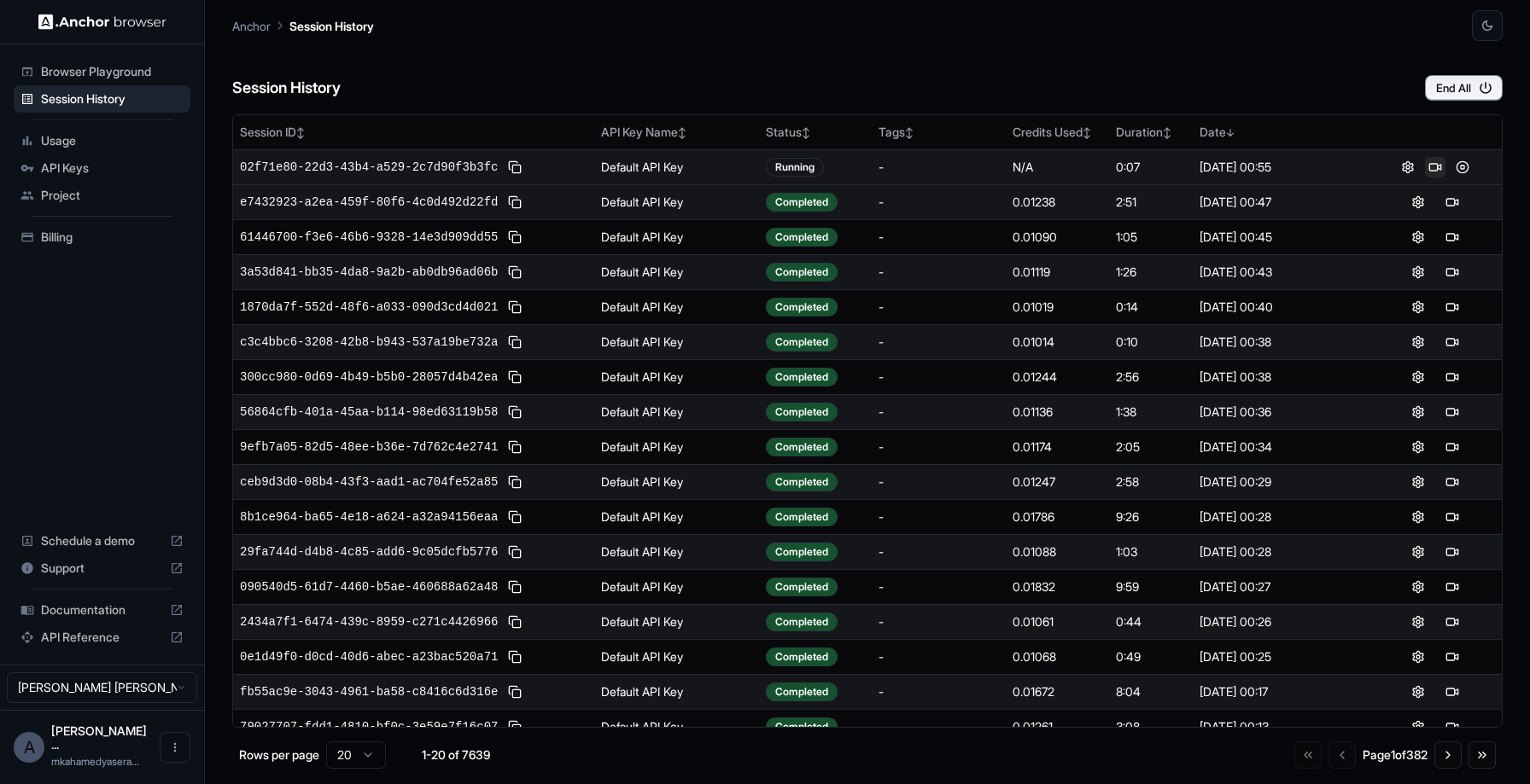
click at [1433, 163] on button at bounding box center [1436, 167] width 20 height 20
click at [1450, 170] on button at bounding box center [1452, 167] width 20 height 20
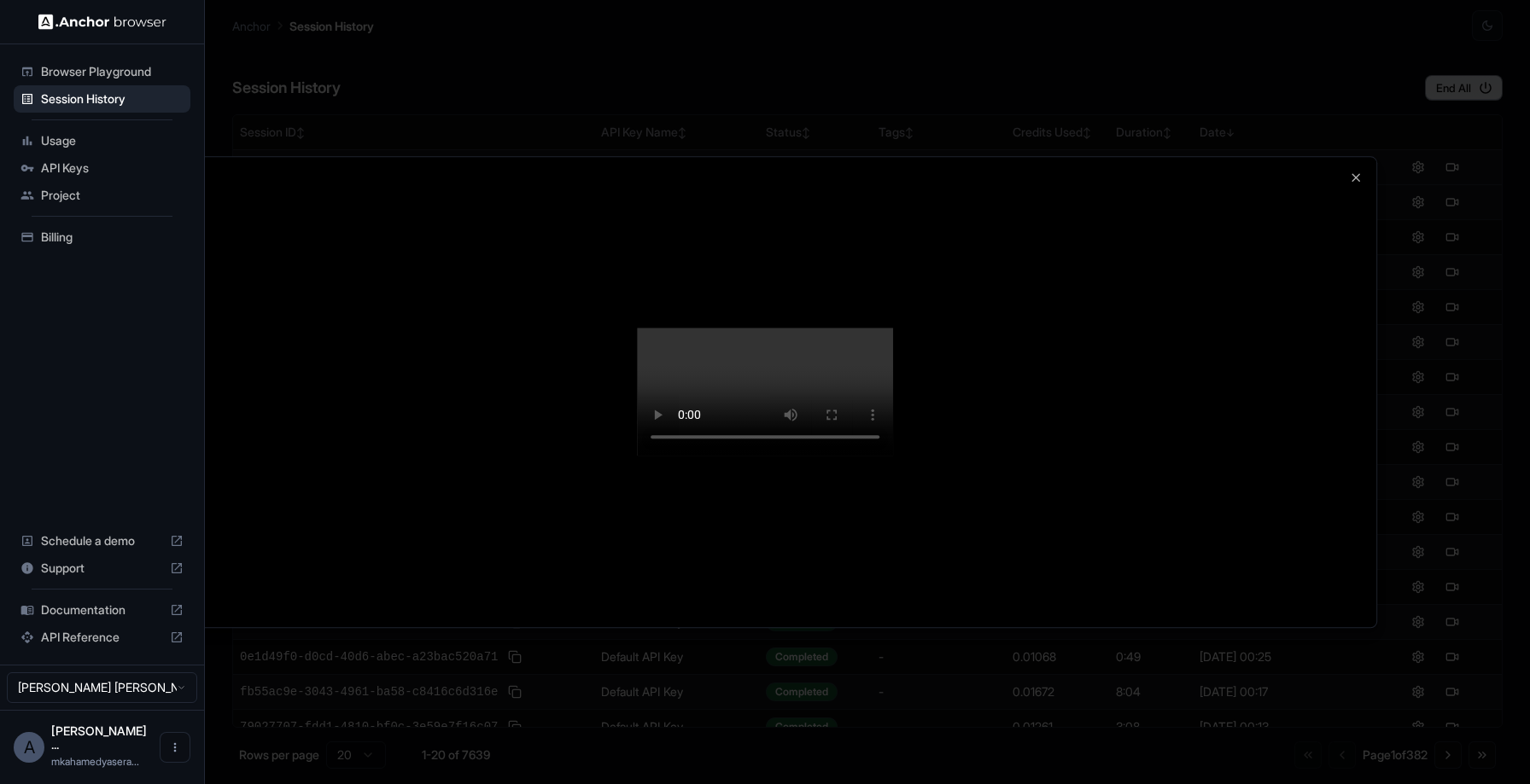
click at [868, 31] on div at bounding box center [765, 392] width 1530 height 784
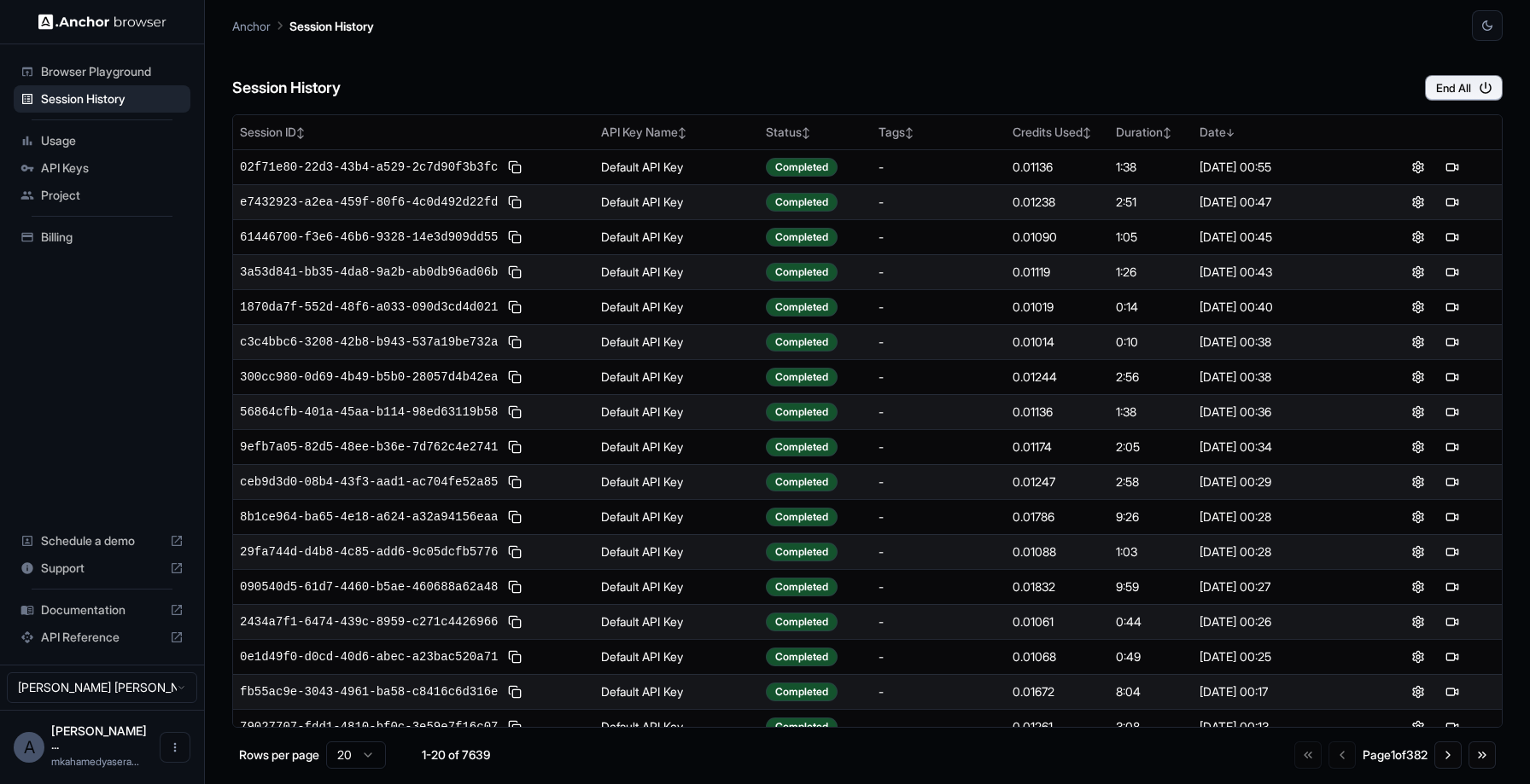
click at [123, 76] on span "Browser Playground" at bounding box center [112, 71] width 142 height 17
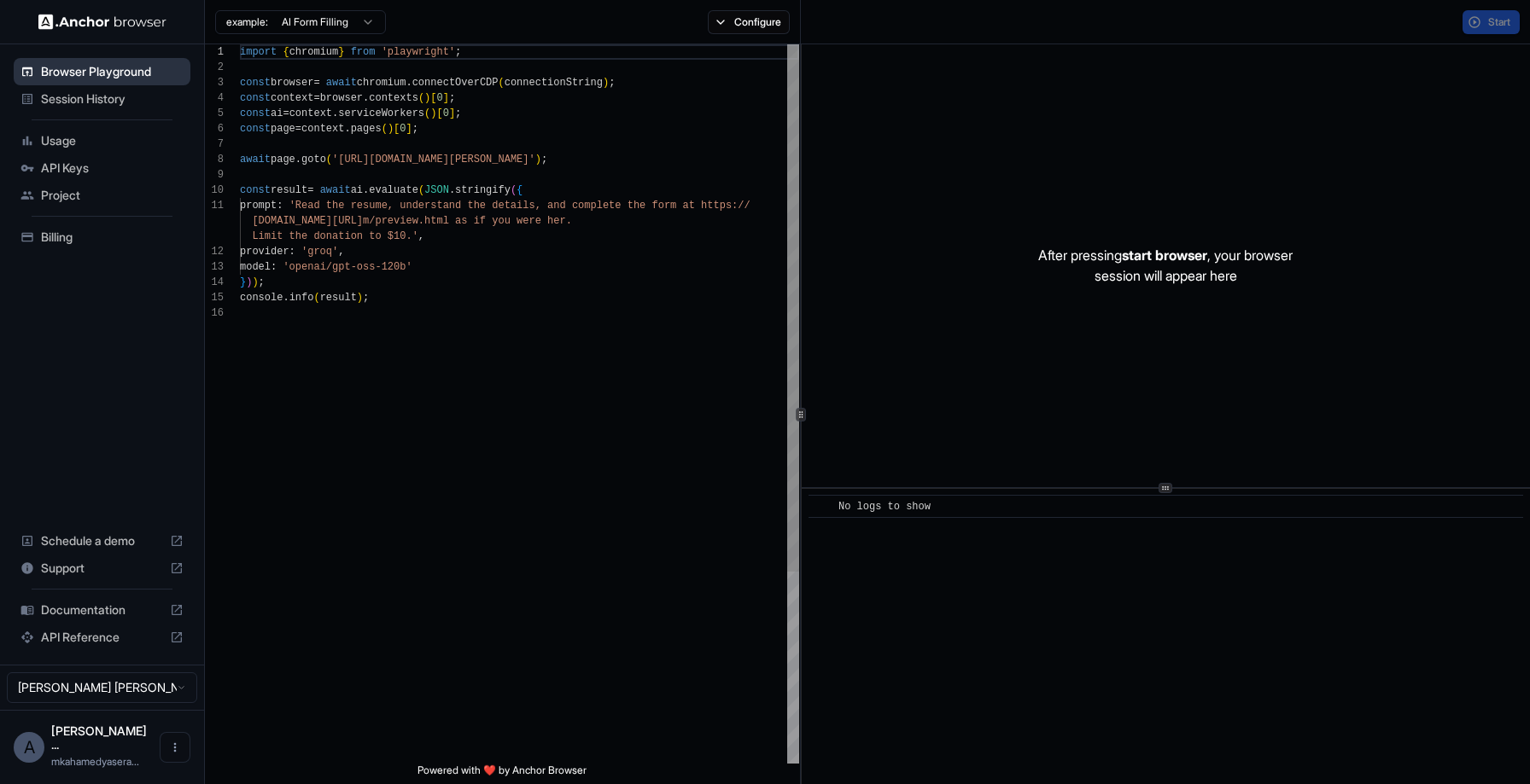
scroll to position [153, 0]
click at [124, 96] on span "Session History" at bounding box center [112, 99] width 142 height 17
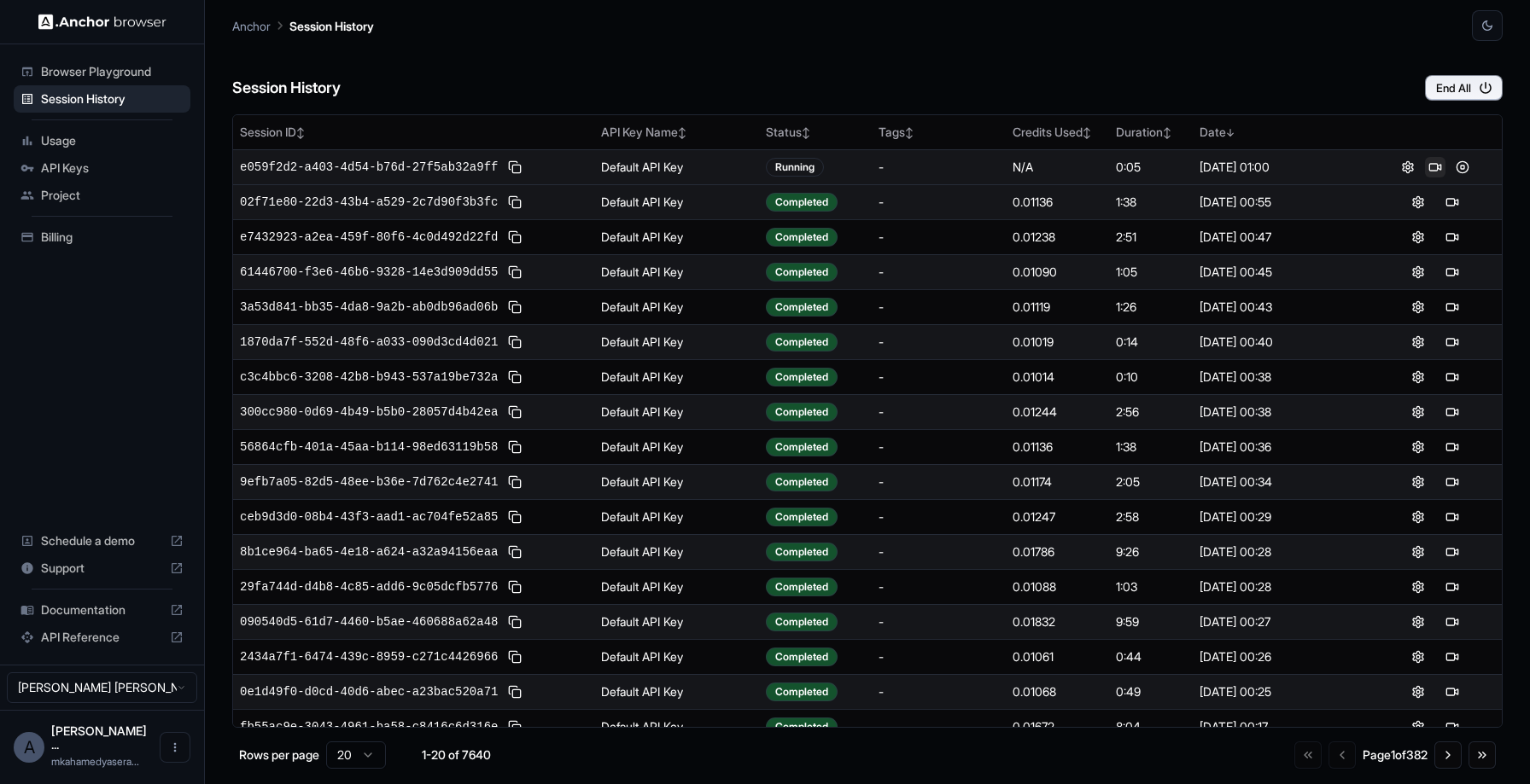
click at [1431, 164] on button at bounding box center [1436, 167] width 20 height 20
click at [1427, 168] on button at bounding box center [1436, 167] width 20 height 20
click at [1427, 166] on button at bounding box center [1436, 167] width 20 height 20
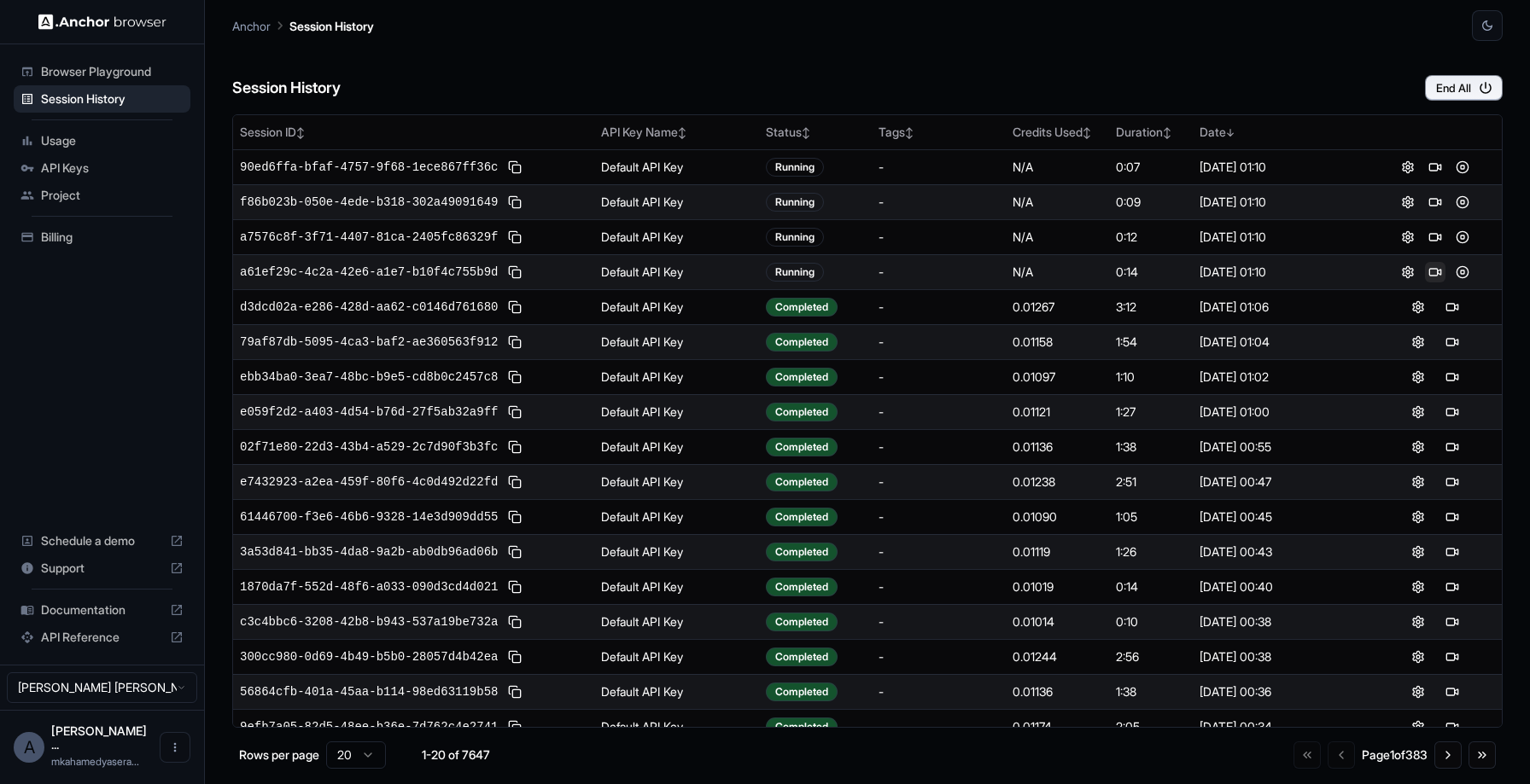
click at [1430, 273] on button at bounding box center [1436, 272] width 20 height 20
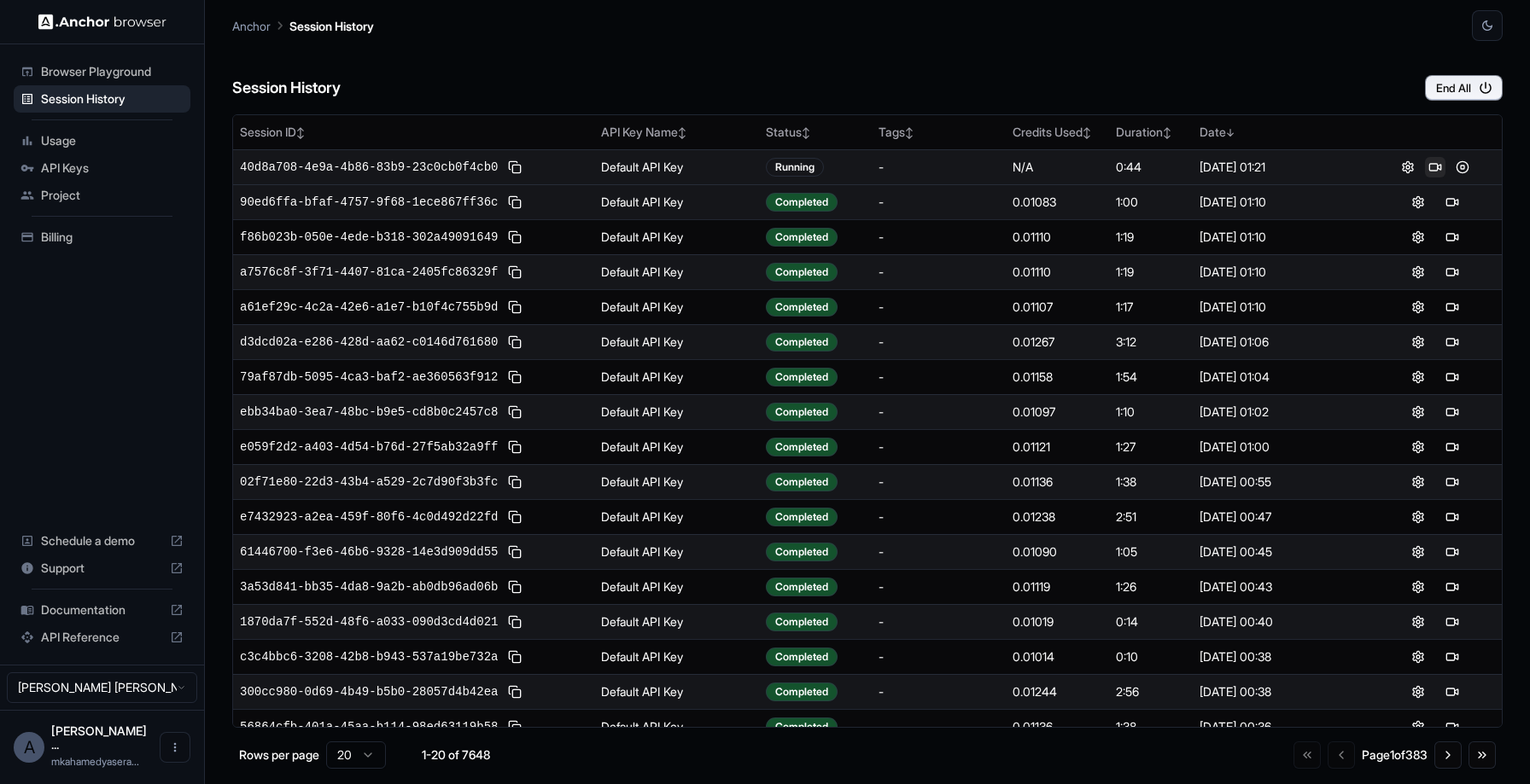
click at [1434, 166] on button at bounding box center [1436, 167] width 20 height 20
click at [1433, 163] on button at bounding box center [1436, 167] width 20 height 20
click at [1431, 166] on button at bounding box center [1436, 167] width 20 height 20
click at [1438, 169] on button at bounding box center [1436, 167] width 20 height 20
click at [1431, 271] on button at bounding box center [1436, 272] width 20 height 20
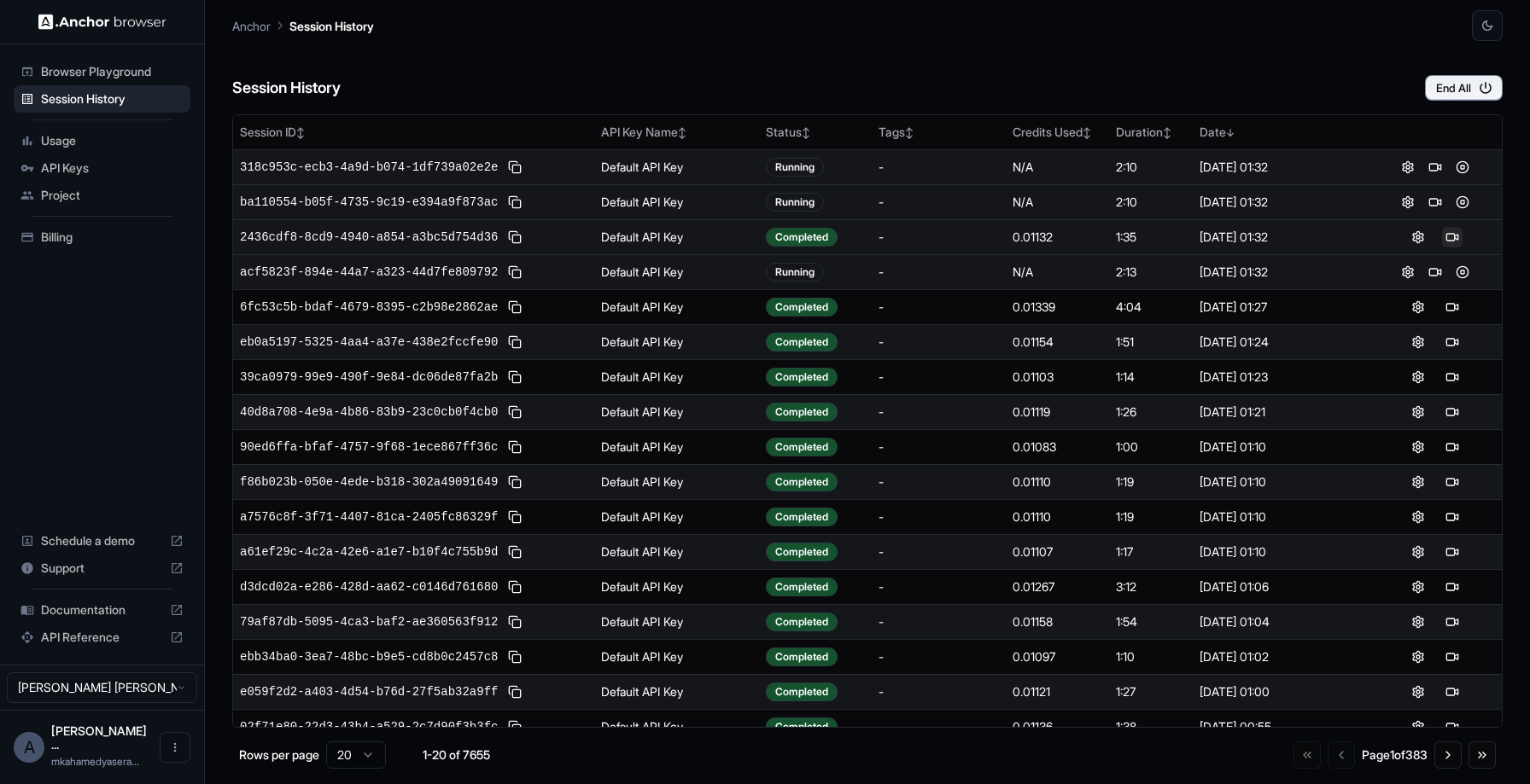
click at [1451, 237] on button at bounding box center [1452, 237] width 20 height 20
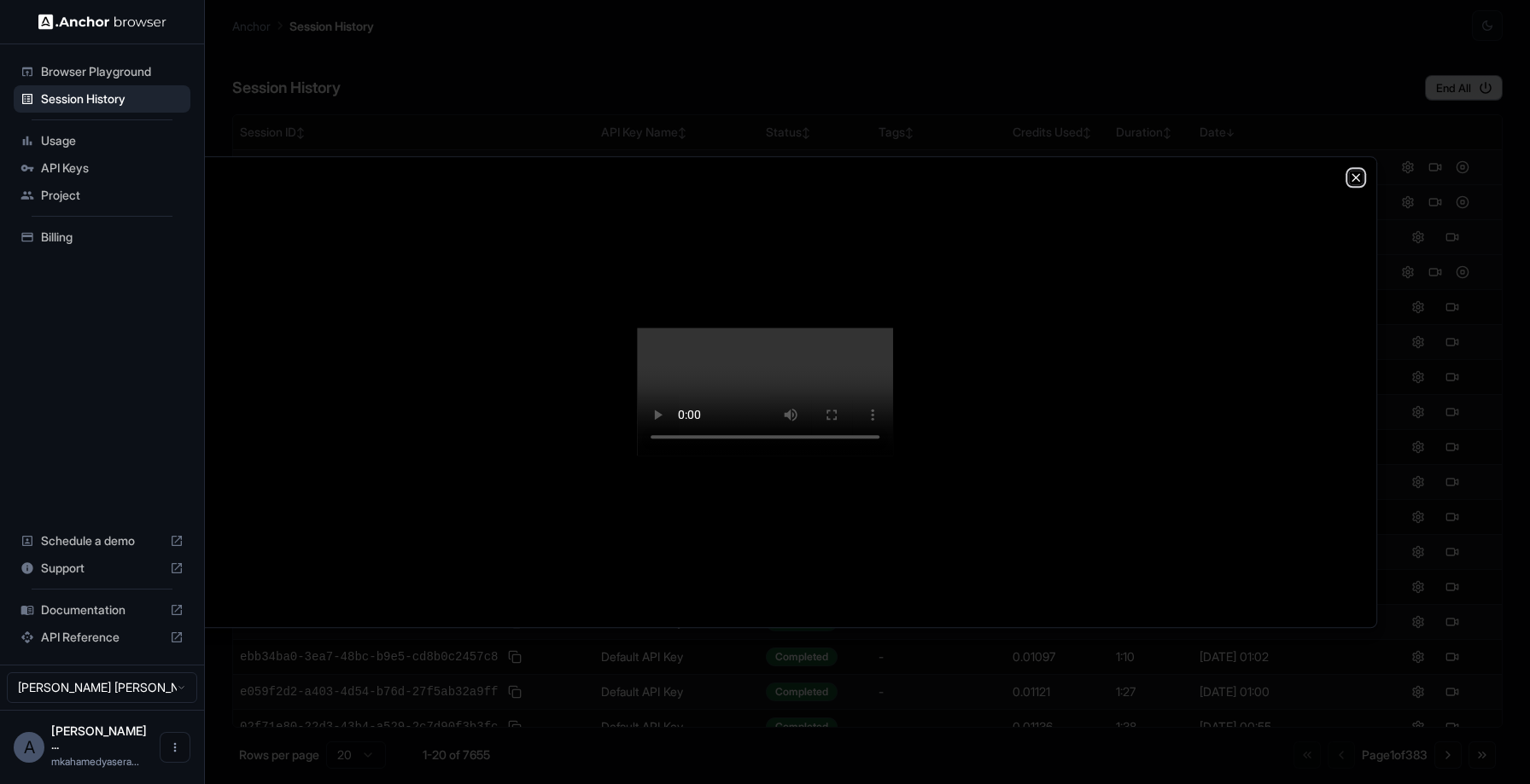
click at [1355, 171] on icon "button" at bounding box center [1355, 177] width 14 height 14
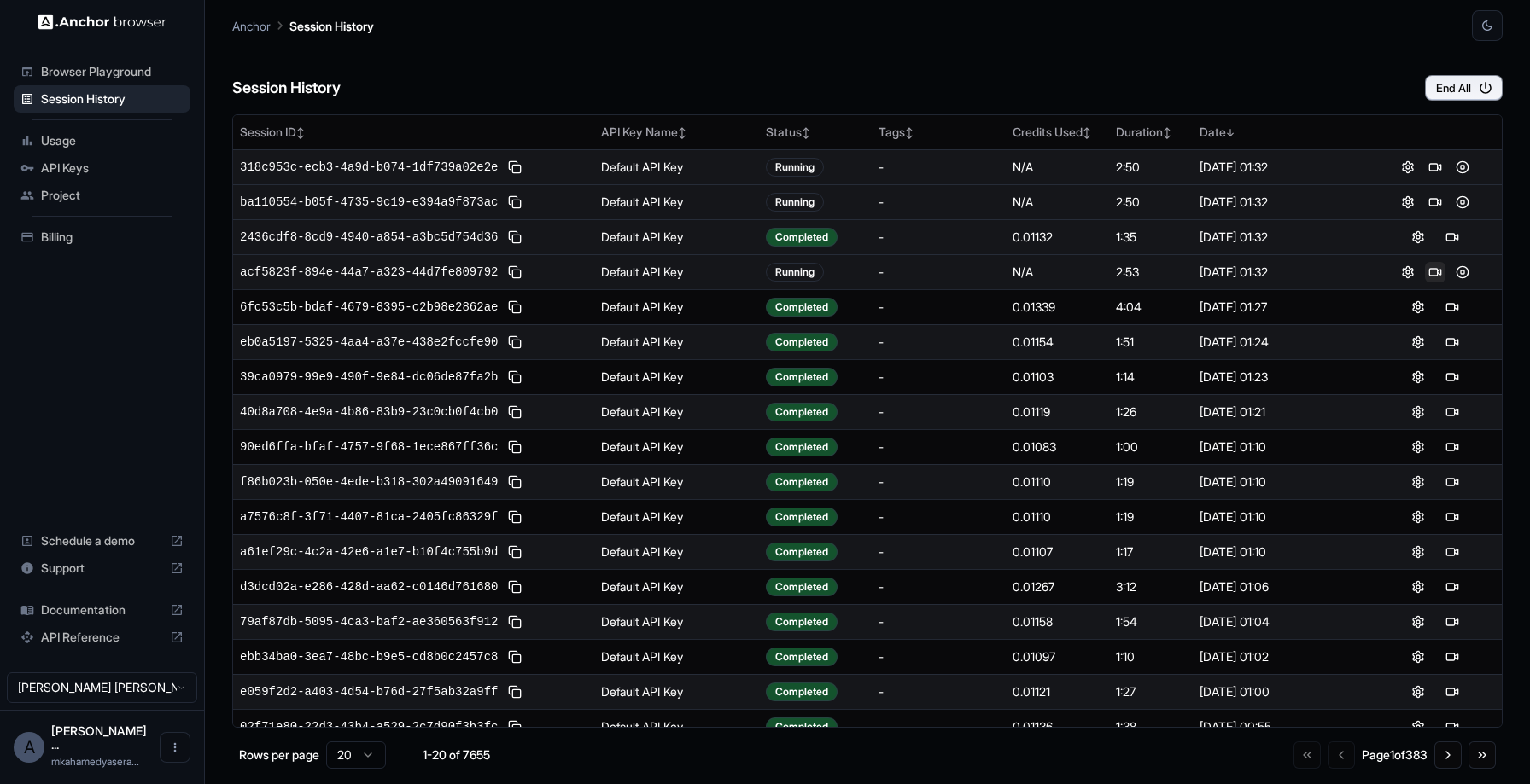
click at [1441, 271] on button at bounding box center [1436, 272] width 20 height 20
